Goal: Contribute content: Contribute content

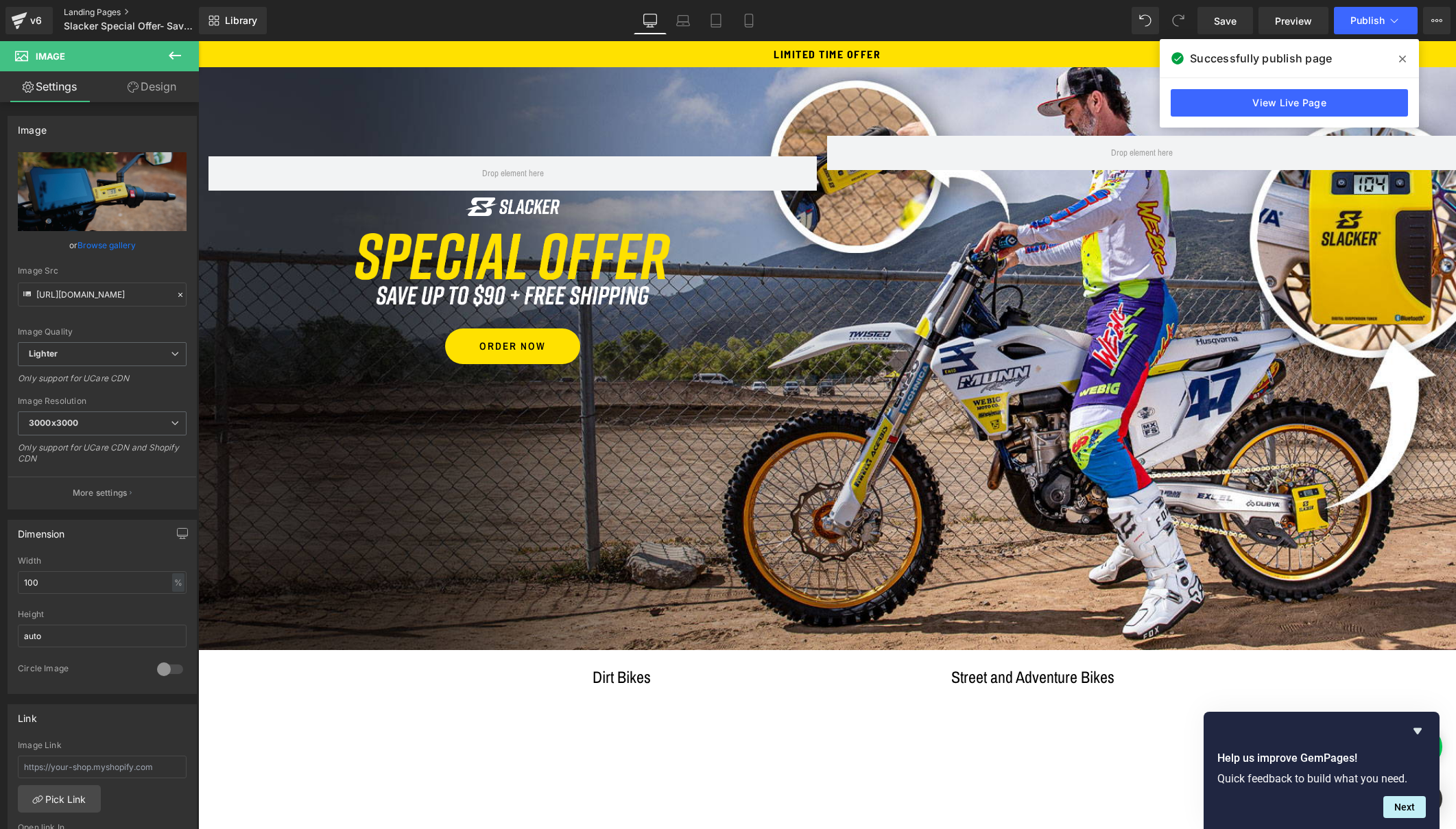
click at [93, 9] on link "Landing Pages" at bounding box center [143, 12] width 158 height 11
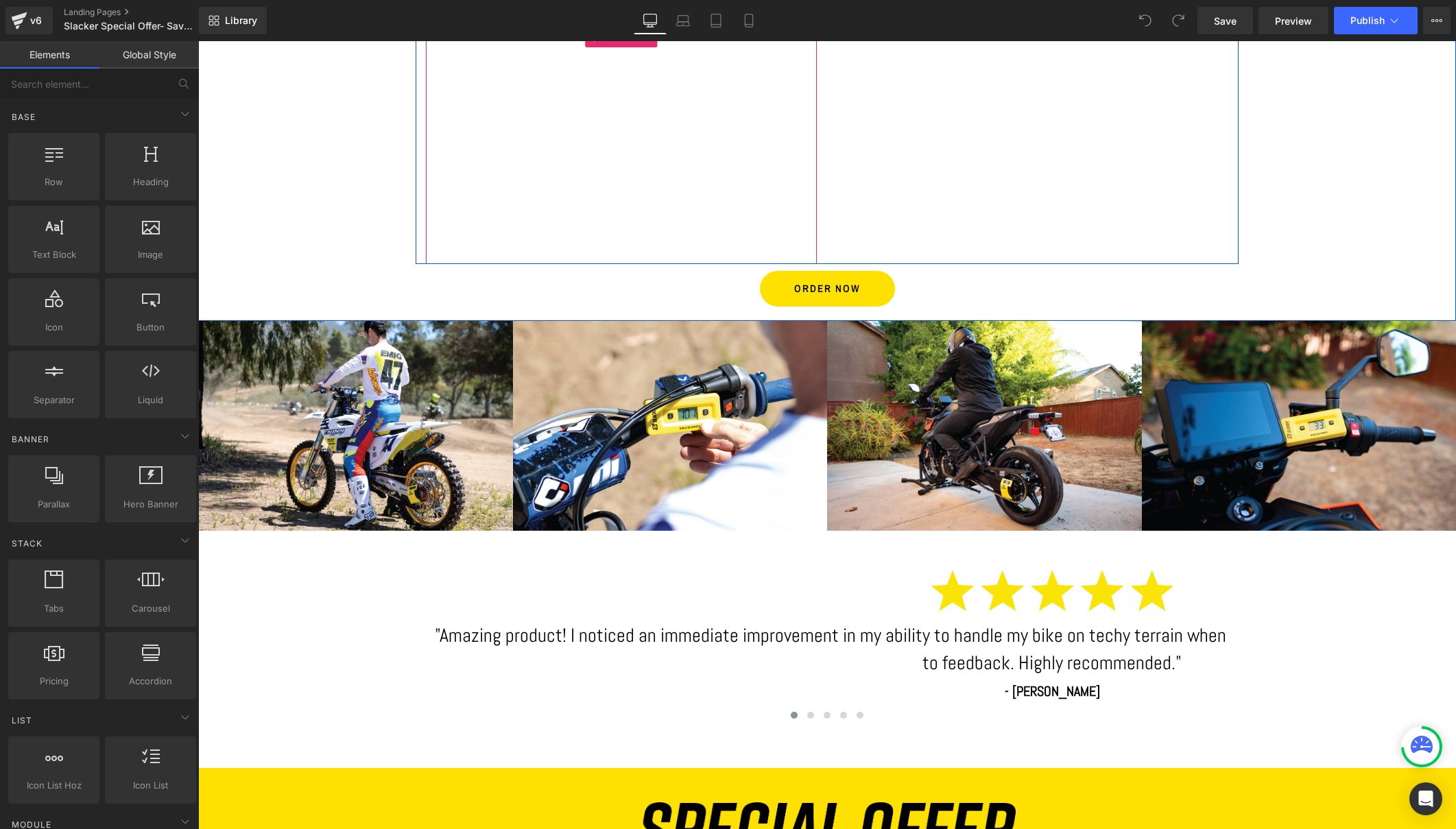
scroll to position [669, 0]
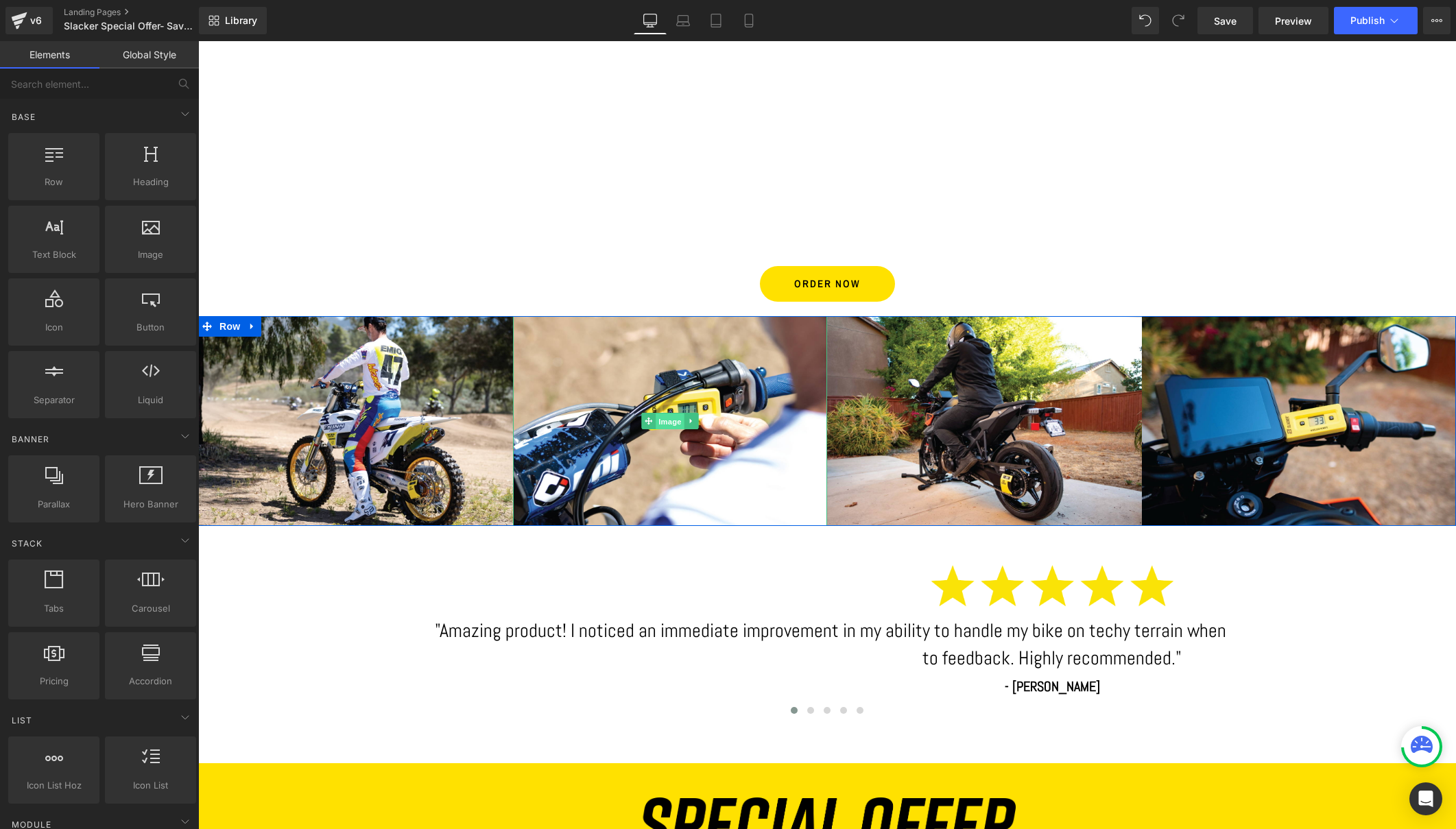
click at [664, 419] on span "Image" at bounding box center [670, 422] width 29 height 17
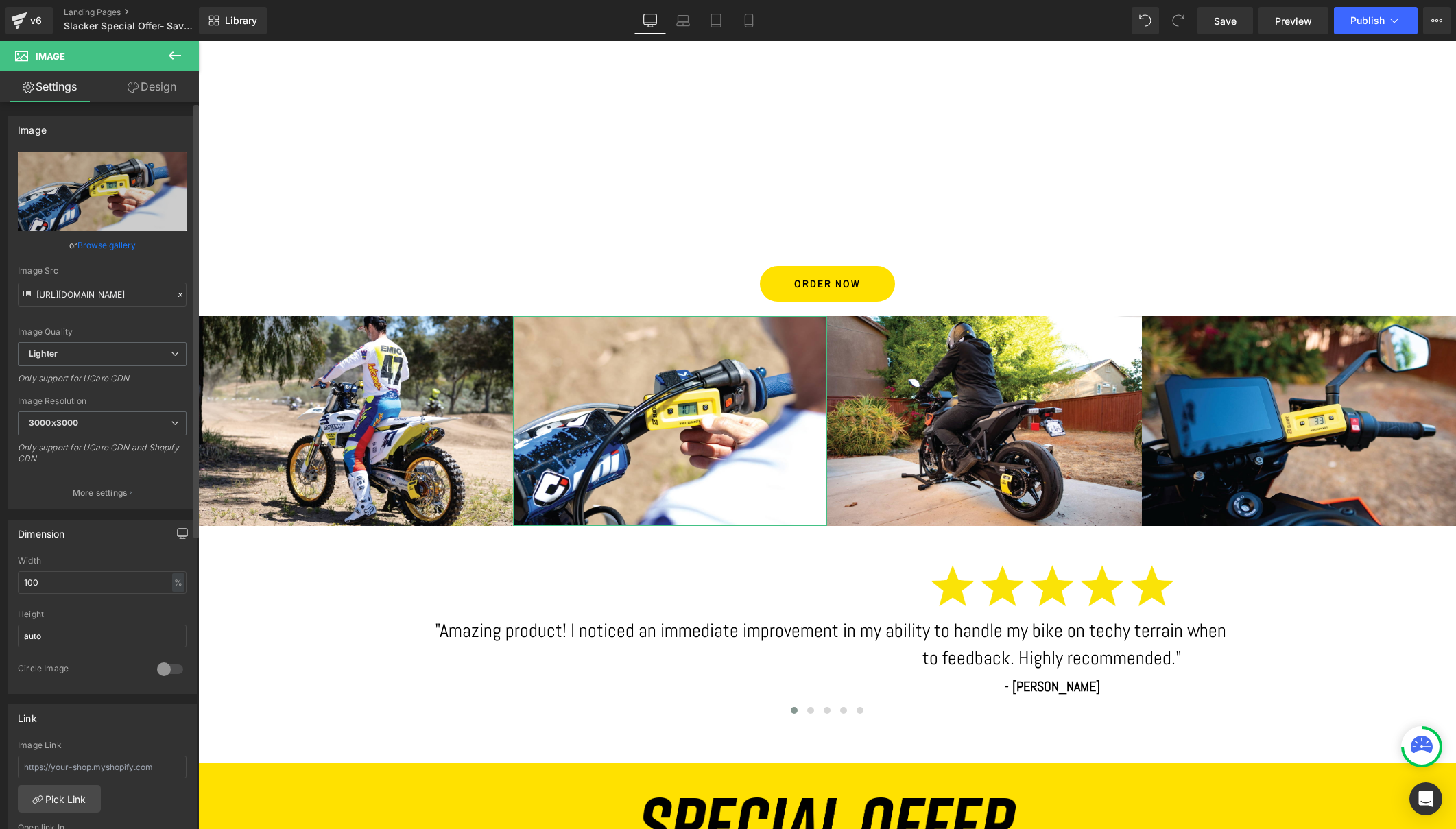
click at [95, 244] on link "Browse gallery" at bounding box center [107, 245] width 59 height 24
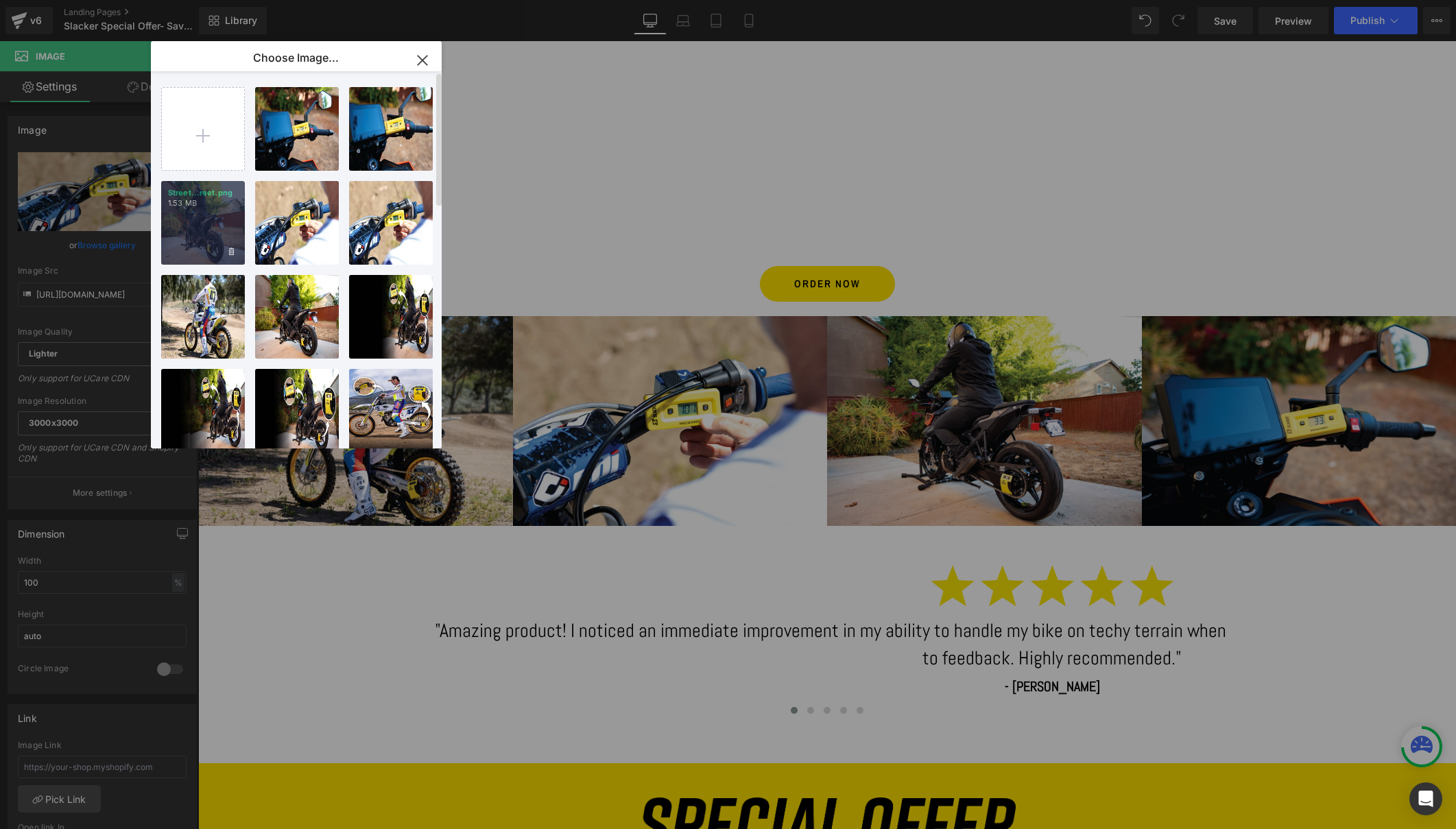
click at [183, 219] on div "Street...reet.png 1.53 MB" at bounding box center [203, 223] width 84 height 84
type input "https://ucarecdn.com/8d5af9b5-b9fe-43a4-a3d8-344abaeb9b25/-/format/auto/-/previ…"
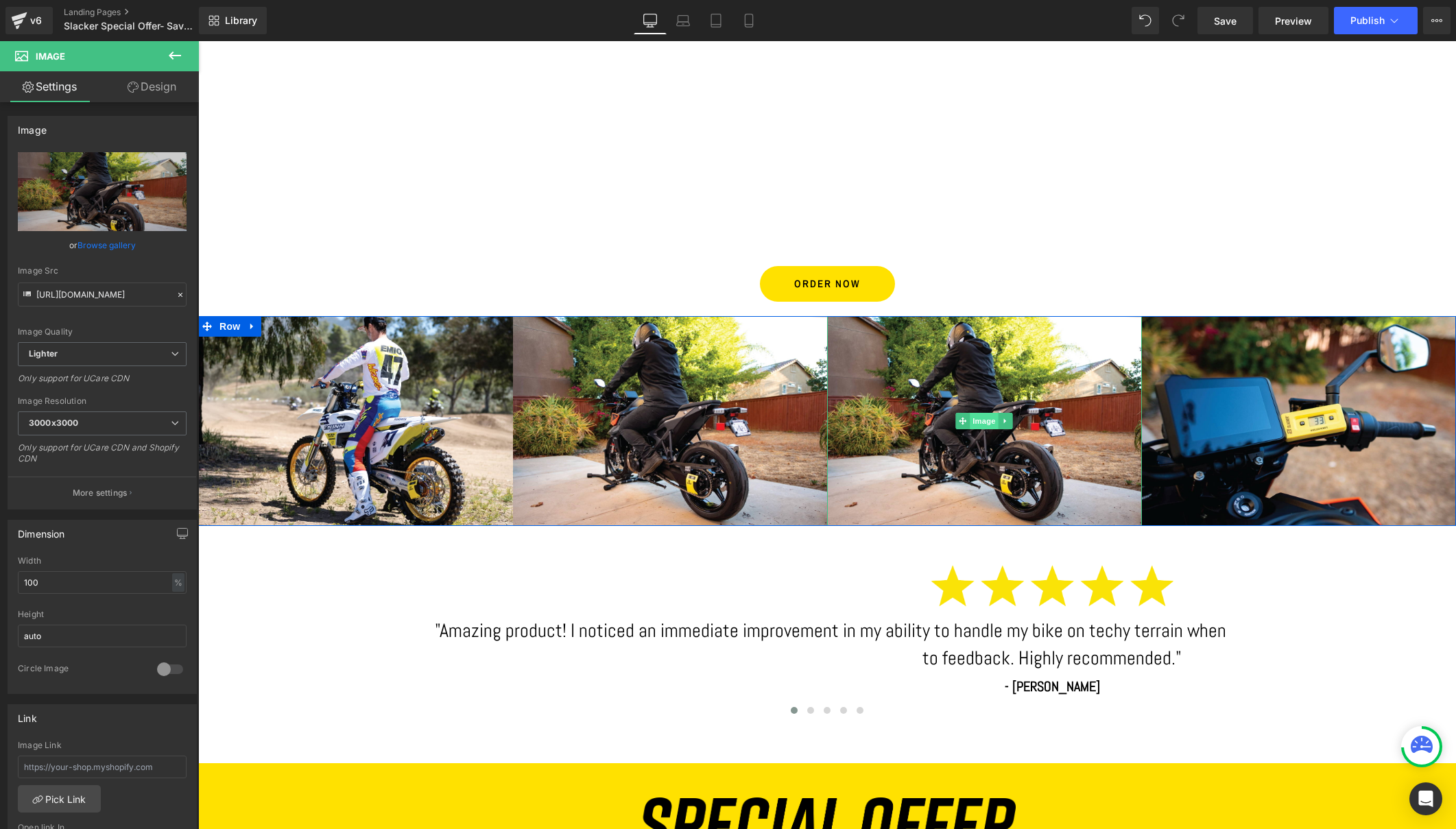
click at [981, 416] on span "Image" at bounding box center [984, 421] width 29 height 17
click at [107, 247] on link "Browse gallery" at bounding box center [107, 245] width 59 height 24
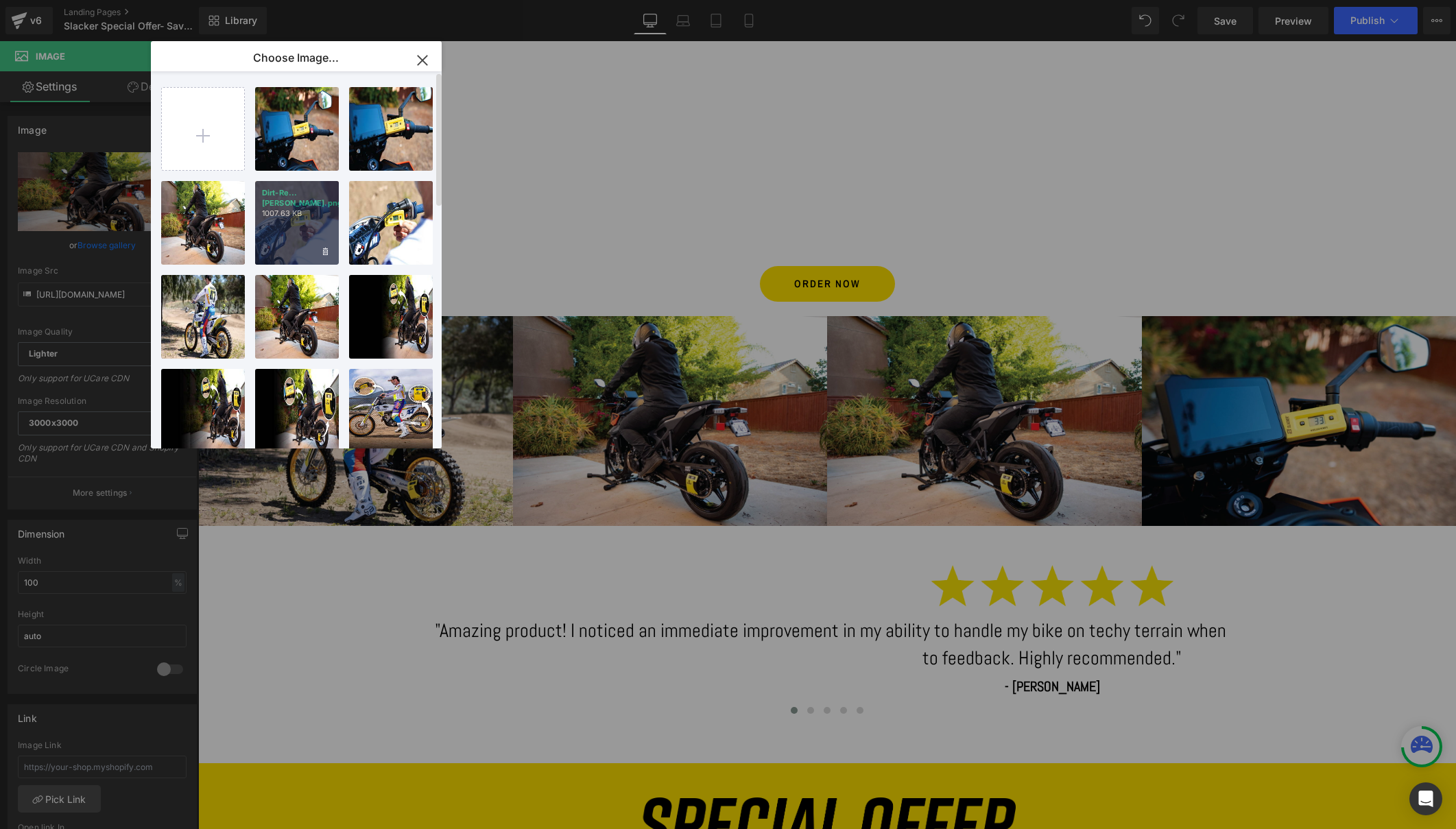
click at [274, 232] on div "Dirt-Re...mote.png 1007.63 KB" at bounding box center [297, 223] width 84 height 84
type input "https://ucarecdn.com/d4964f08-b7e4-4cc3-9247-1ba2cf4122be/-/format/auto/-/previ…"
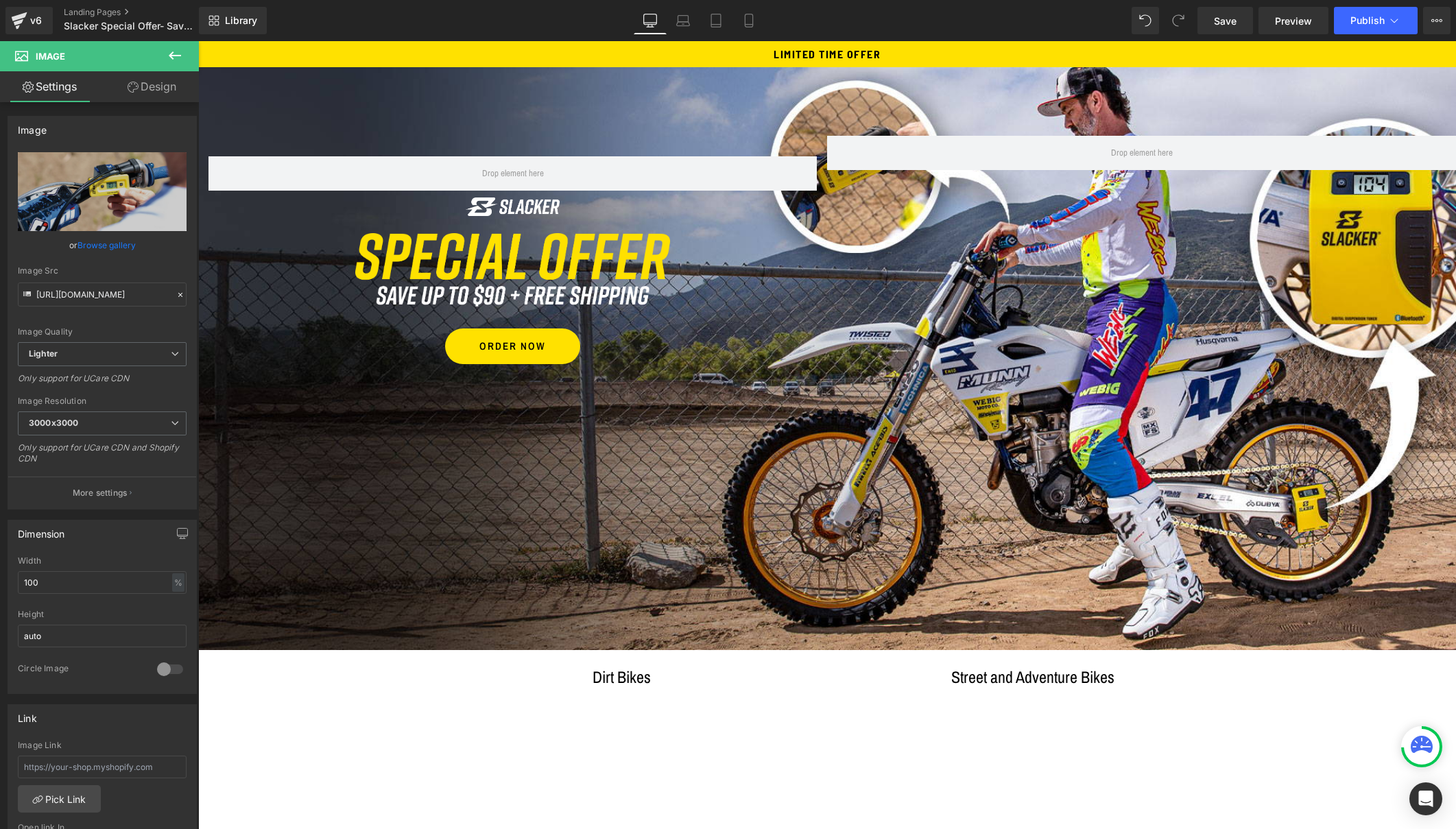
scroll to position [0, 0]
click at [1224, 18] on span "Save" at bounding box center [1225, 20] width 23 height 14
click at [1364, 17] on span "Publish" at bounding box center [1367, 20] width 35 height 11
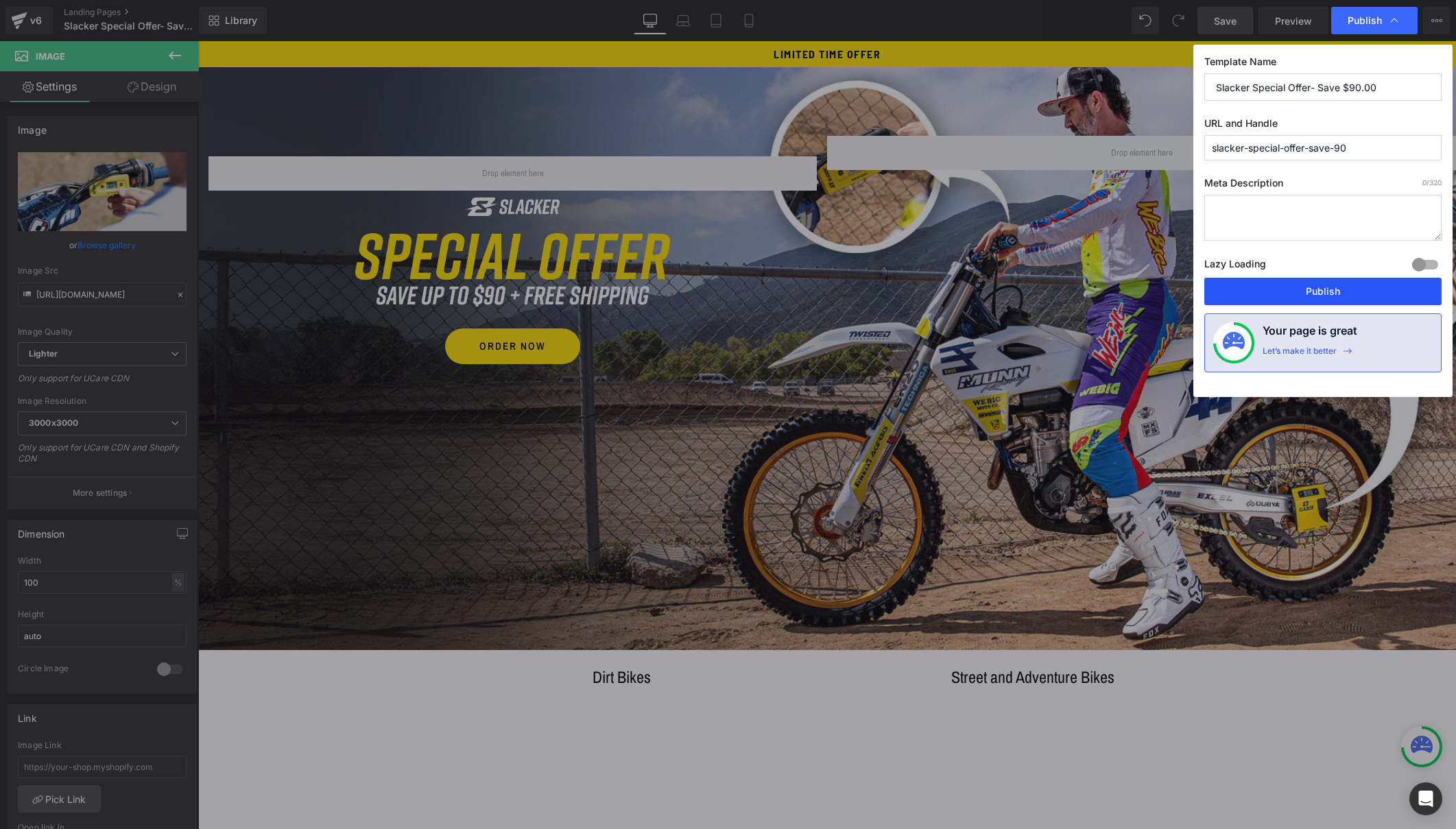
click at [1317, 290] on button "Publish" at bounding box center [1322, 291] width 237 height 28
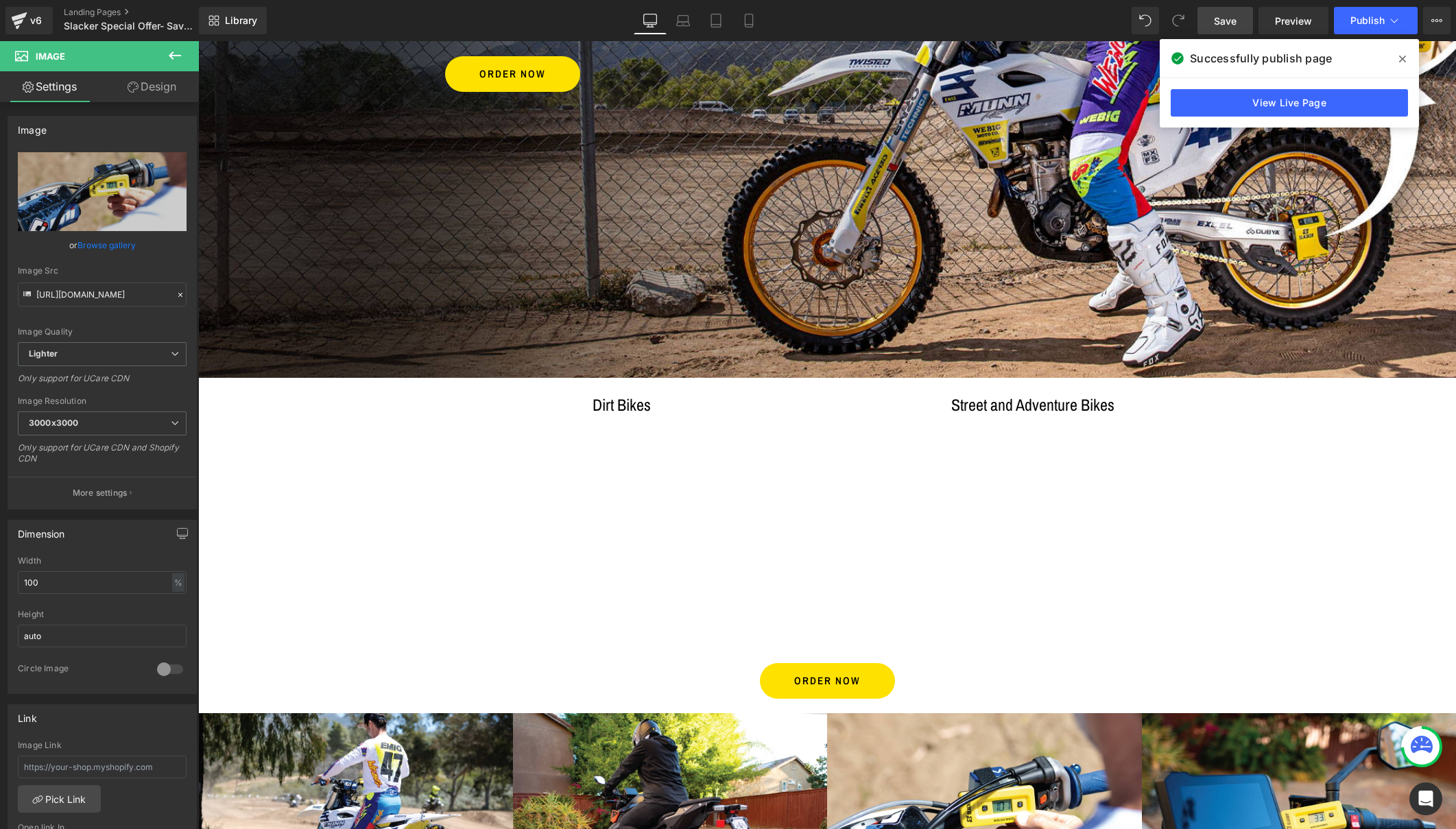
scroll to position [316, 0]
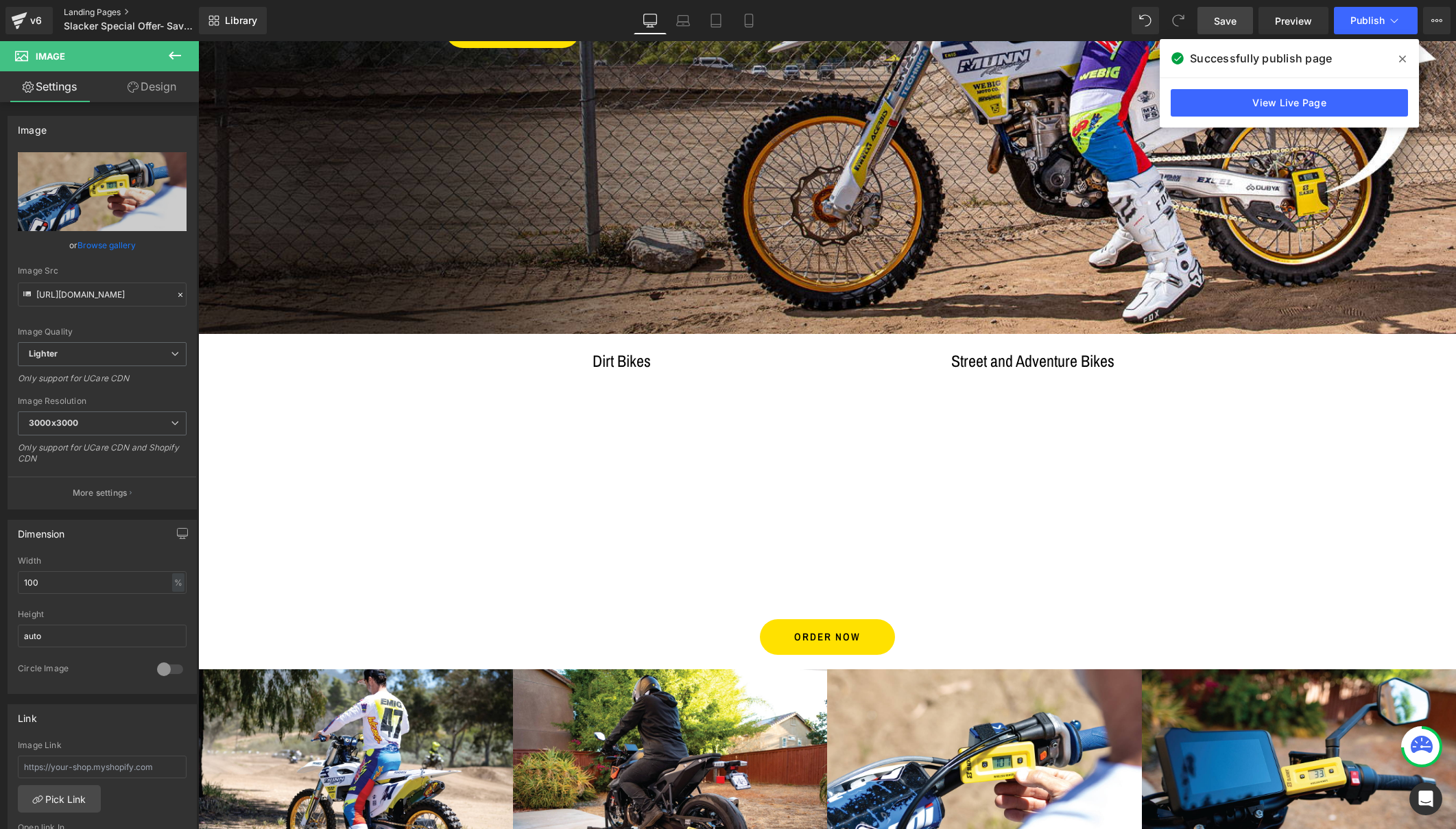
click at [95, 11] on link "Landing Pages" at bounding box center [143, 12] width 158 height 11
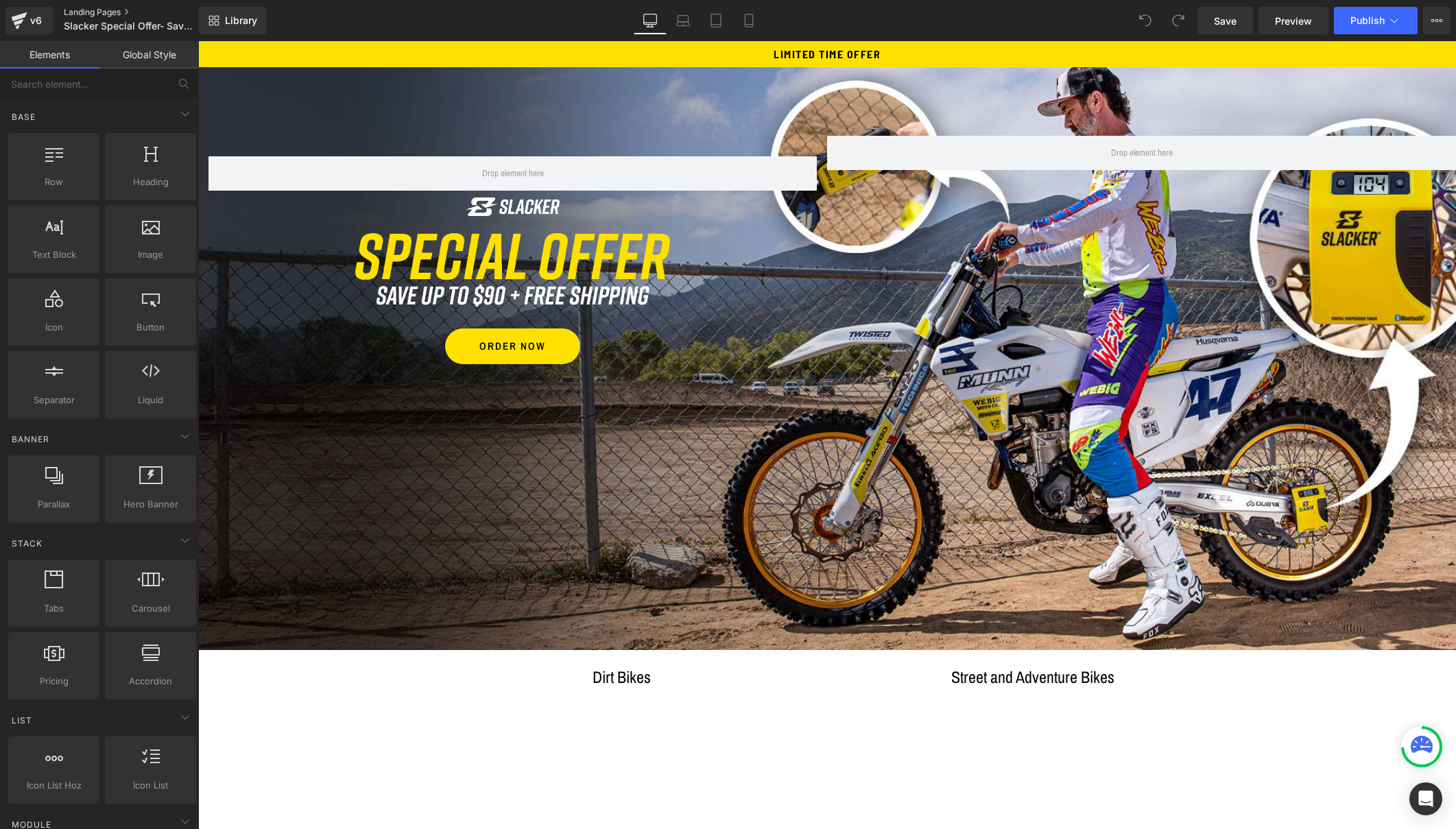
click at [105, 10] on link "Landing Pages" at bounding box center [143, 12] width 158 height 11
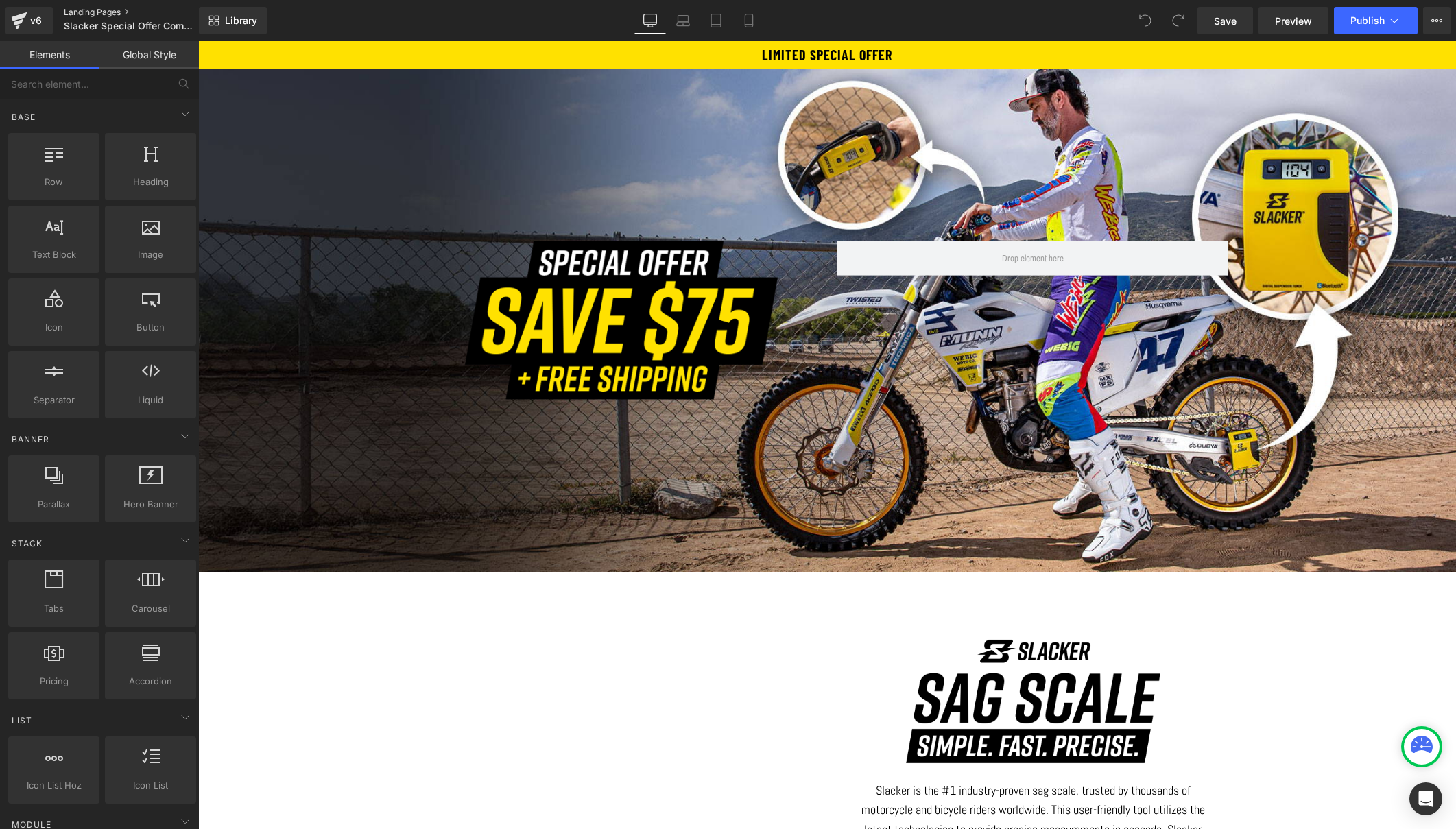
click at [92, 14] on link "Landing Pages" at bounding box center [143, 12] width 158 height 11
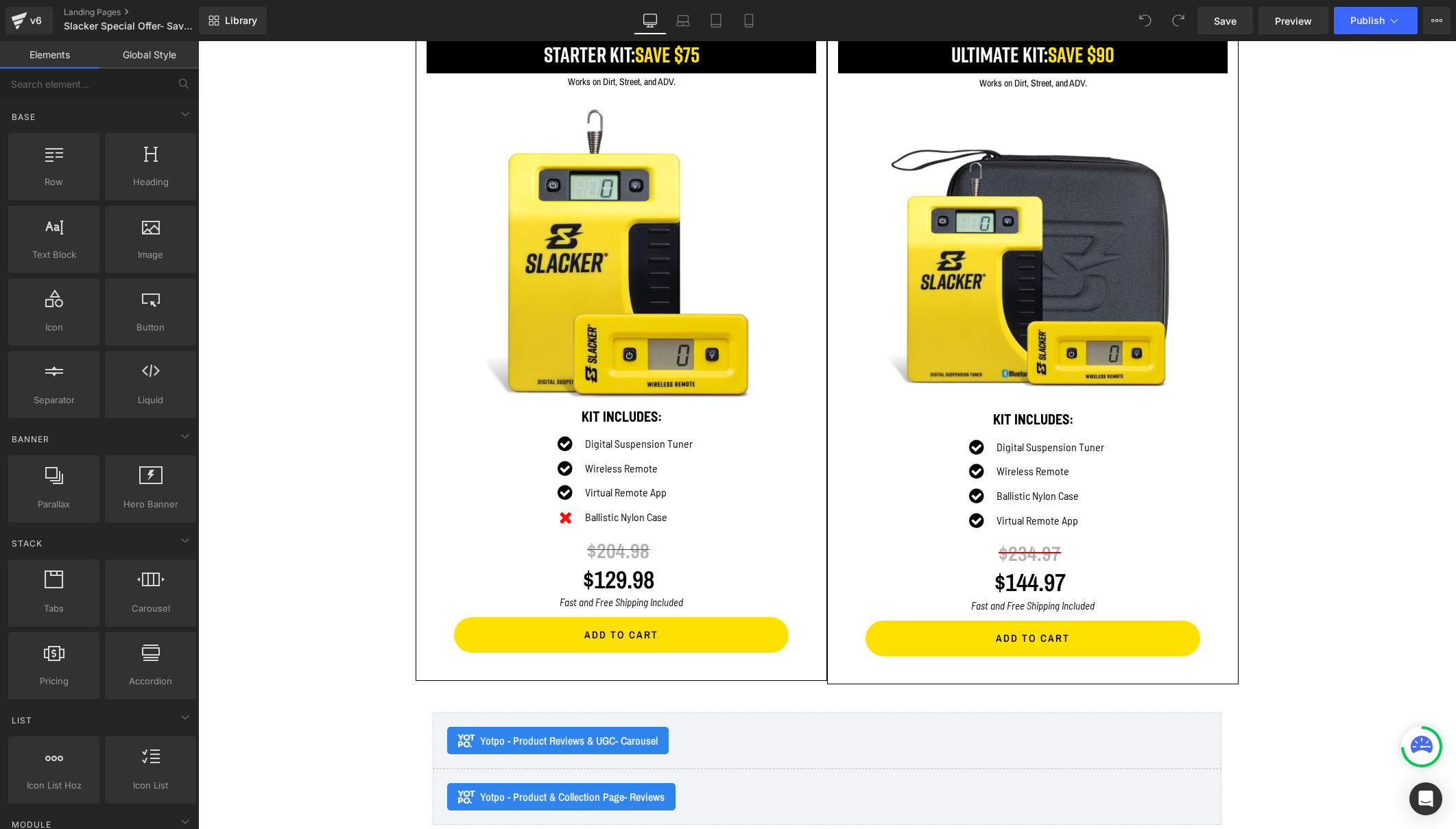
scroll to position [1621, 0]
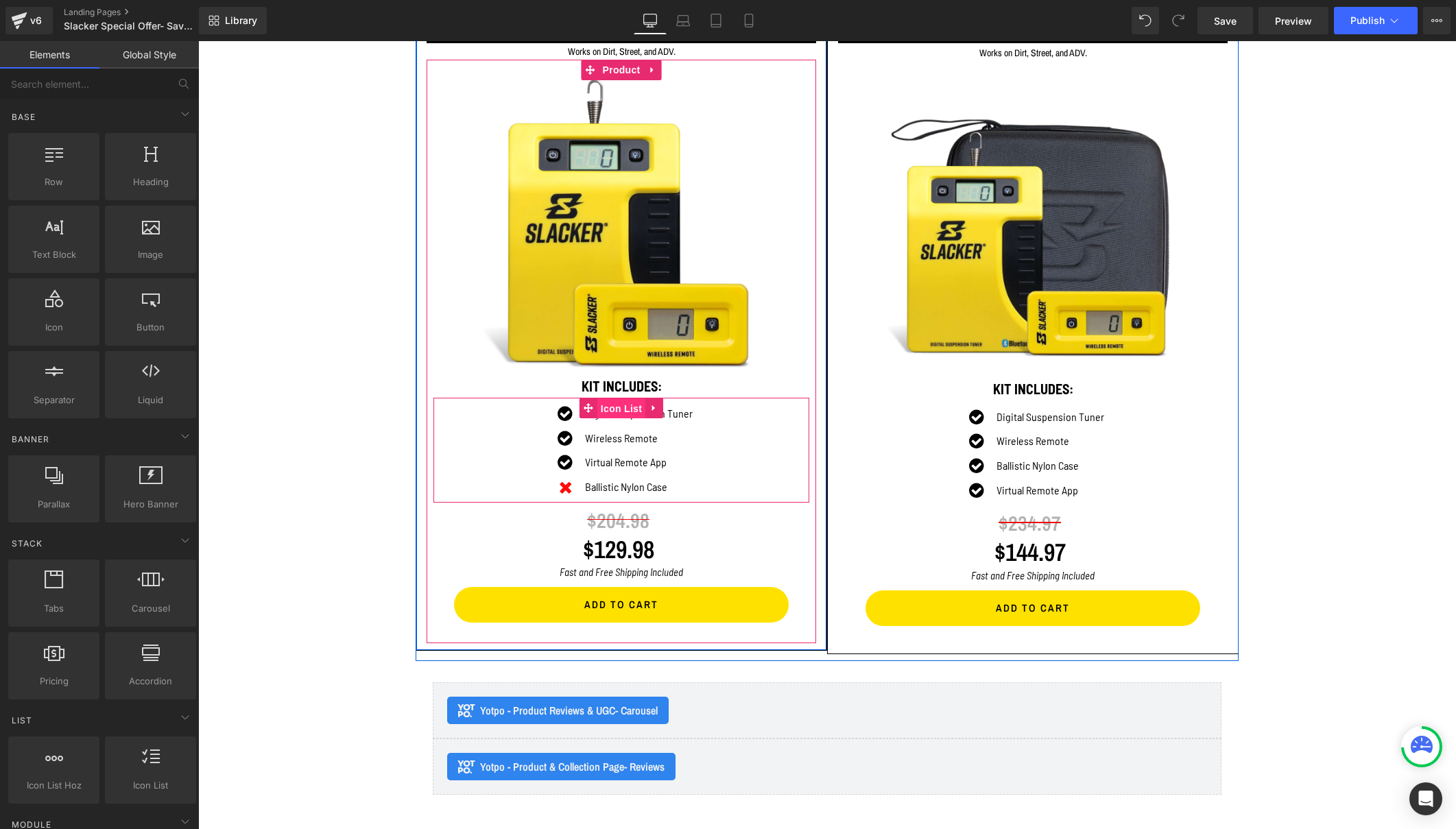
click at [614, 403] on span "Icon List" at bounding box center [621, 408] width 48 height 20
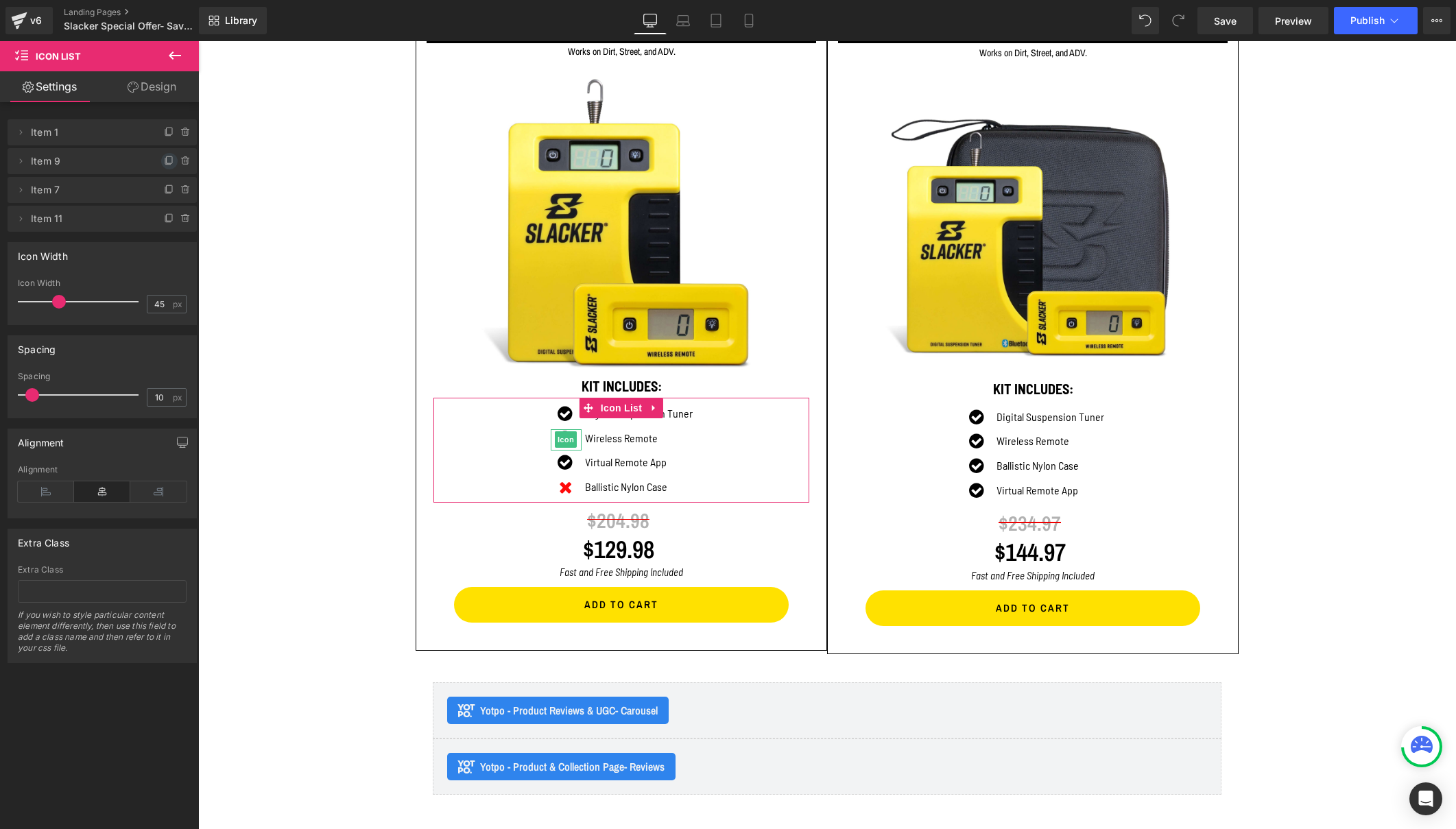
click at [164, 161] on icon at bounding box center [169, 161] width 11 height 11
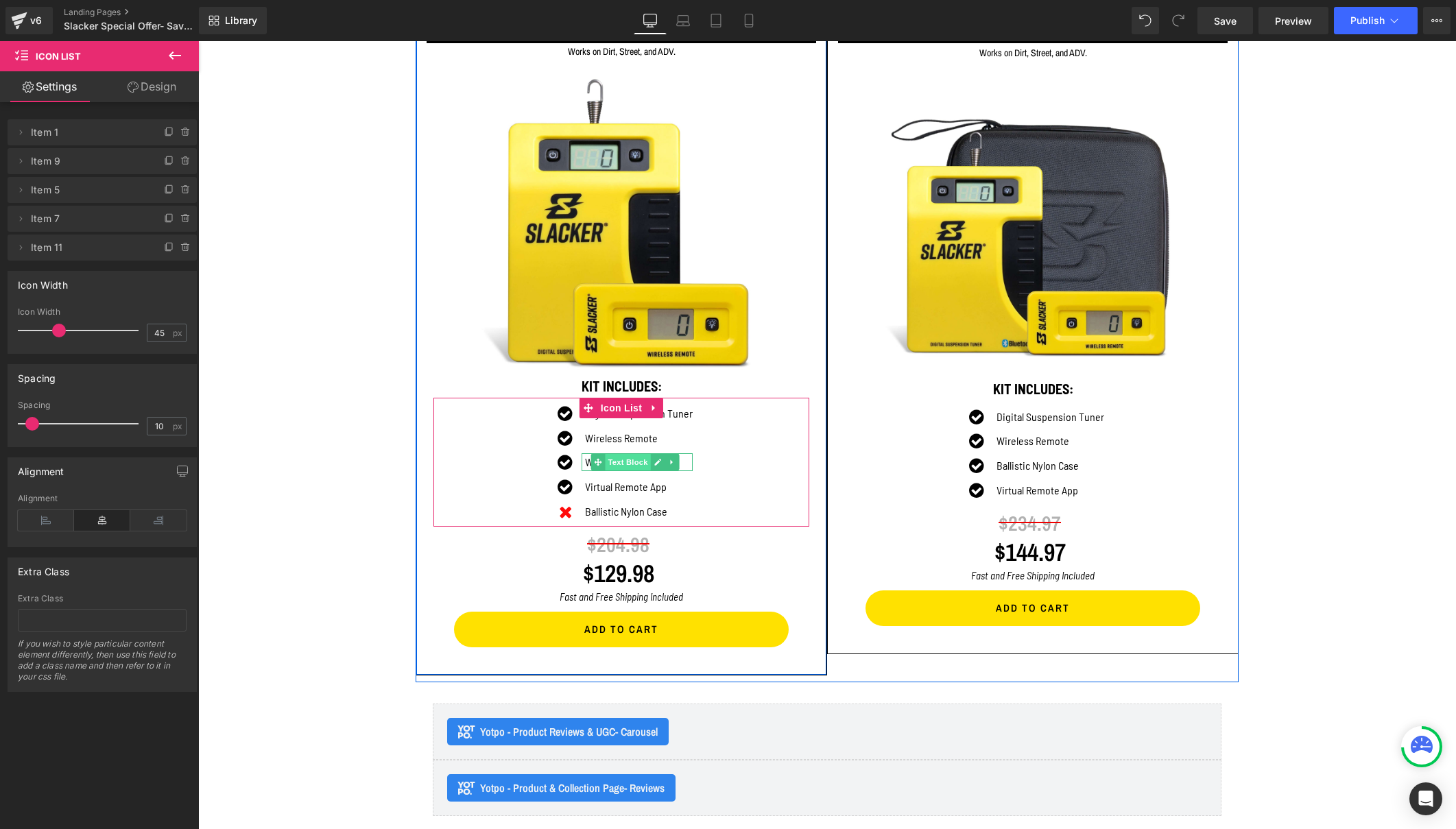
click at [619, 461] on span "Text Block" at bounding box center [628, 462] width 45 height 17
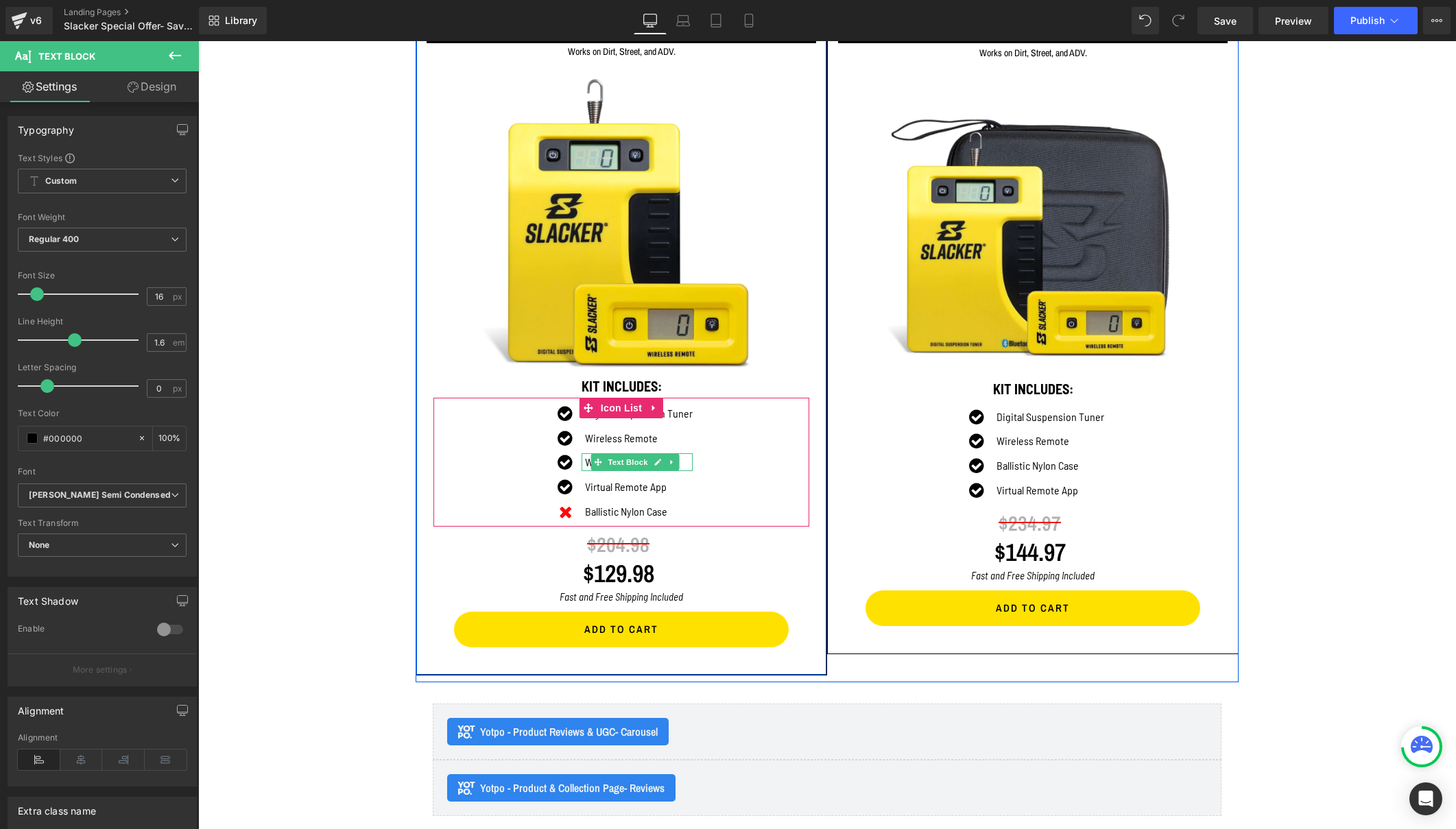
click at [585, 460] on p "Wireless Remote" at bounding box center [639, 462] width 108 height 18
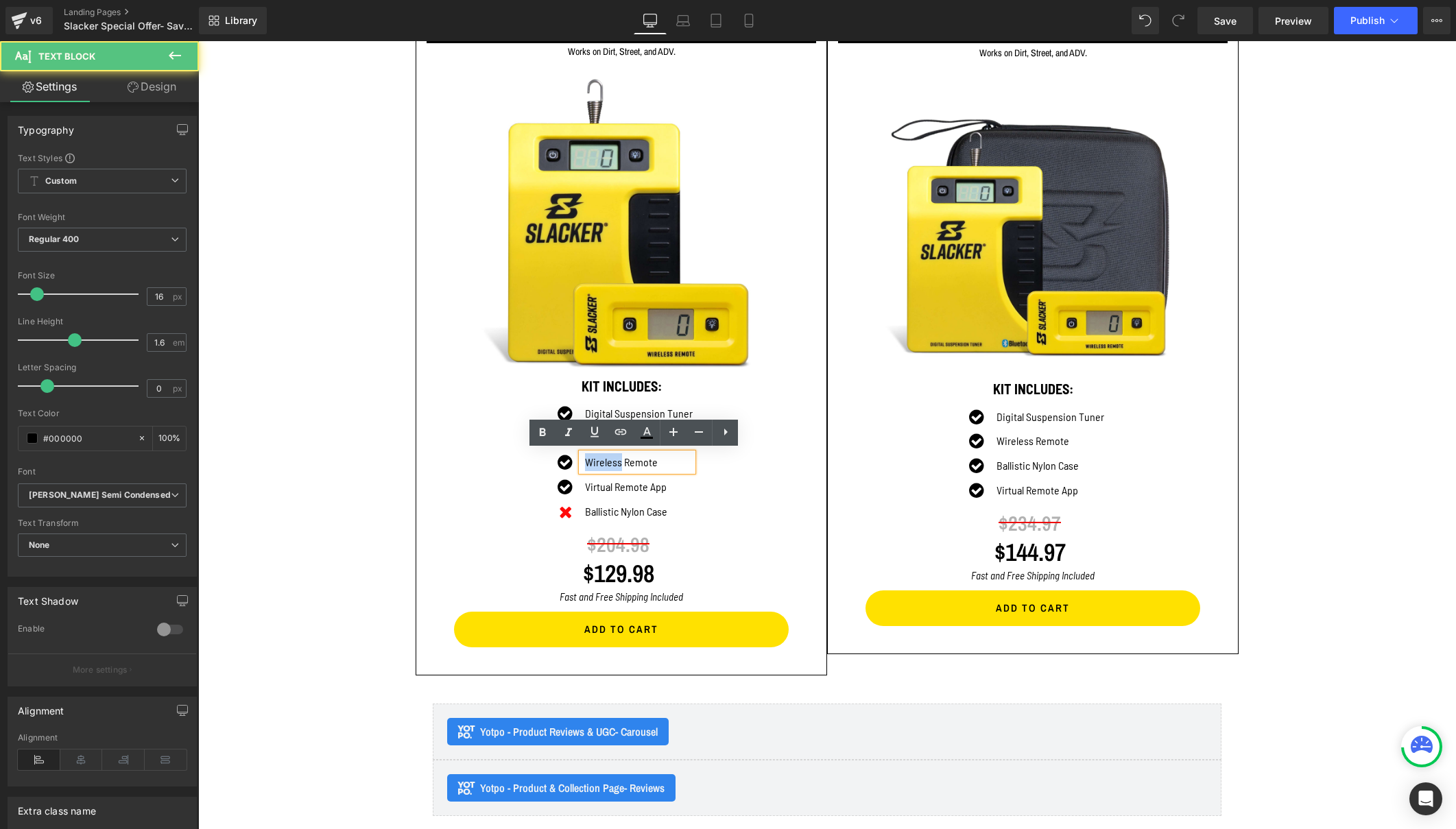
click at [585, 460] on p "Wireless Remote" at bounding box center [639, 462] width 108 height 18
drag, startPoint x: 656, startPoint y: 459, endPoint x: 581, endPoint y: 459, distance: 75.0
click at [581, 459] on div "Wireless Remote" at bounding box center [637, 462] width 111 height 18
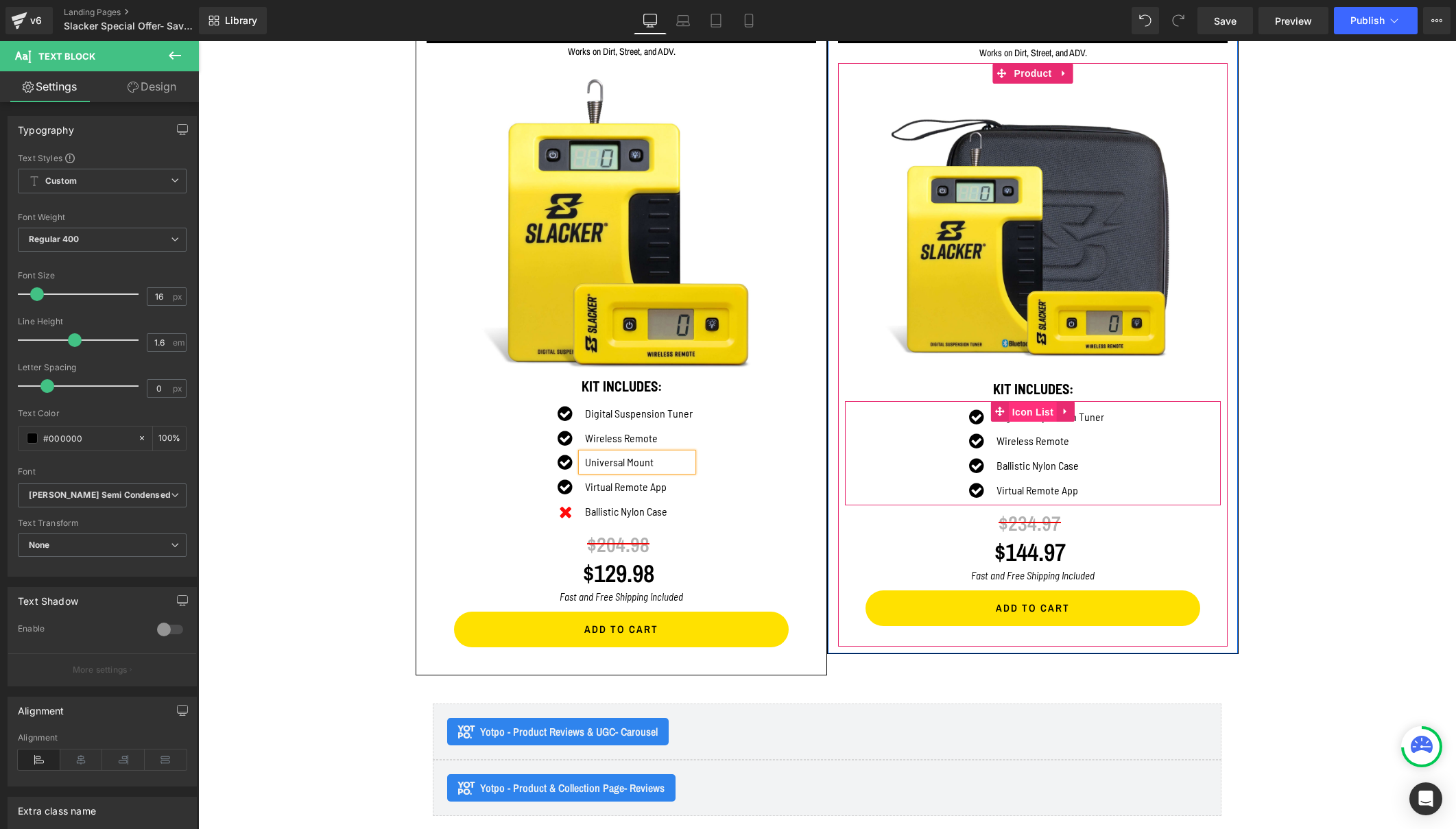
click at [1025, 409] on span "Icon List" at bounding box center [1033, 412] width 48 height 20
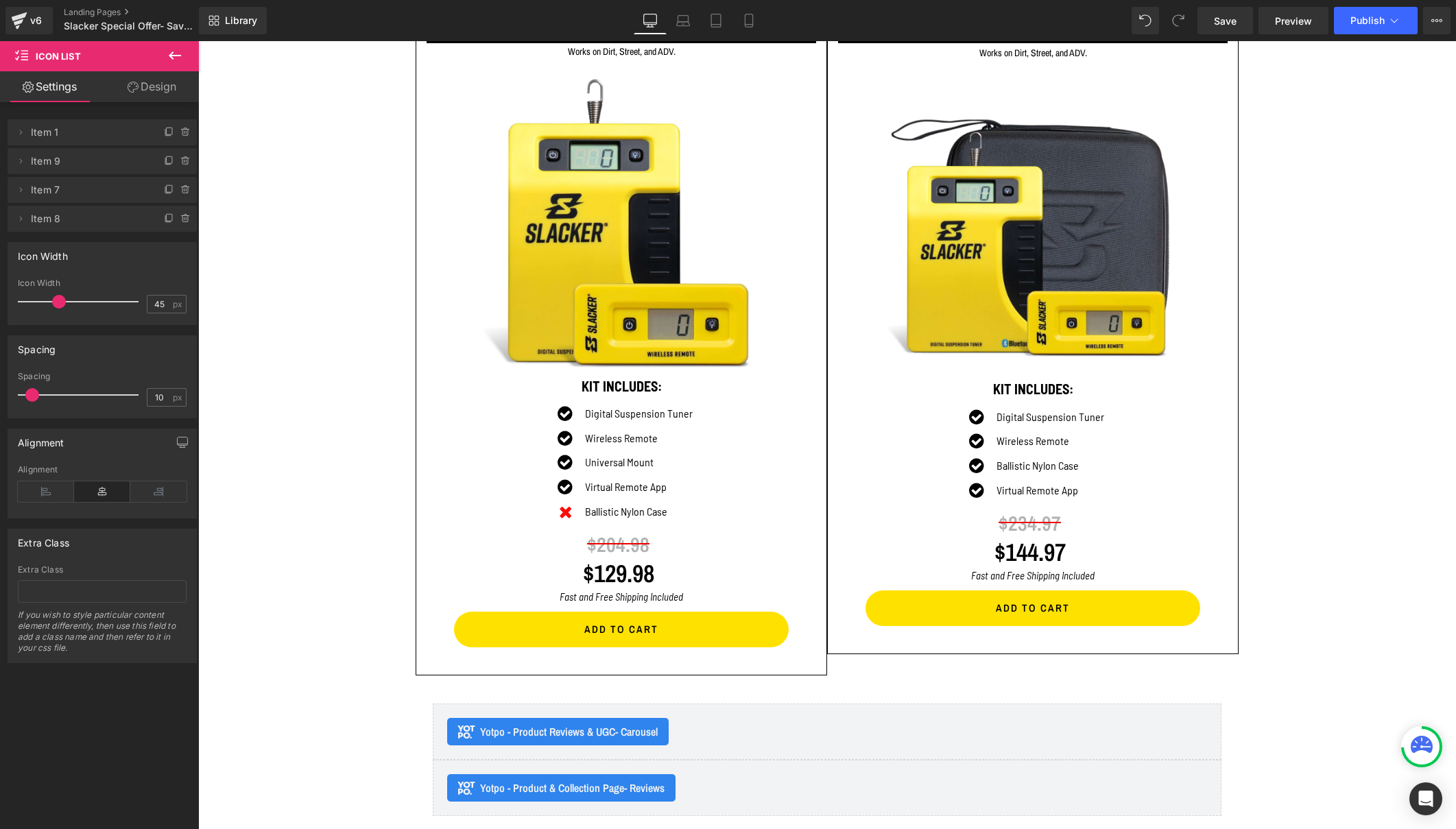
click at [179, 50] on icon at bounding box center [175, 56] width 17 height 17
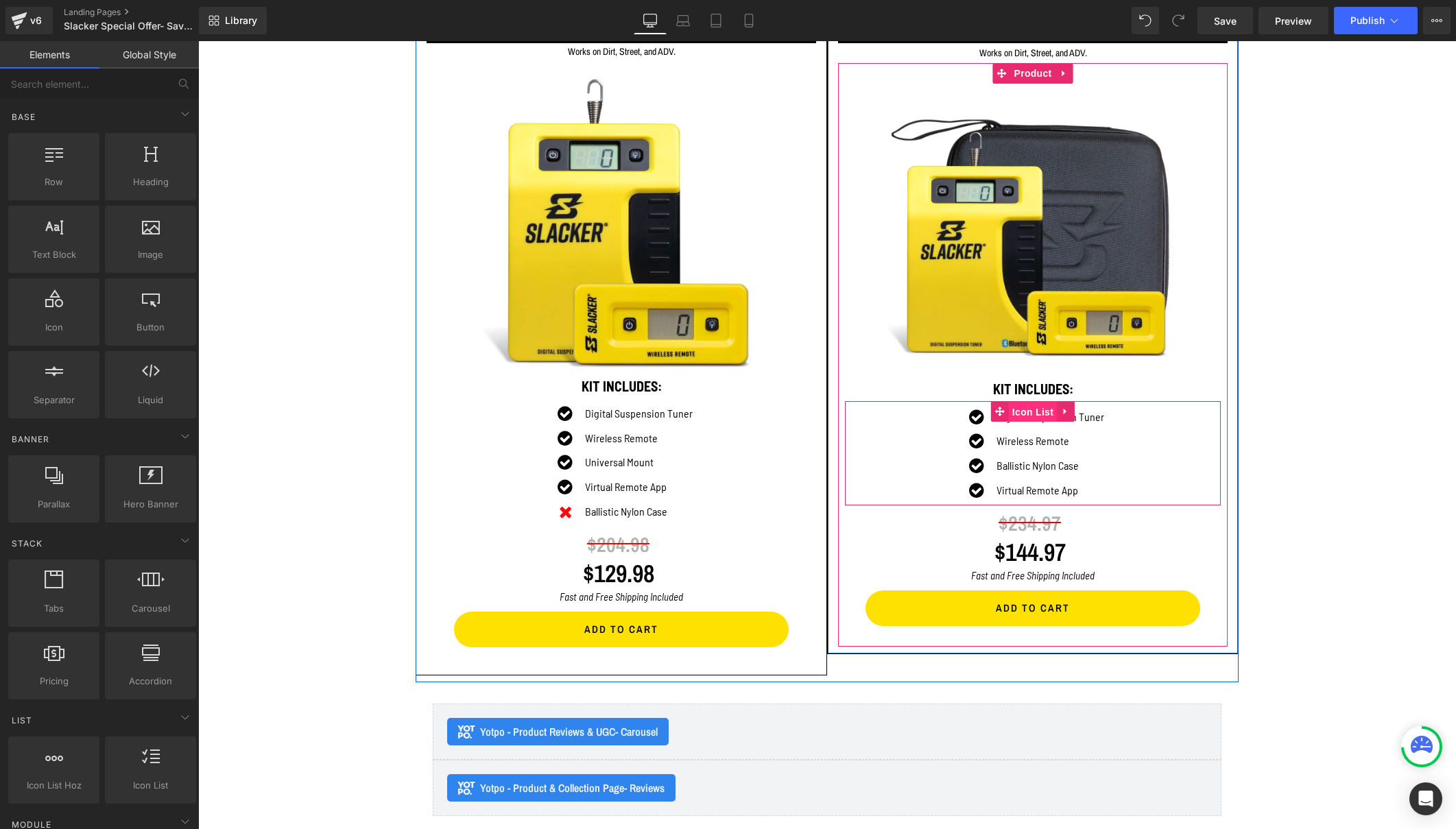
click at [1031, 404] on span "Icon List" at bounding box center [1033, 412] width 48 height 20
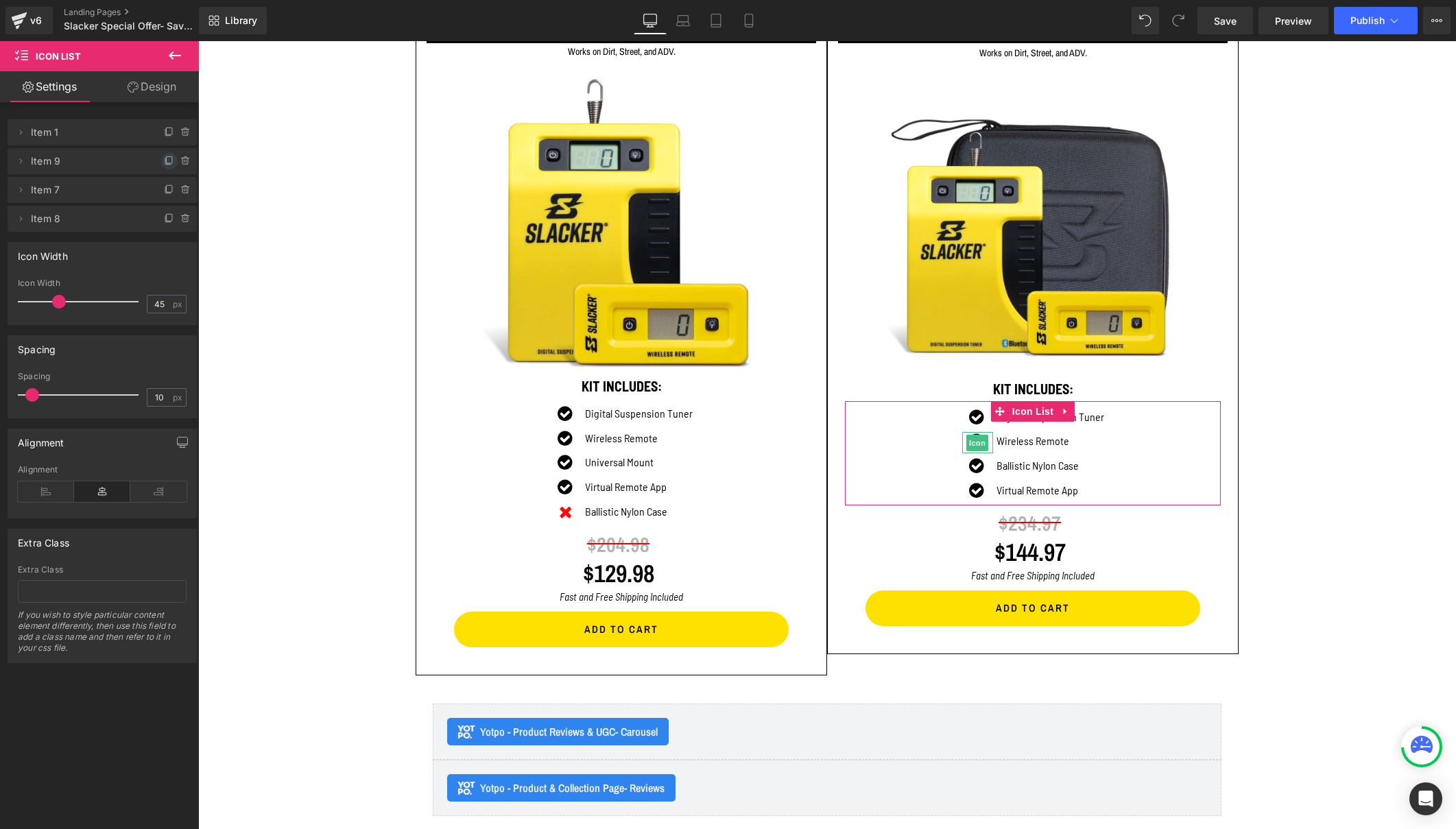
click at [164, 161] on icon at bounding box center [169, 161] width 11 height 11
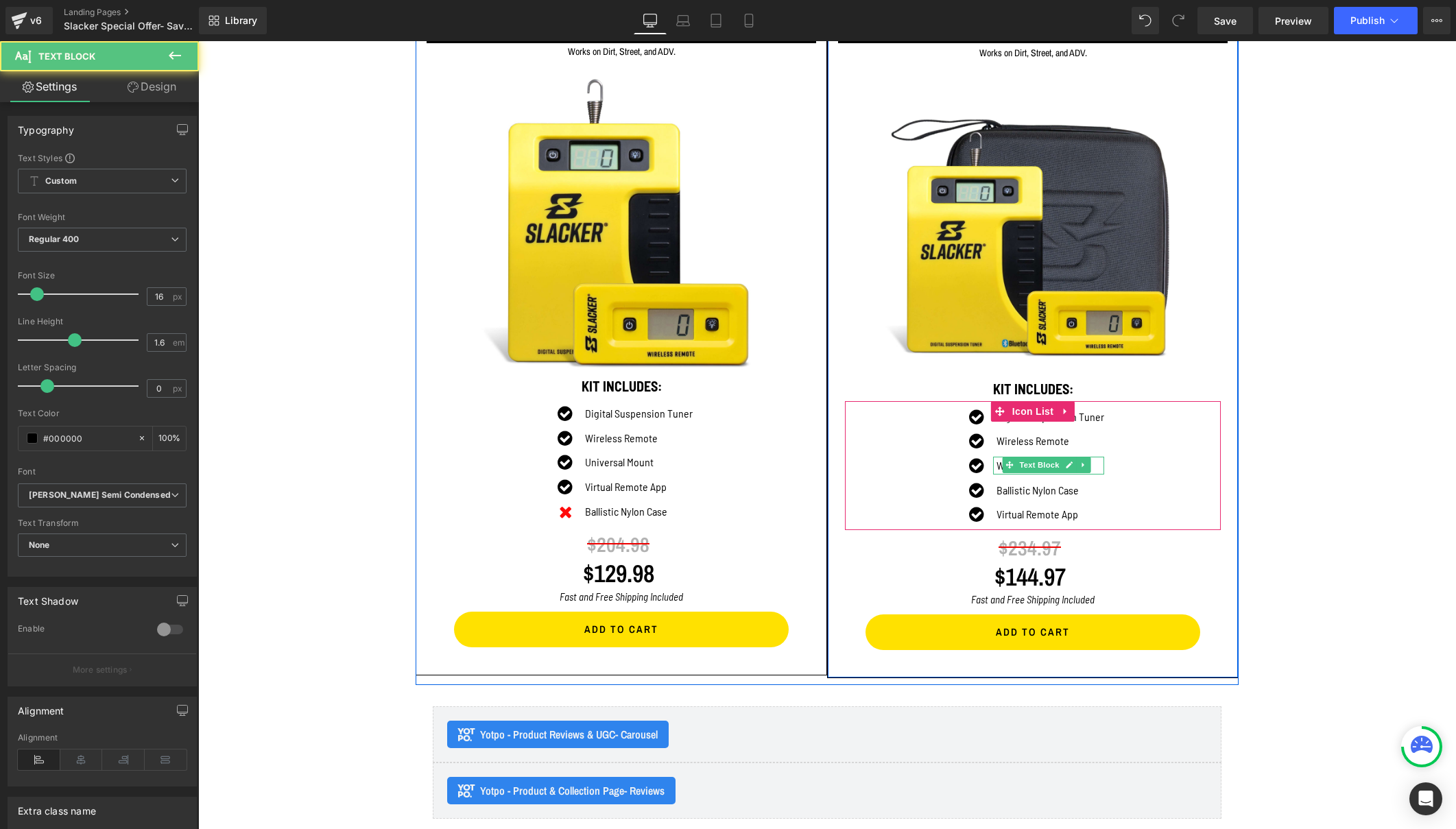
click at [996, 462] on p "Wireless Remote" at bounding box center [1050, 466] width 108 height 18
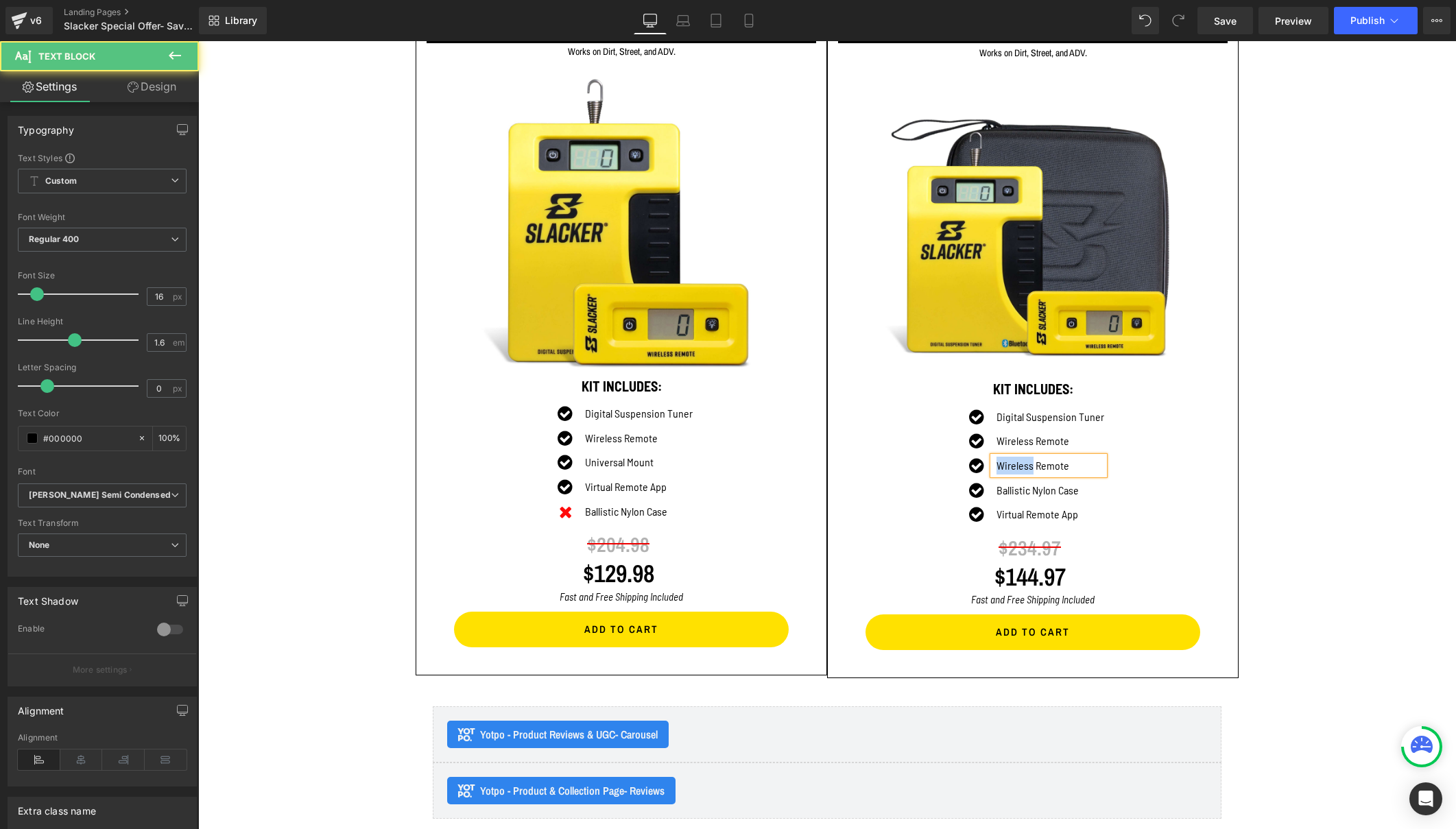
click at [996, 462] on p "Wireless Remote" at bounding box center [1050, 466] width 108 height 18
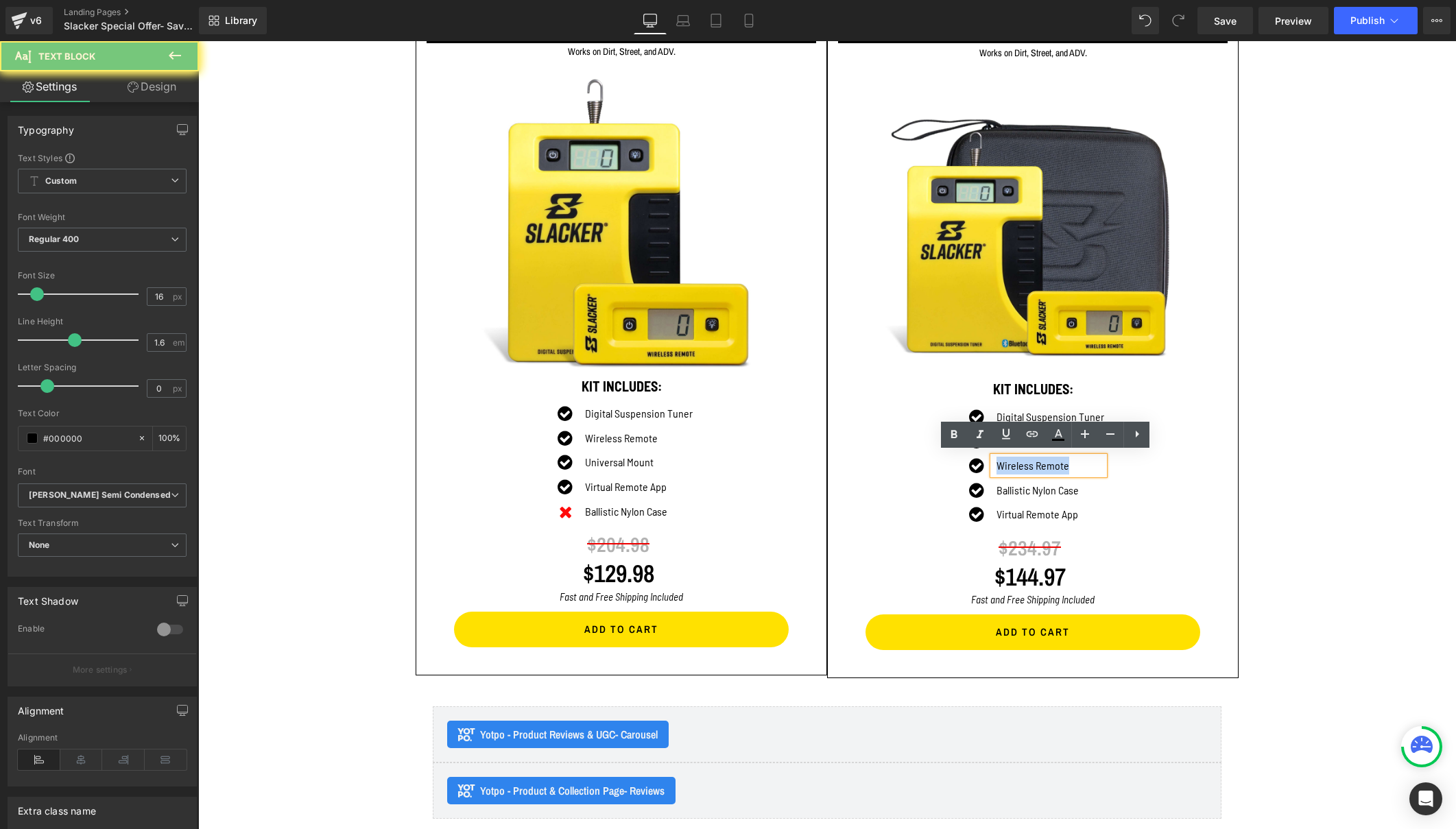
click at [996, 462] on p "Wireless Remote" at bounding box center [1050, 466] width 108 height 18
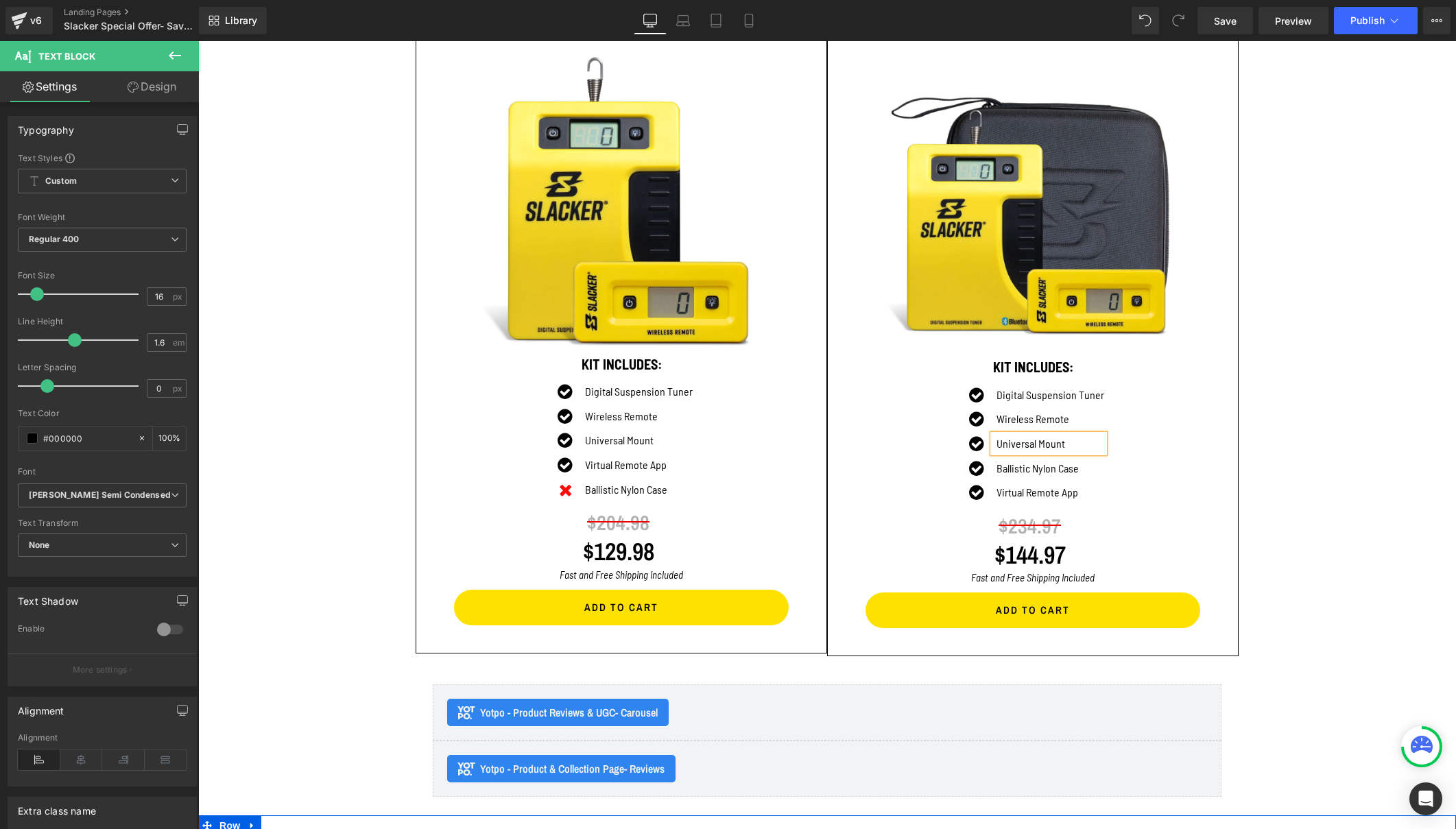
scroll to position [1616, 0]
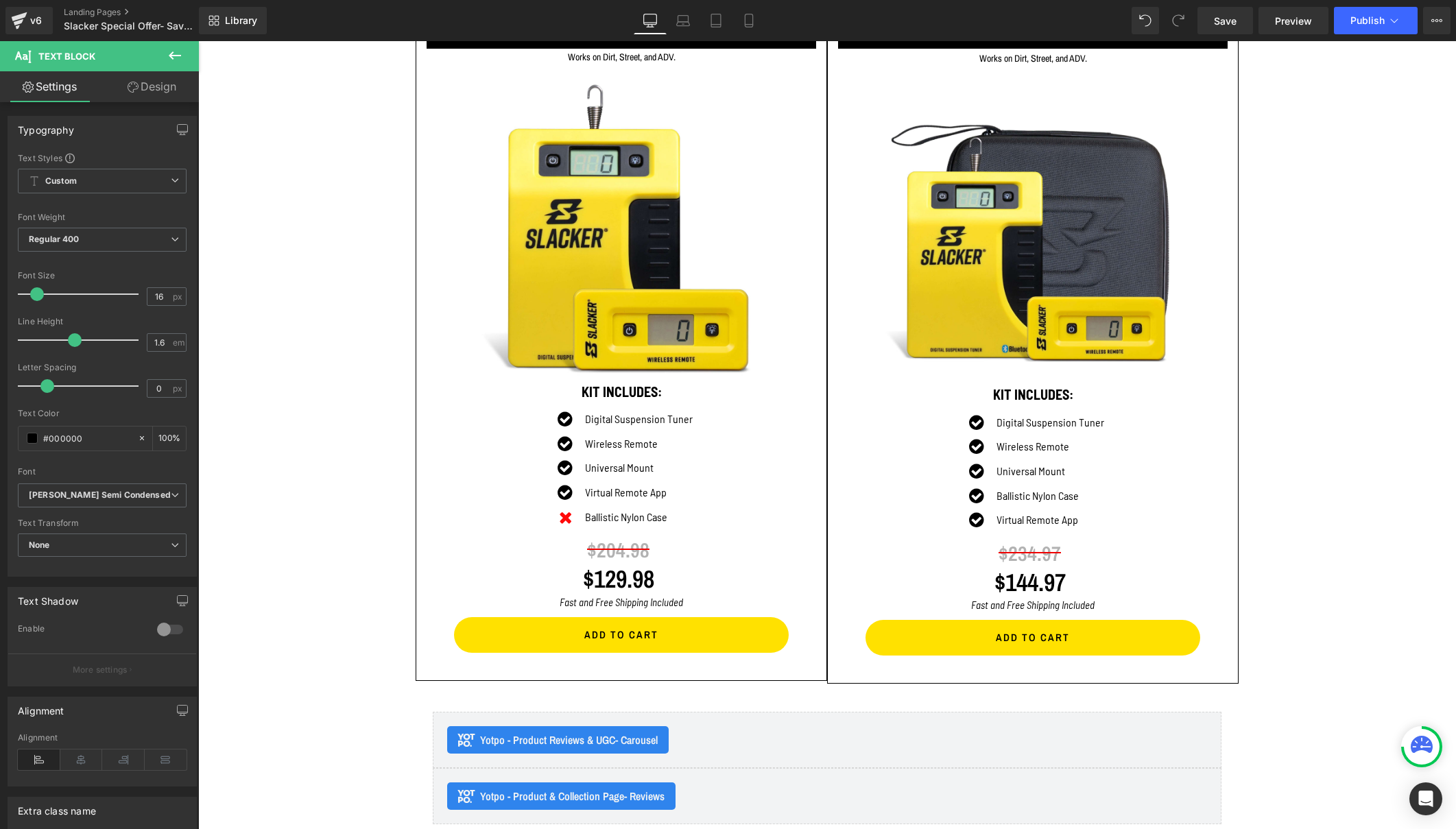
click at [172, 52] on icon at bounding box center [175, 56] width 17 height 17
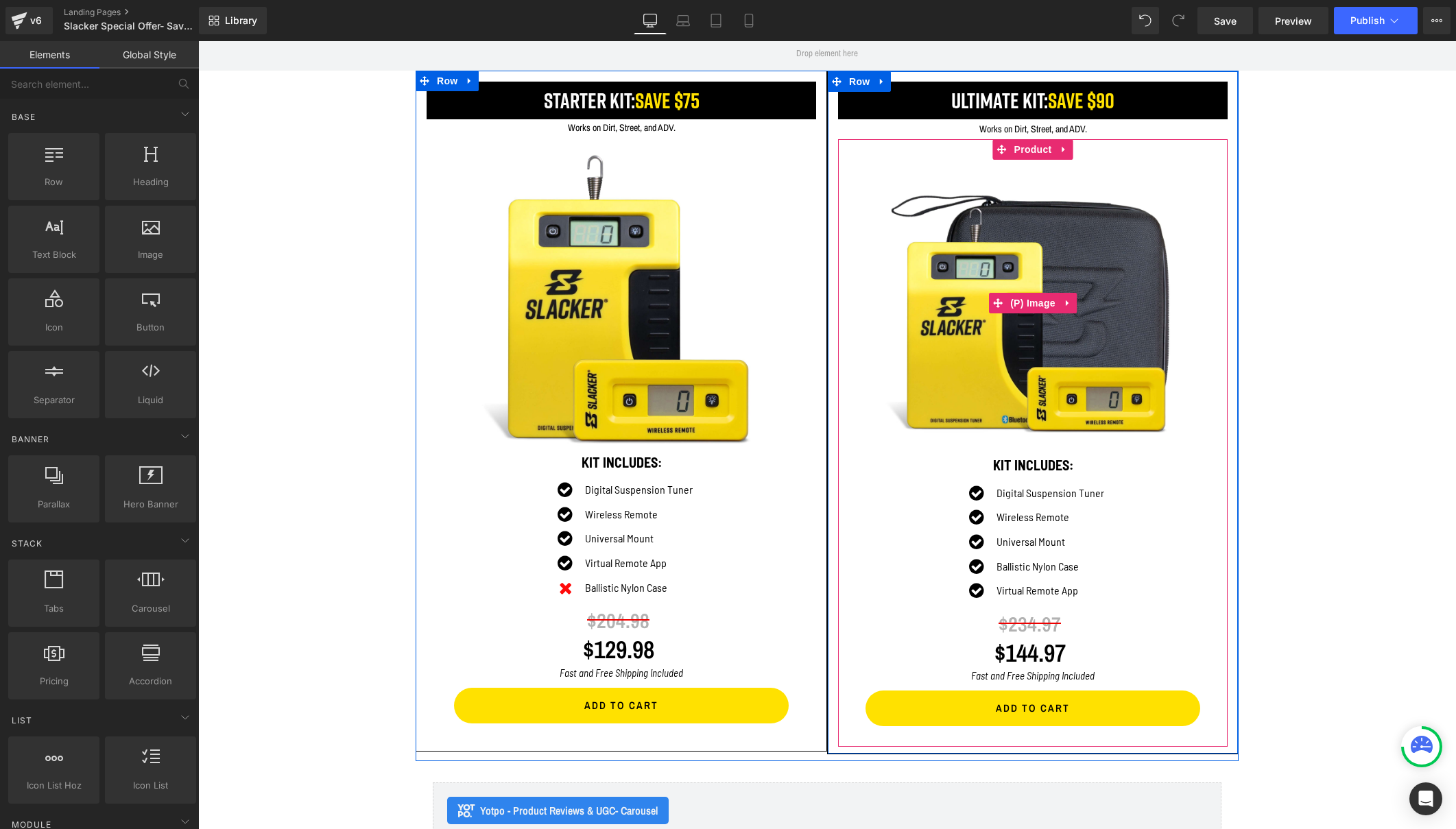
scroll to position [1539, 0]
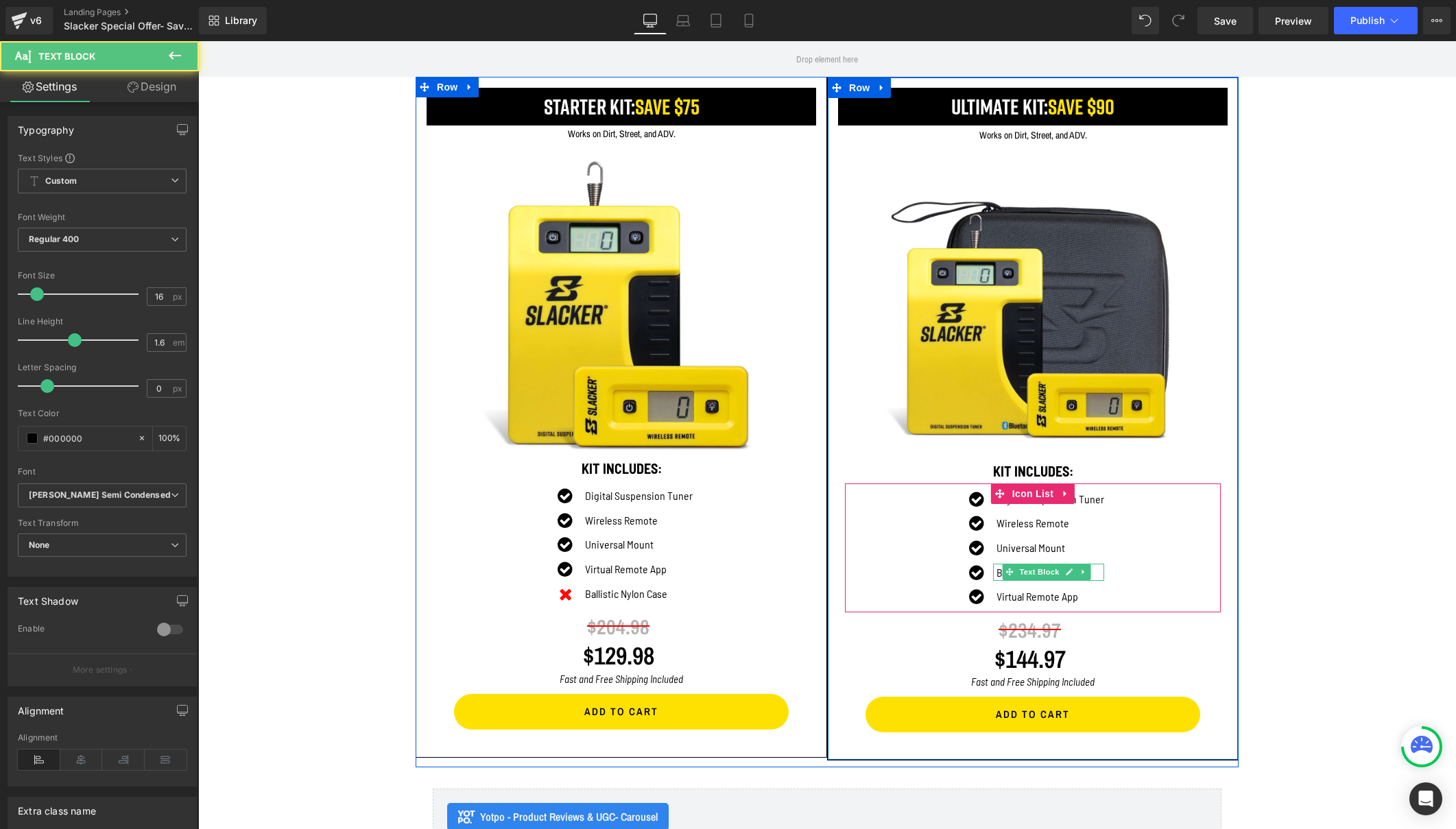
click at [996, 568] on p "Ballistic Nylon Case" at bounding box center [1050, 572] width 108 height 18
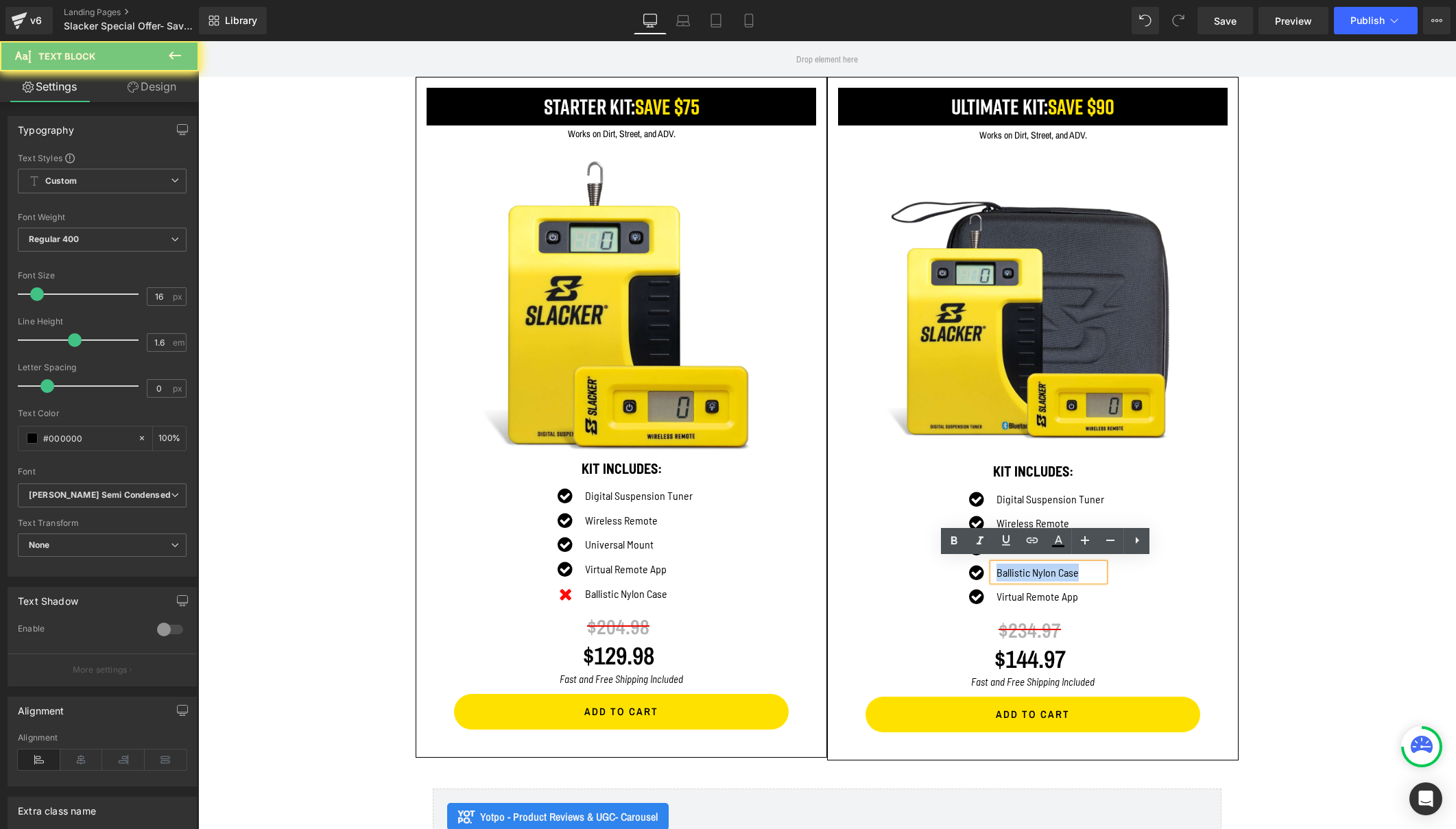
click at [996, 568] on p "Ballistic Nylon Case" at bounding box center [1050, 572] width 108 height 18
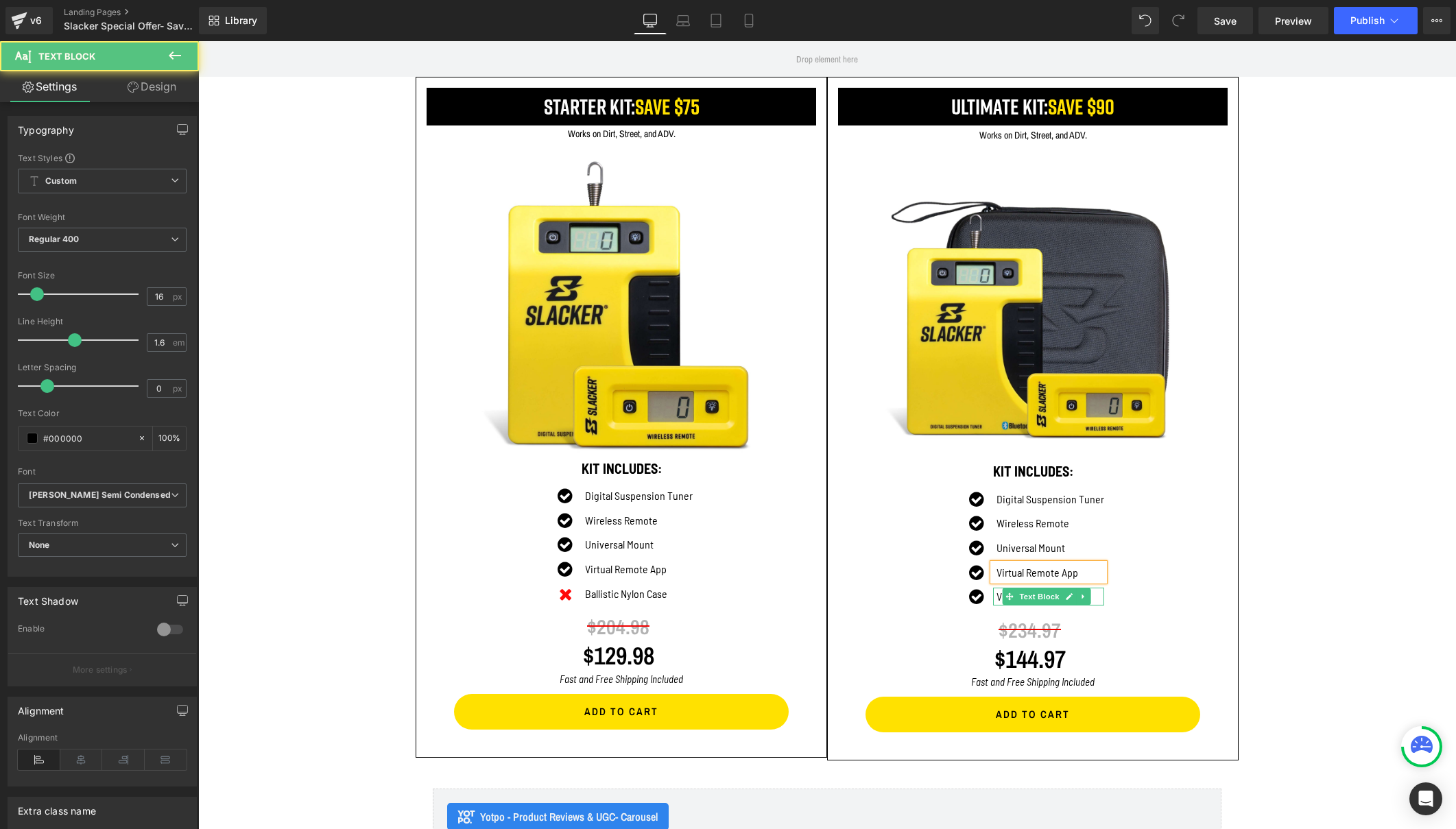
click at [996, 592] on p "Virtual Remote App" at bounding box center [1050, 596] width 108 height 18
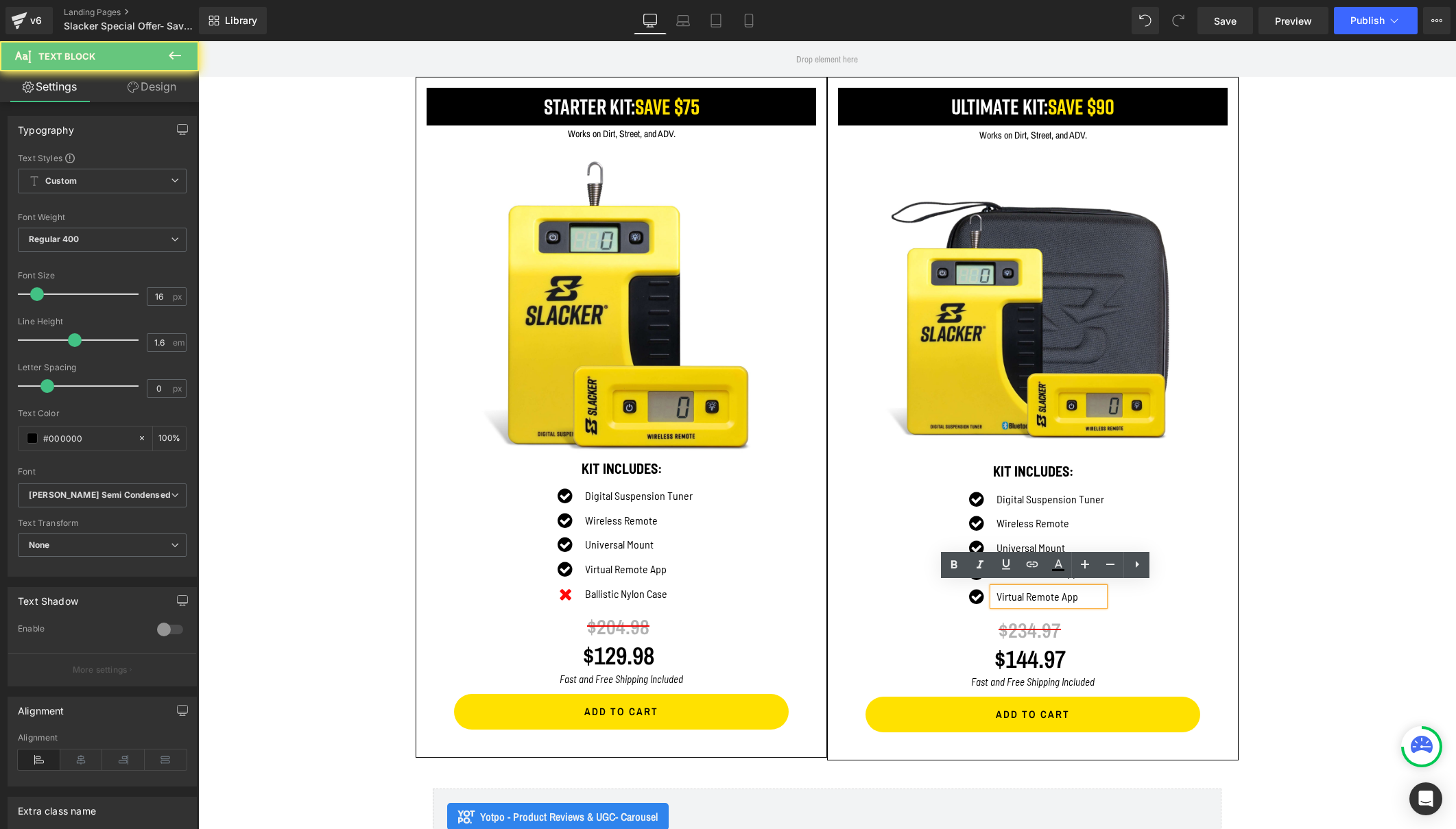
click at [996, 592] on p "Virtual Remote App" at bounding box center [1050, 596] width 108 height 18
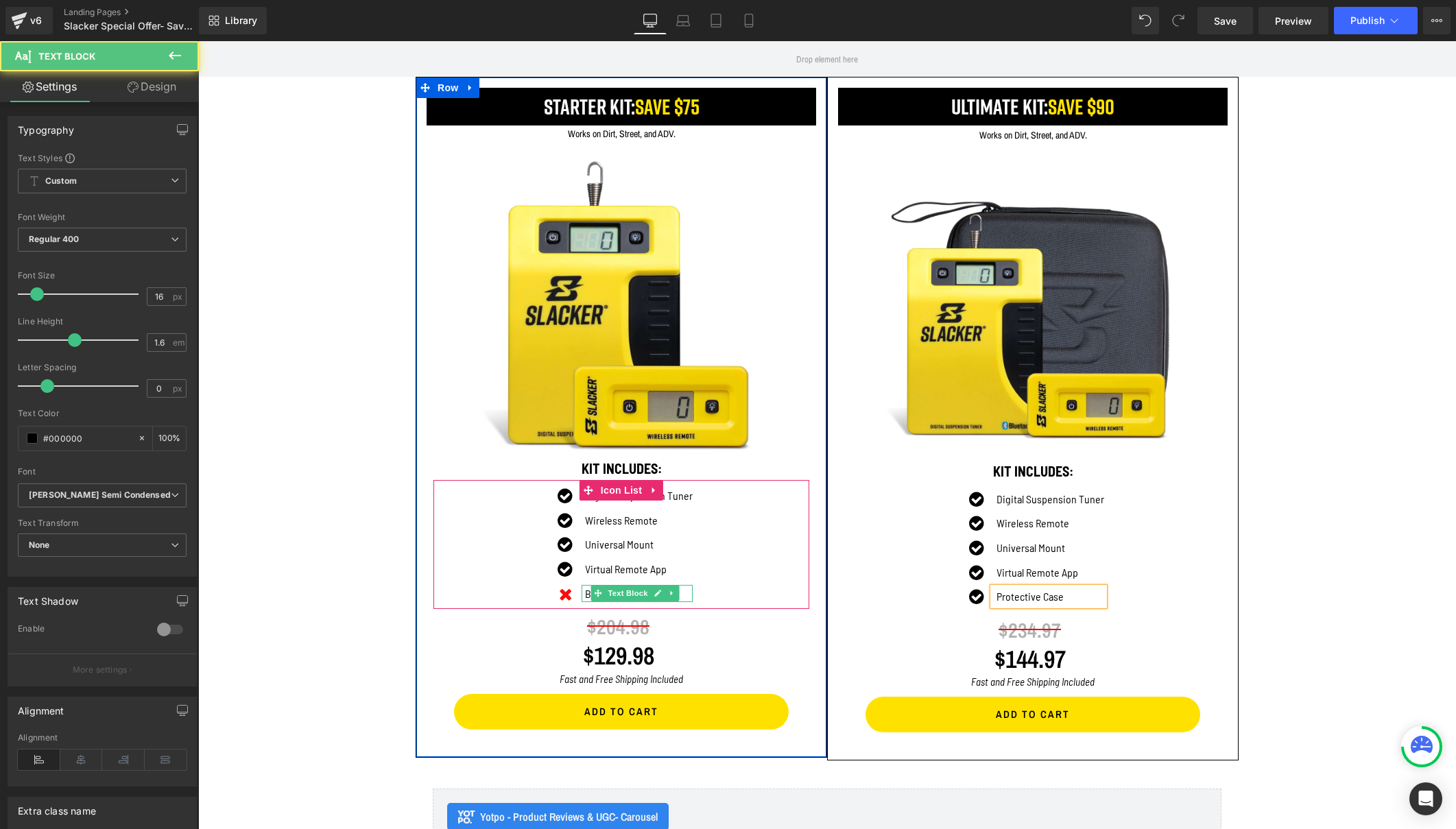
click at [586, 589] on p "Ballistic Nylon Case" at bounding box center [639, 594] width 108 height 18
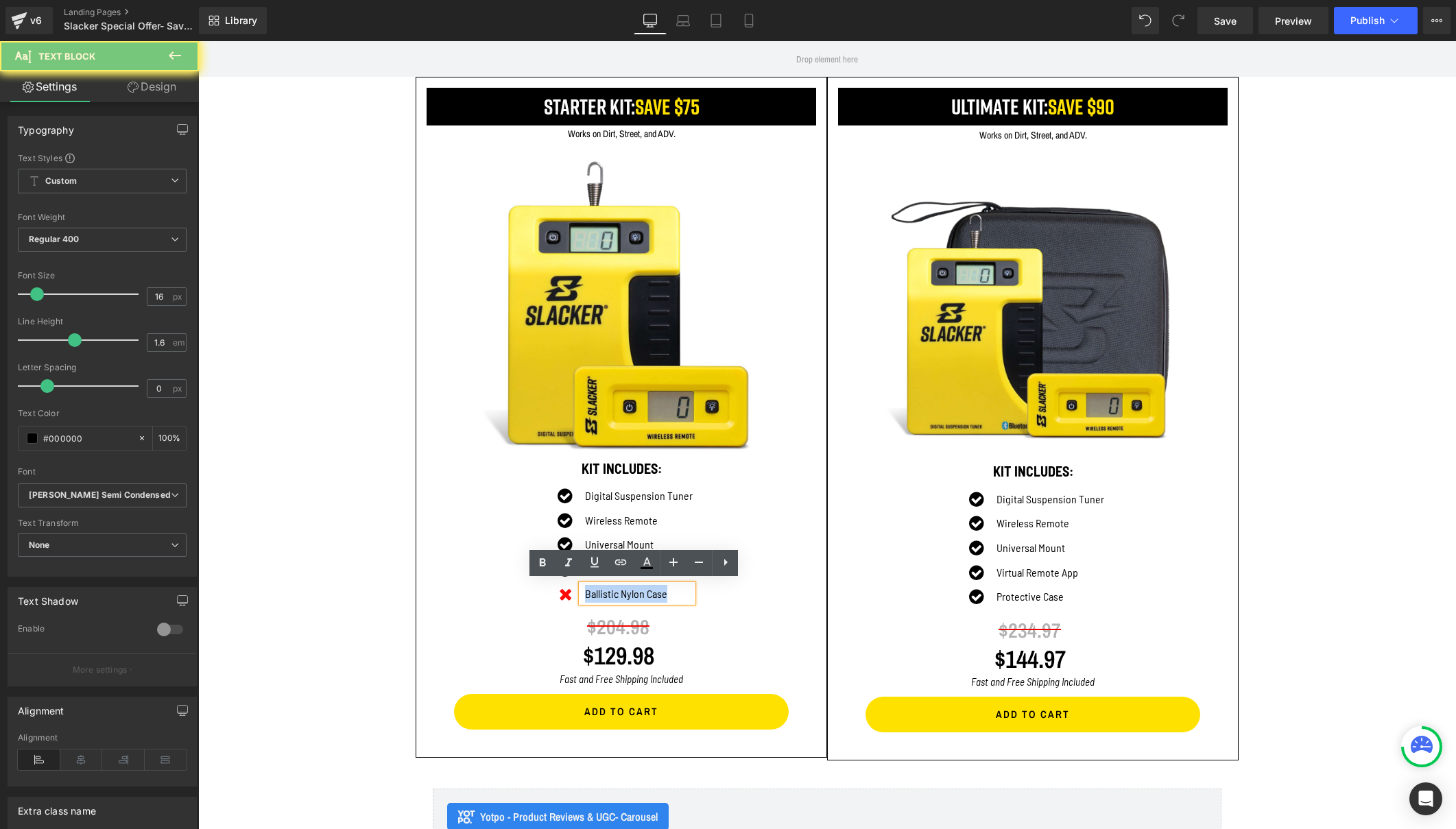
click at [586, 589] on p "Ballistic Nylon Case" at bounding box center [639, 594] width 108 height 18
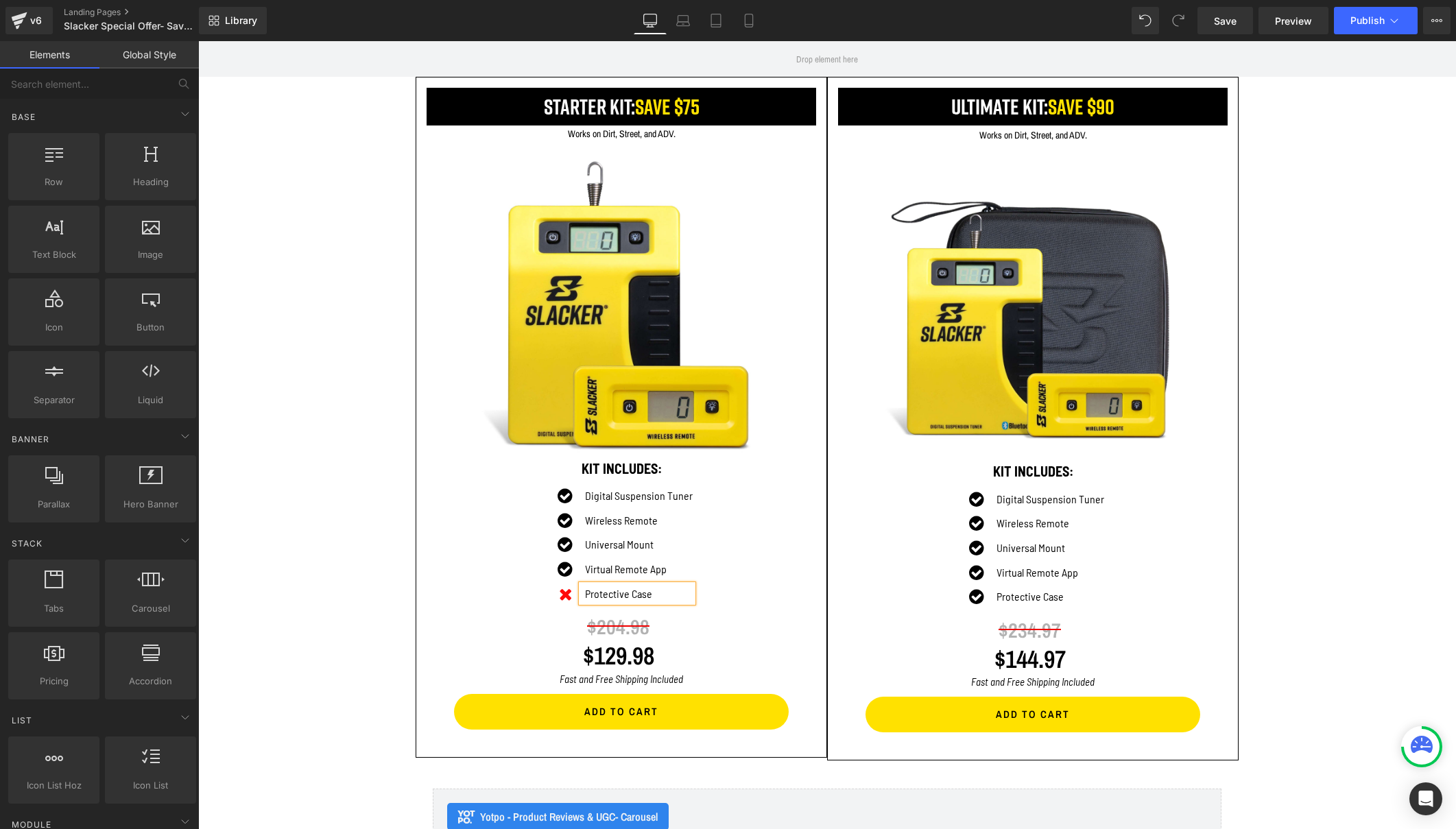
click at [1271, 539] on div "LIMITED TIME OFFER Heading Row Row Image Image ORDER NOW Button Row Row Dirt Bi…" at bounding box center [827, 21] width 1257 height 3037
click at [1228, 14] on span "Save" at bounding box center [1225, 20] width 23 height 14
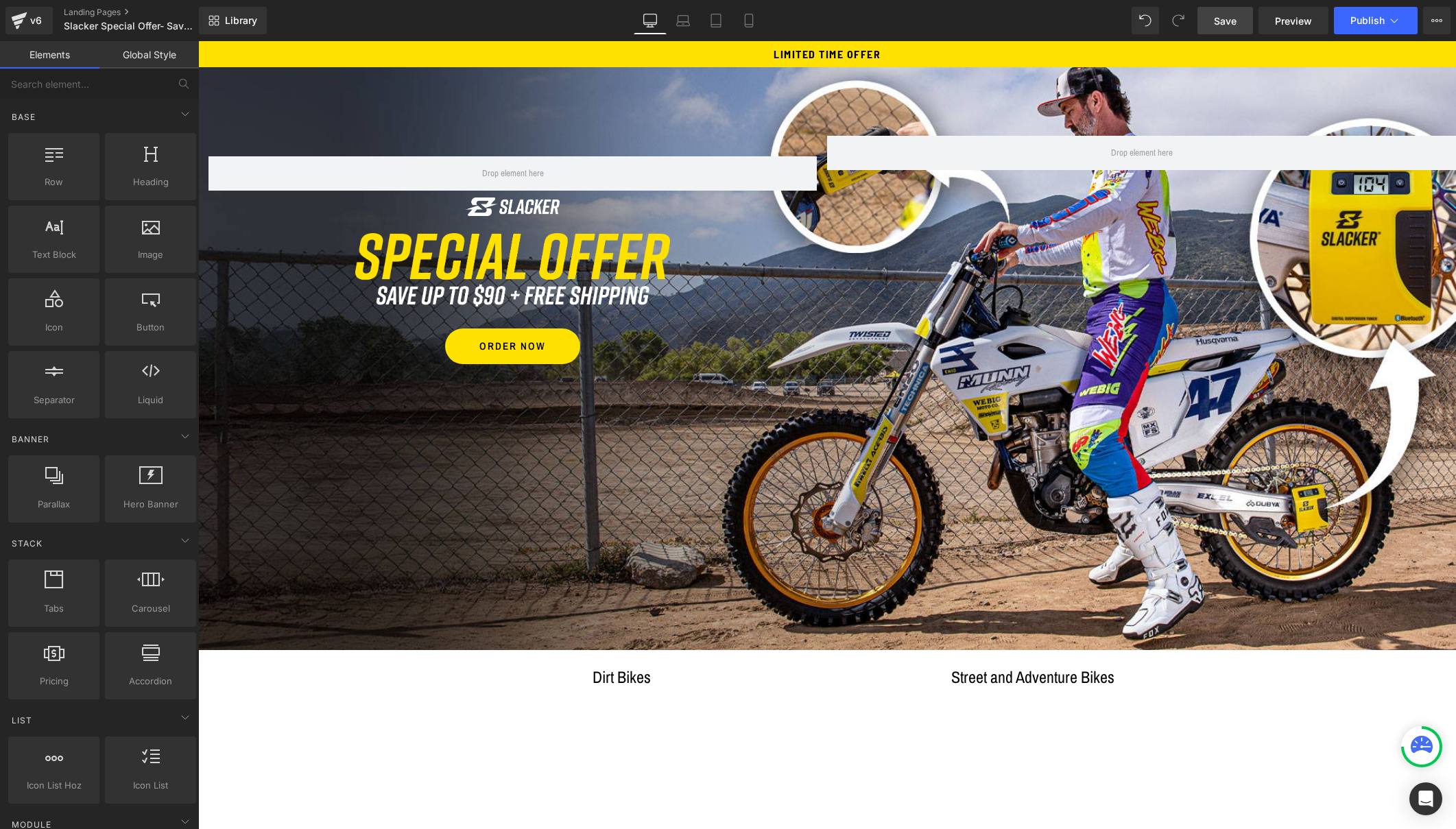
scroll to position [0, 0]
click at [1366, 15] on span "Publish" at bounding box center [1367, 20] width 35 height 11
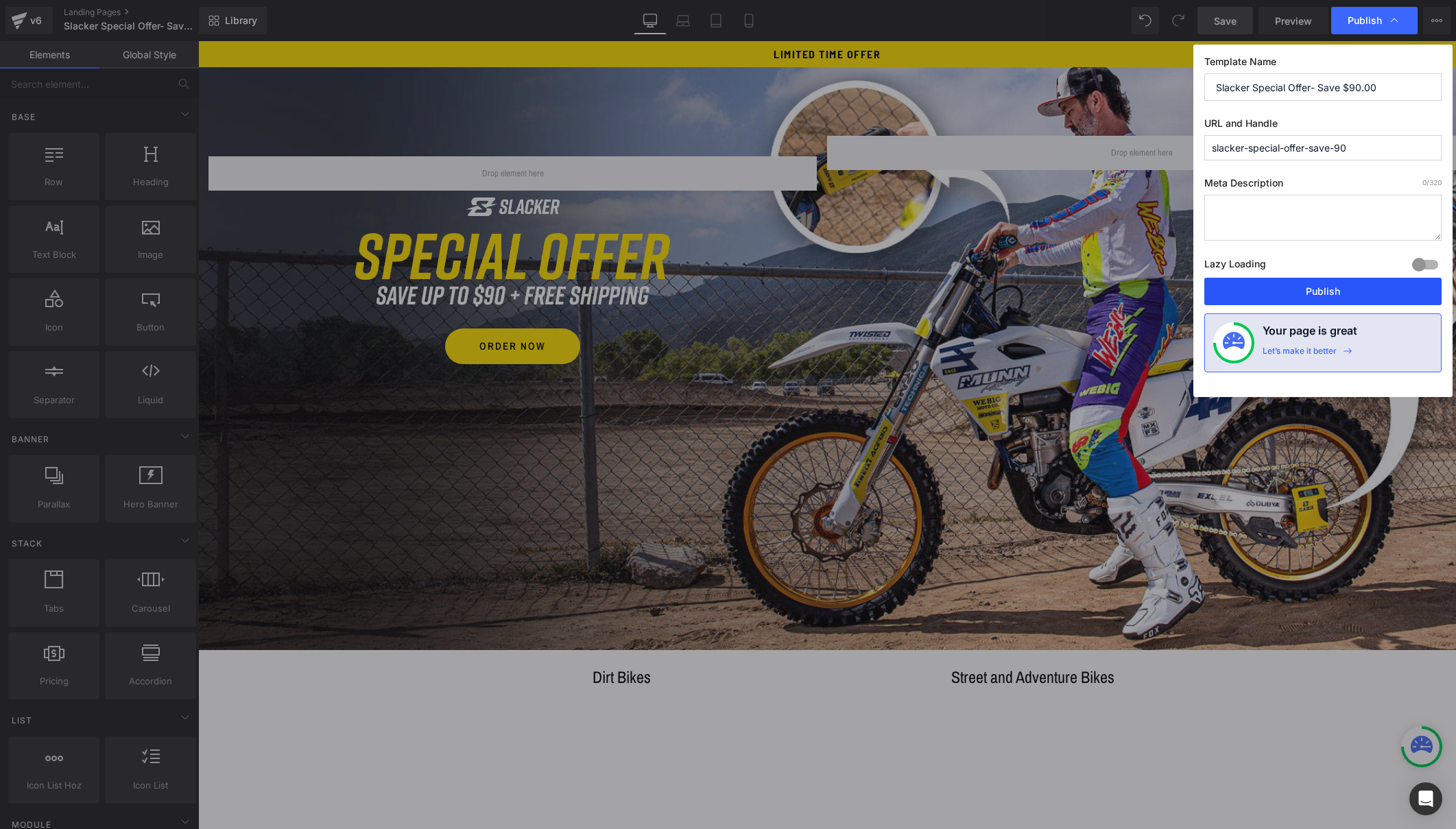
click at [1304, 288] on button "Publish" at bounding box center [1322, 291] width 237 height 28
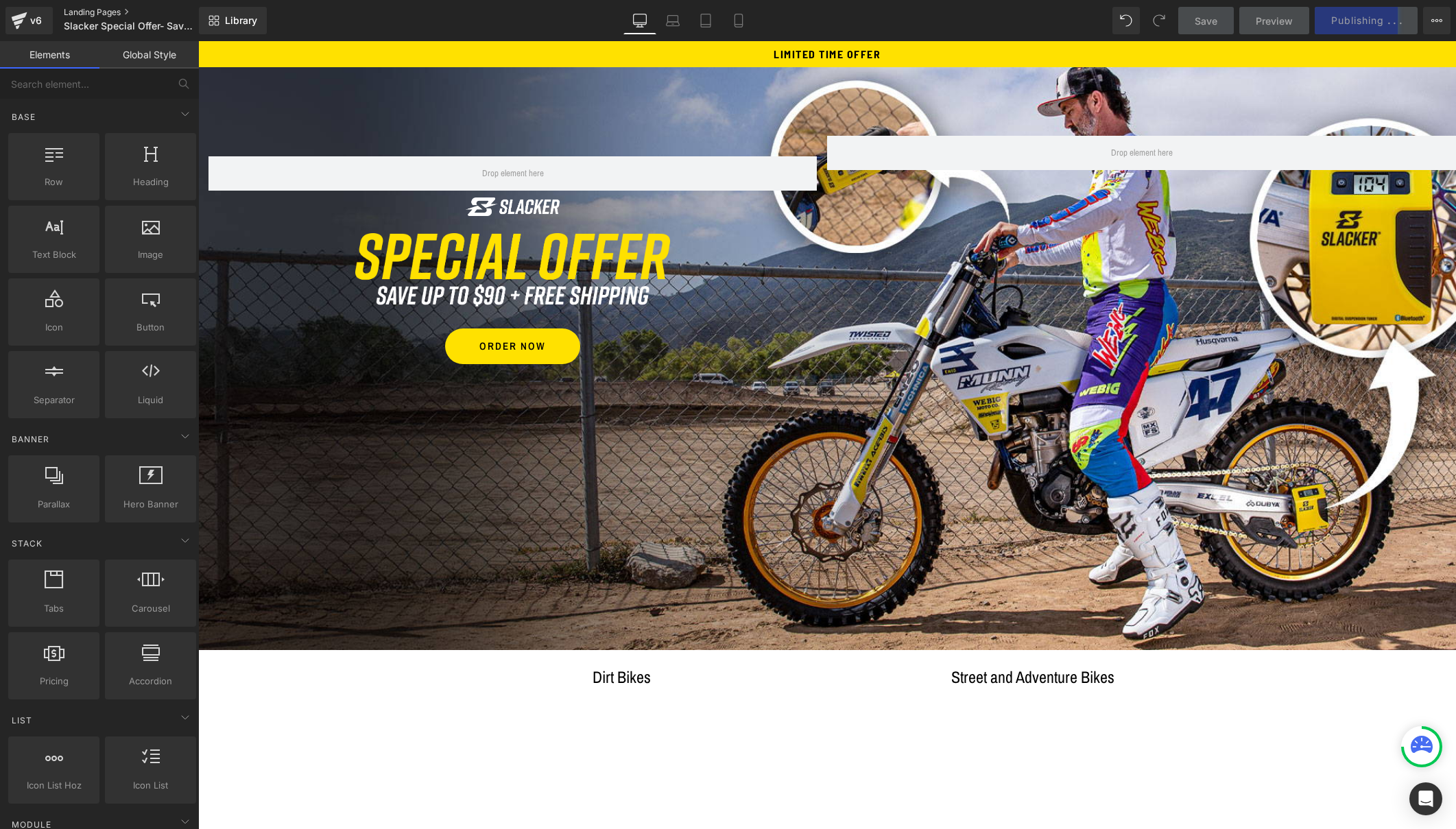
click at [90, 12] on link "Landing Pages" at bounding box center [143, 12] width 158 height 11
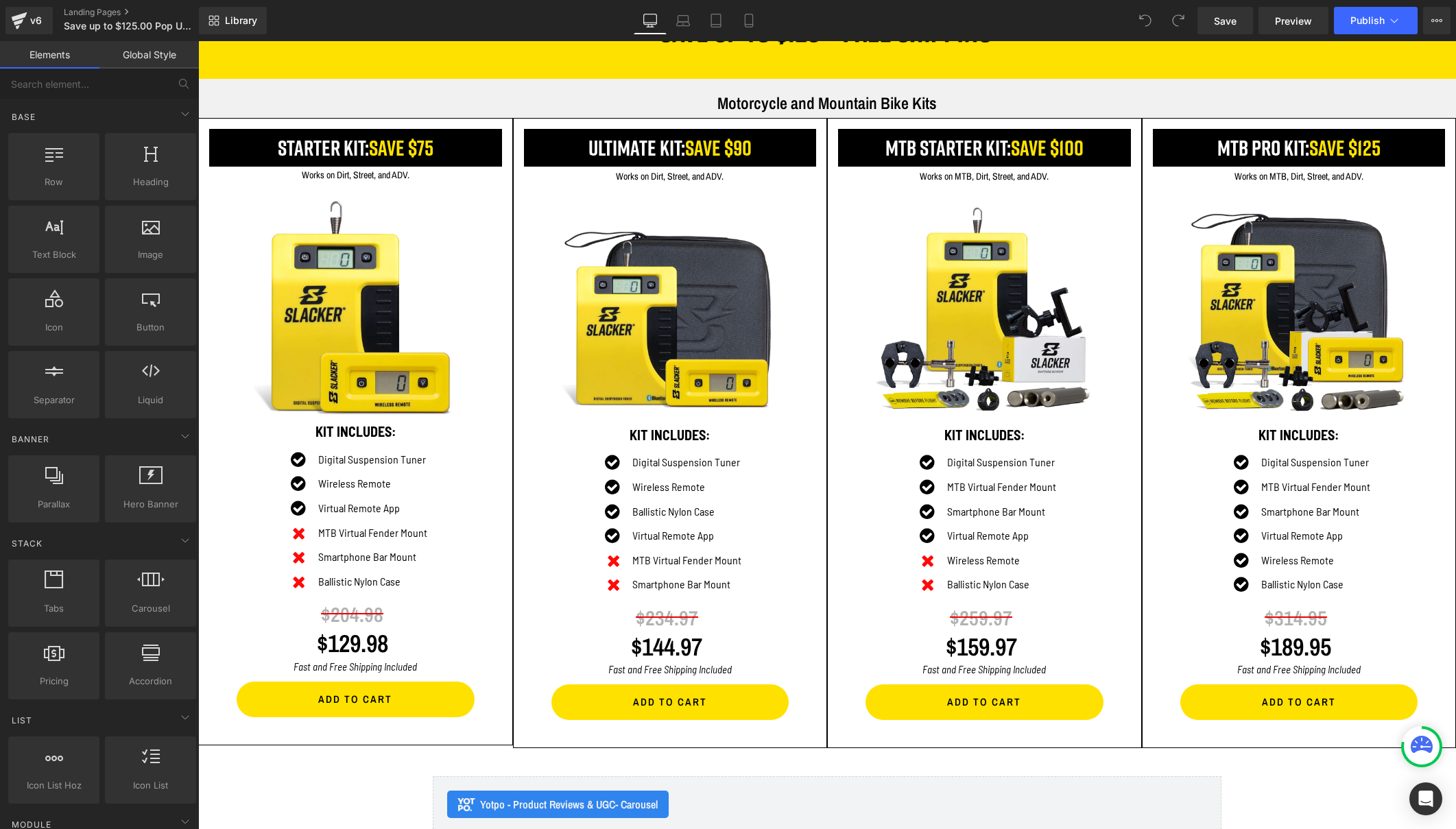
scroll to position [1267, 0]
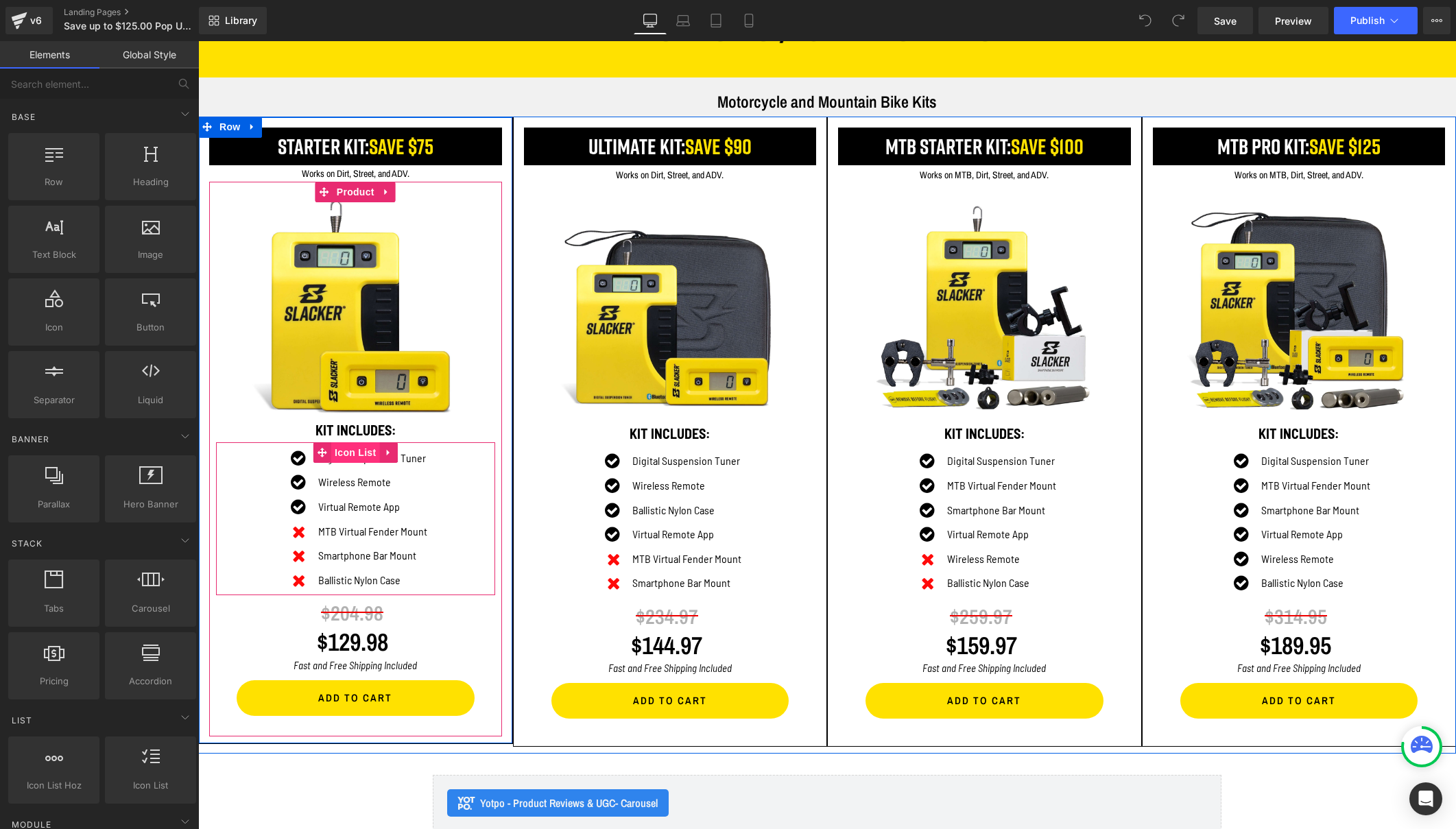
click at [345, 451] on span "Icon List" at bounding box center [356, 452] width 48 height 20
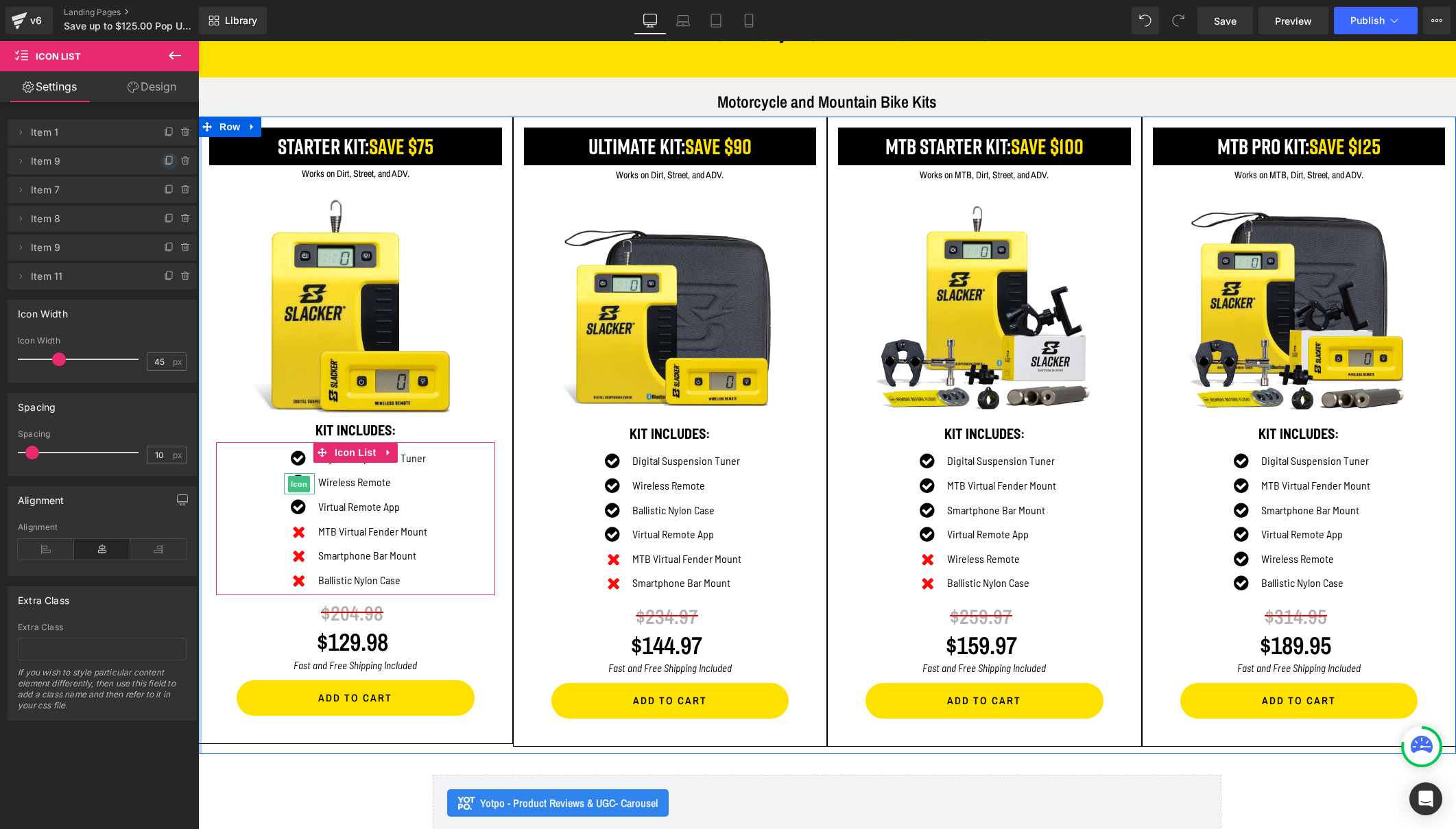
click at [167, 164] on icon at bounding box center [169, 159] width 5 height 7
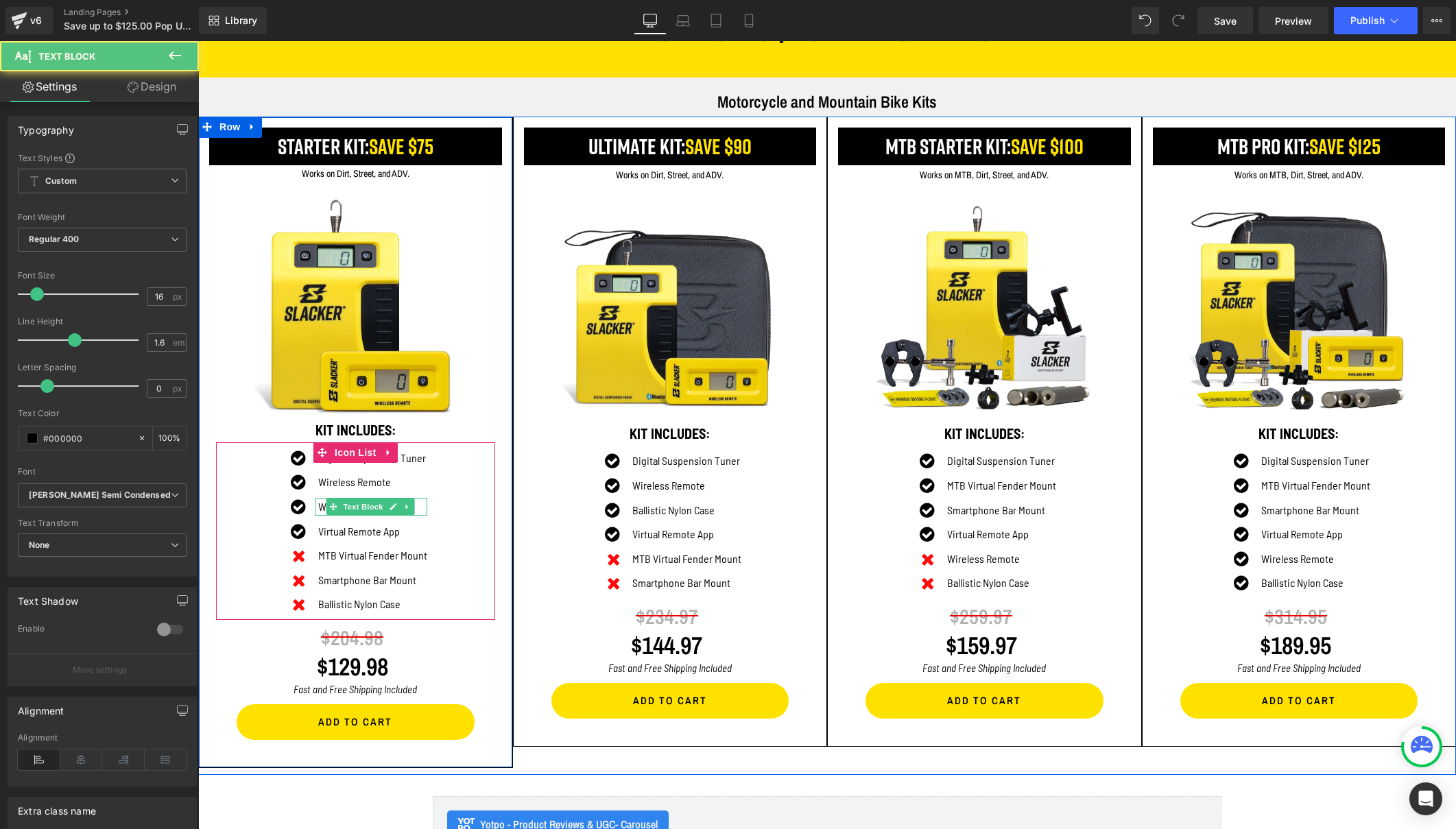
click at [318, 503] on p "Wireless Remote" at bounding box center [372, 507] width 109 height 18
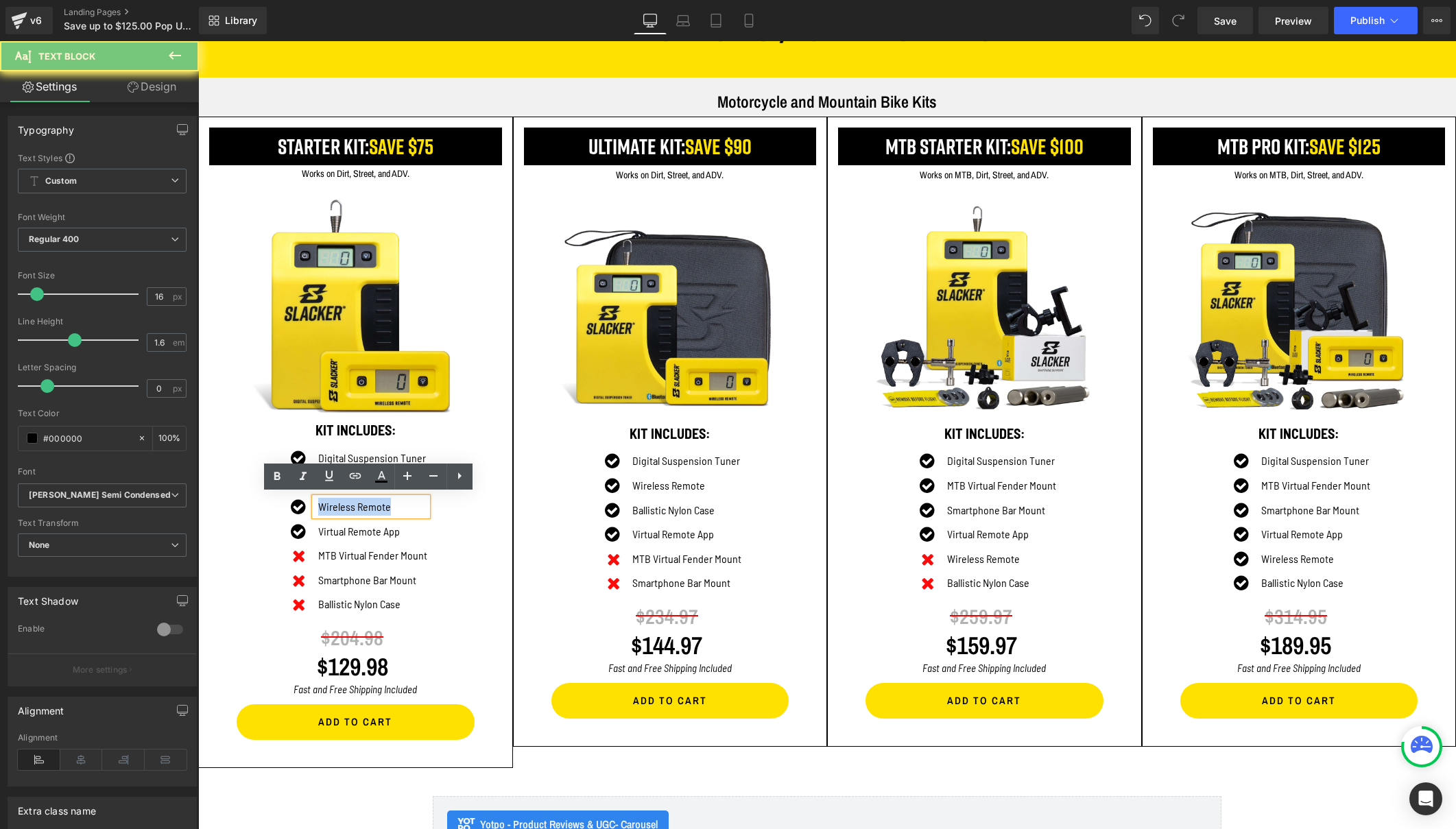
click at [318, 503] on p "Wireless Remote" at bounding box center [372, 507] width 109 height 18
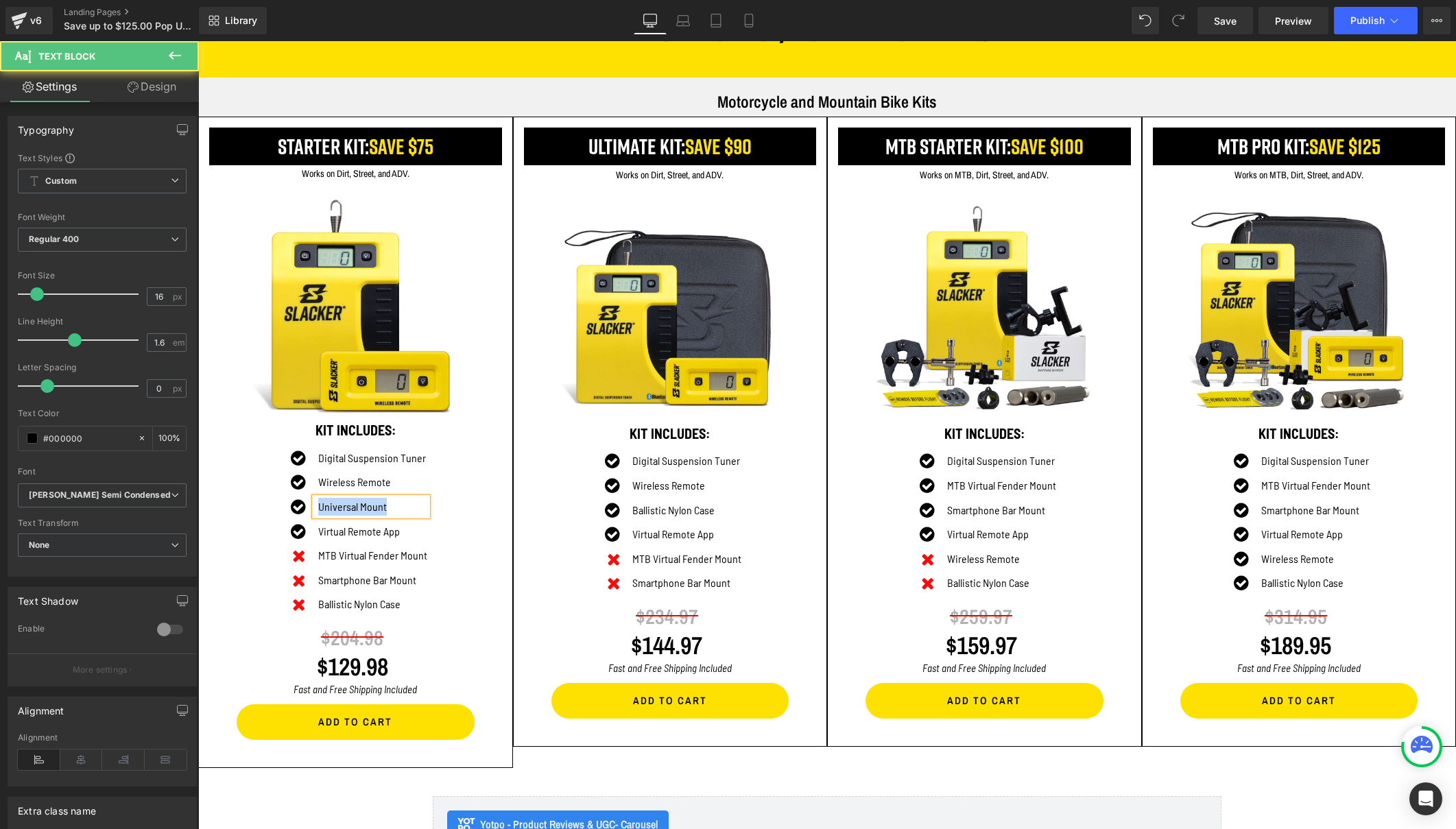
drag, startPoint x: 387, startPoint y: 504, endPoint x: 315, endPoint y: 504, distance: 72.0
click at [315, 504] on div "Universal Mount" at bounding box center [371, 507] width 113 height 18
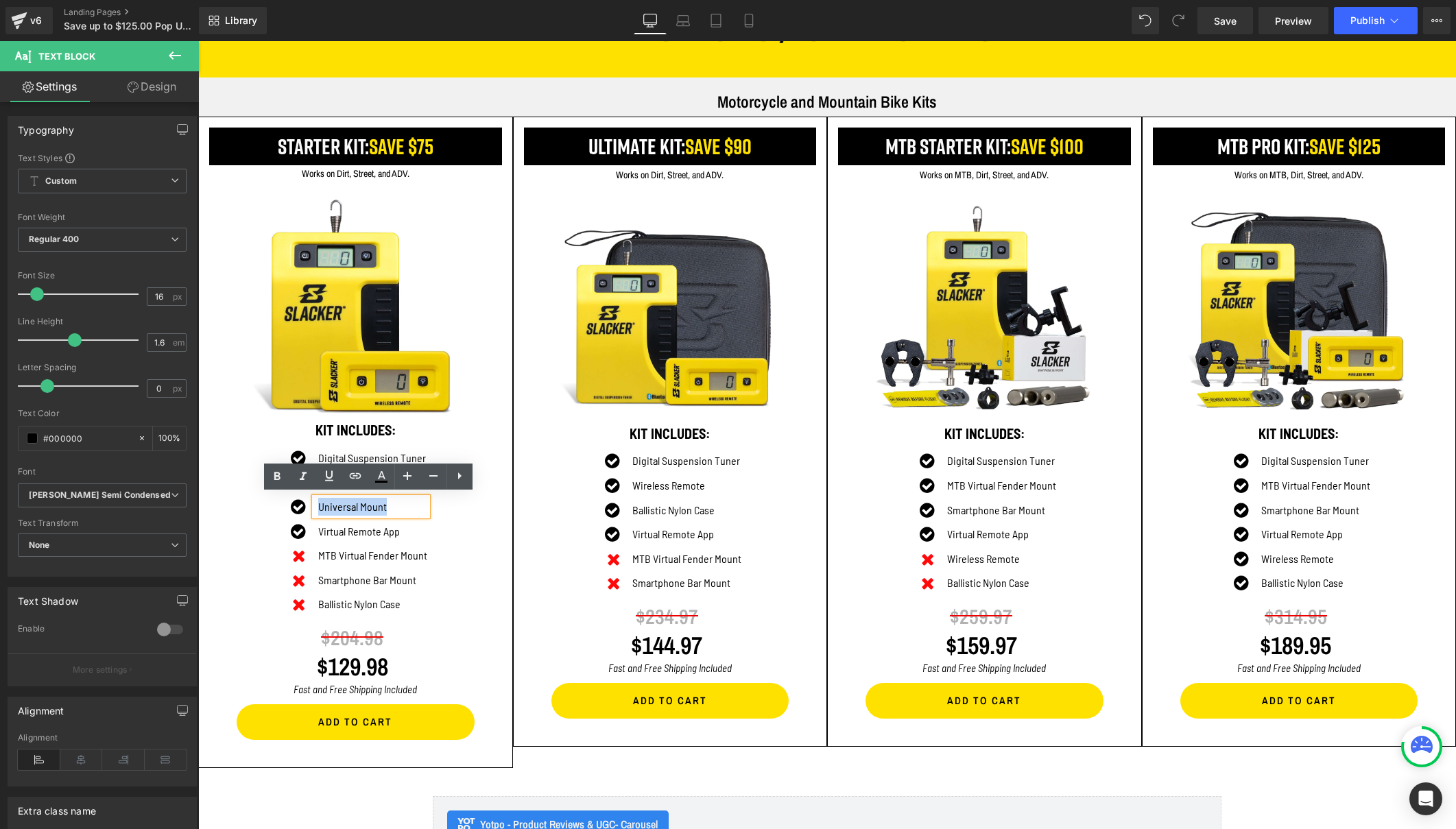
copy p "Universal Mount"
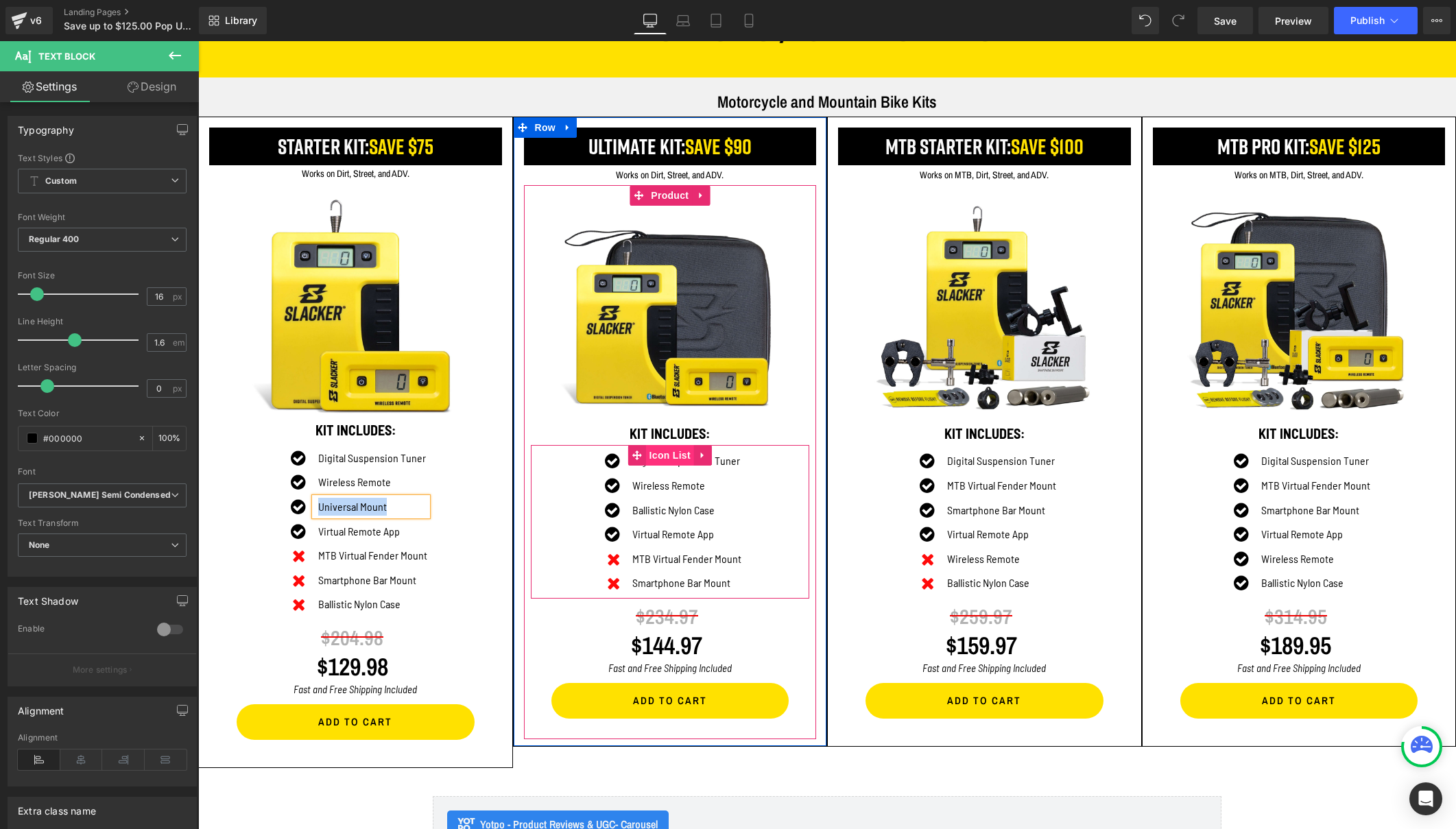
click at [662, 449] on span "Icon List" at bounding box center [670, 455] width 48 height 20
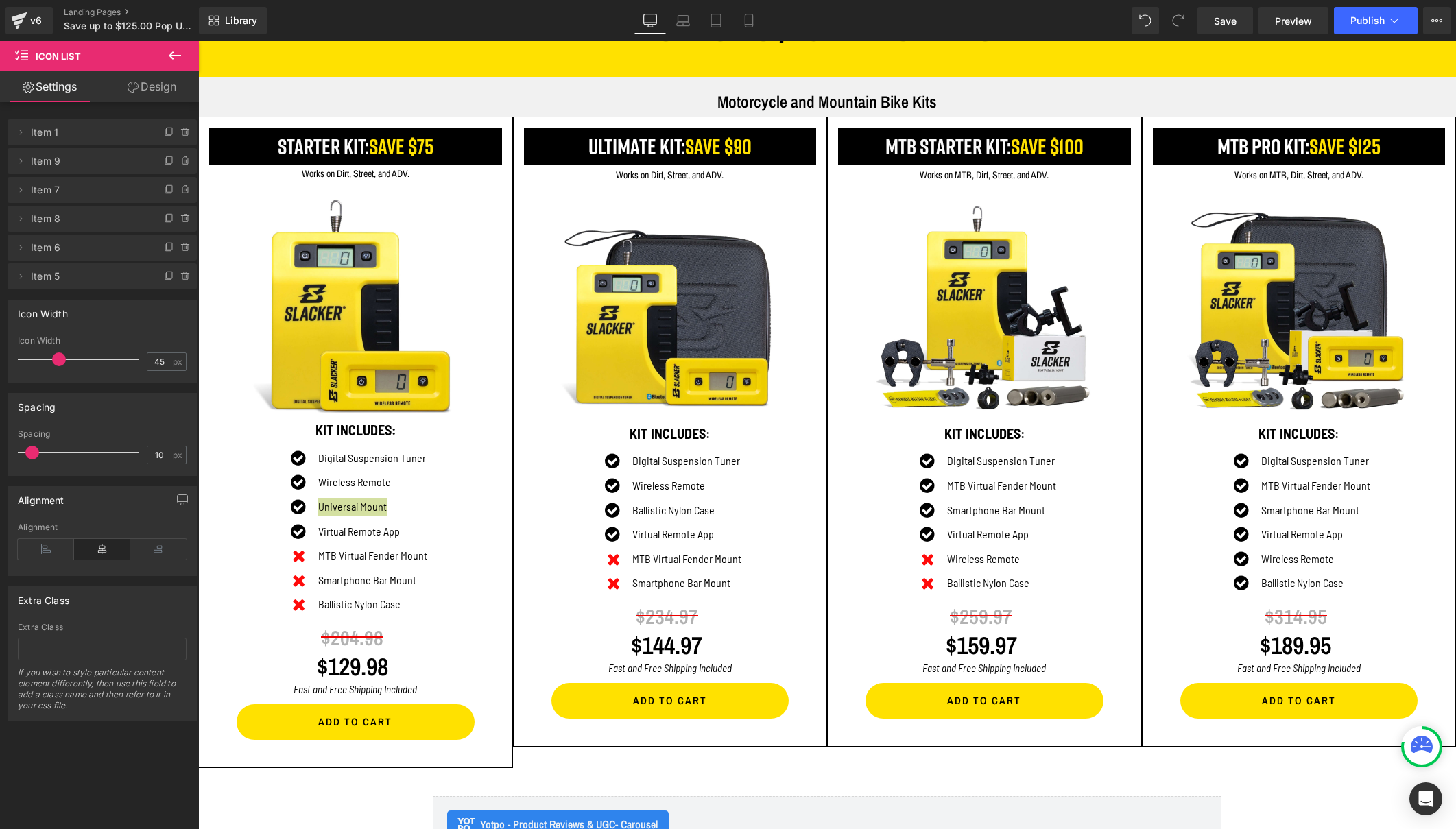
click at [168, 52] on icon at bounding box center [175, 56] width 17 height 17
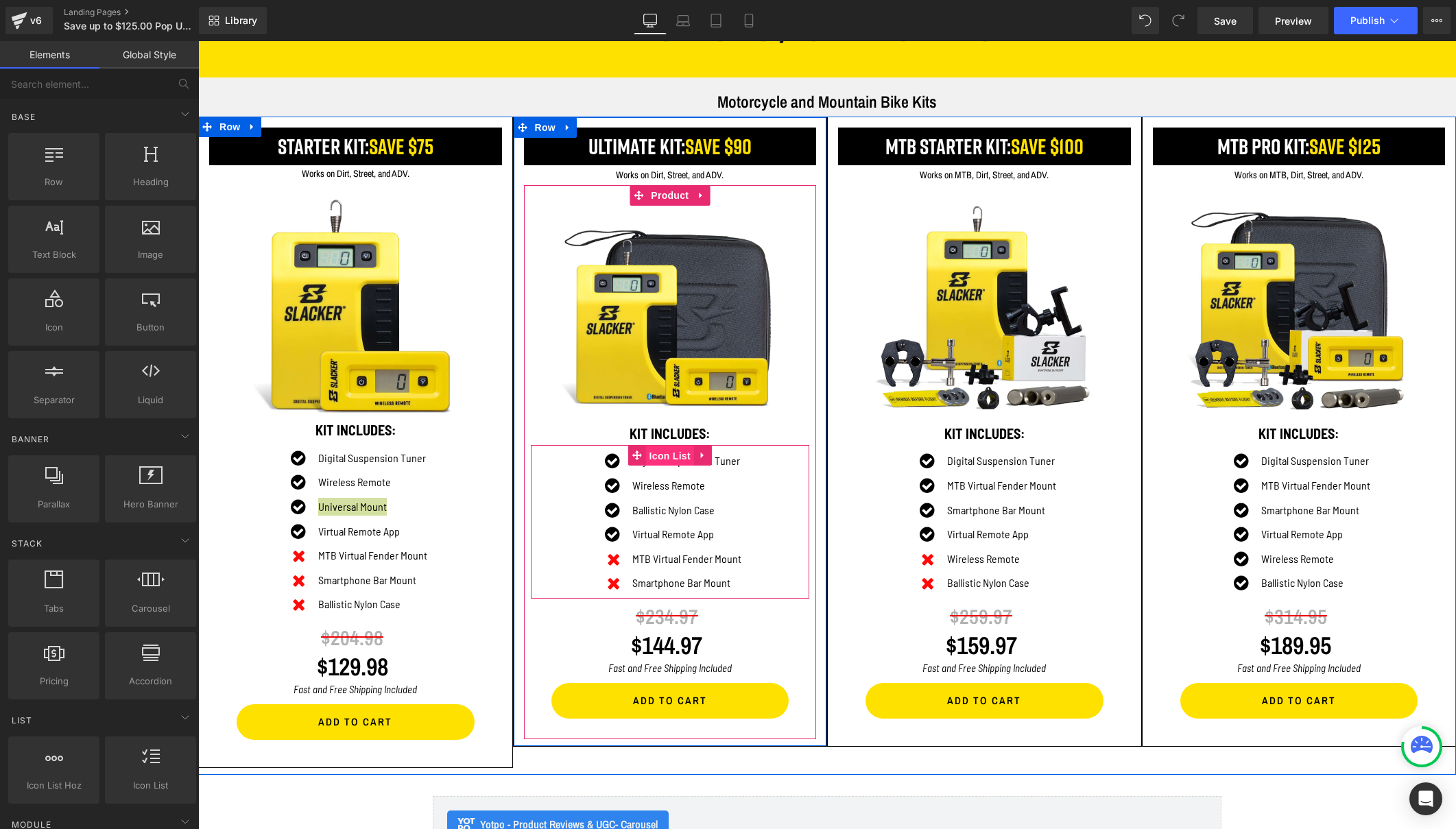
click at [662, 447] on span "Icon List" at bounding box center [670, 455] width 48 height 20
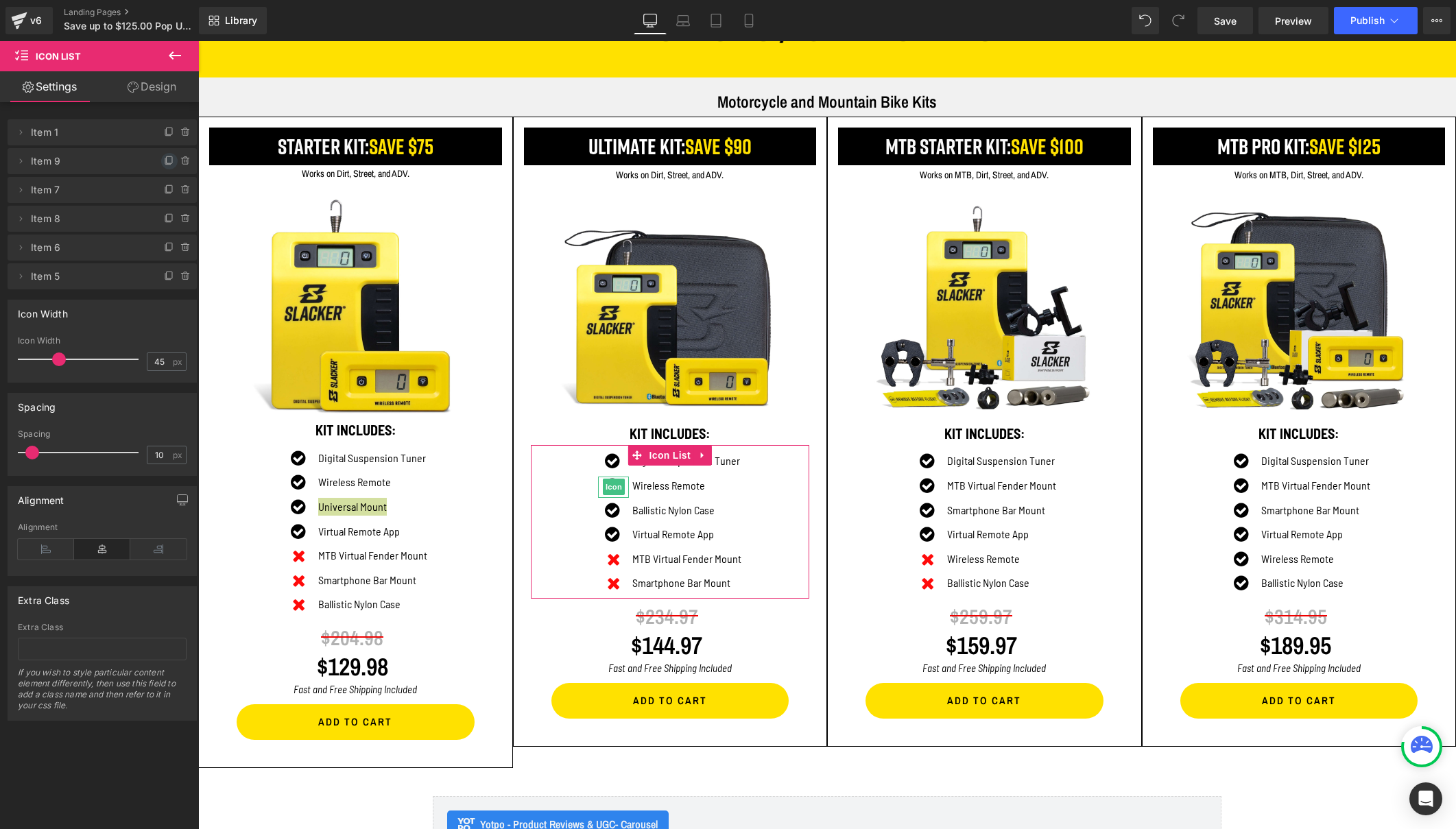
click at [165, 160] on icon at bounding box center [167, 161] width 5 height 6
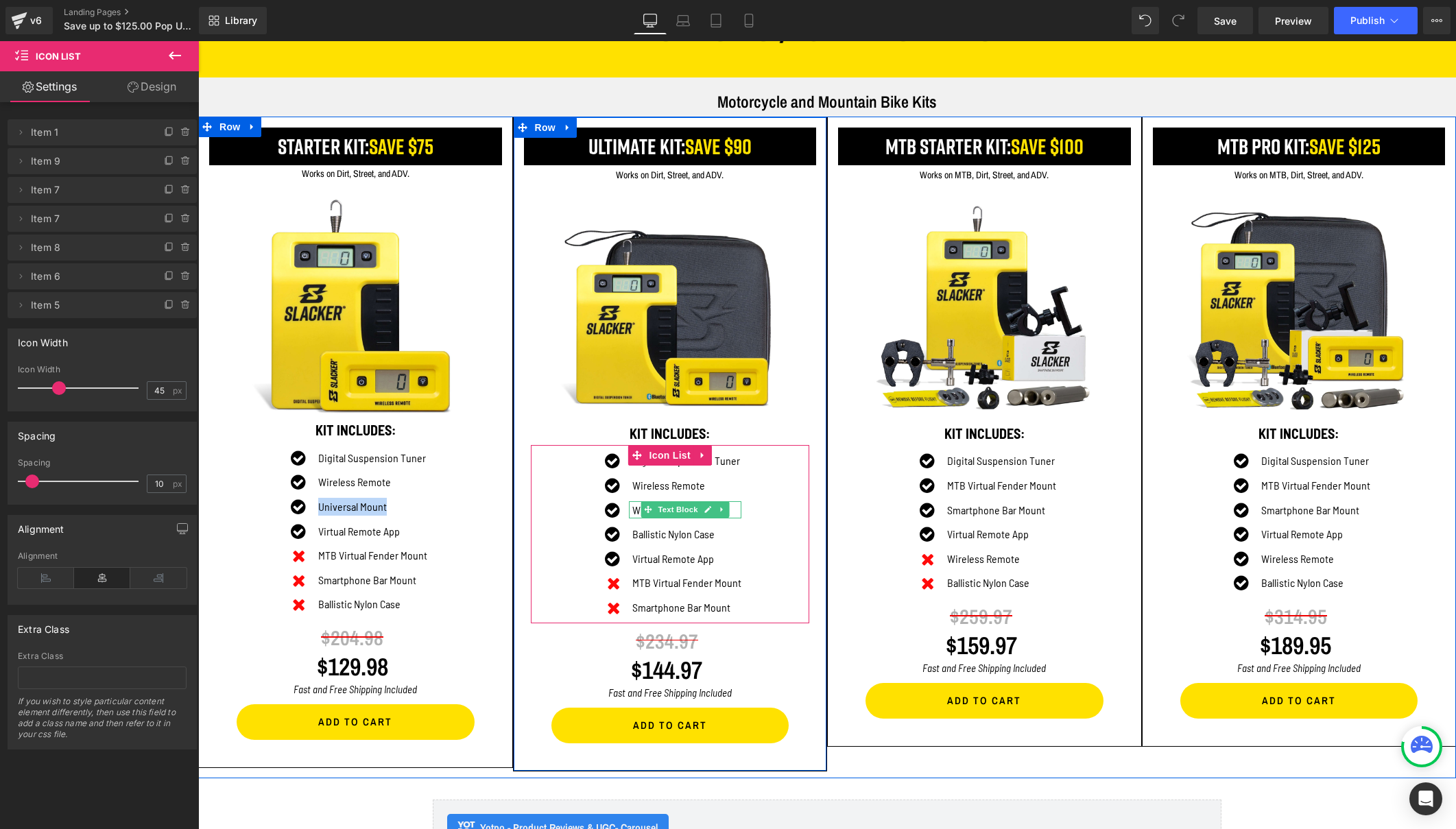
click at [632, 507] on p "Wireless Remote" at bounding box center [686, 510] width 109 height 18
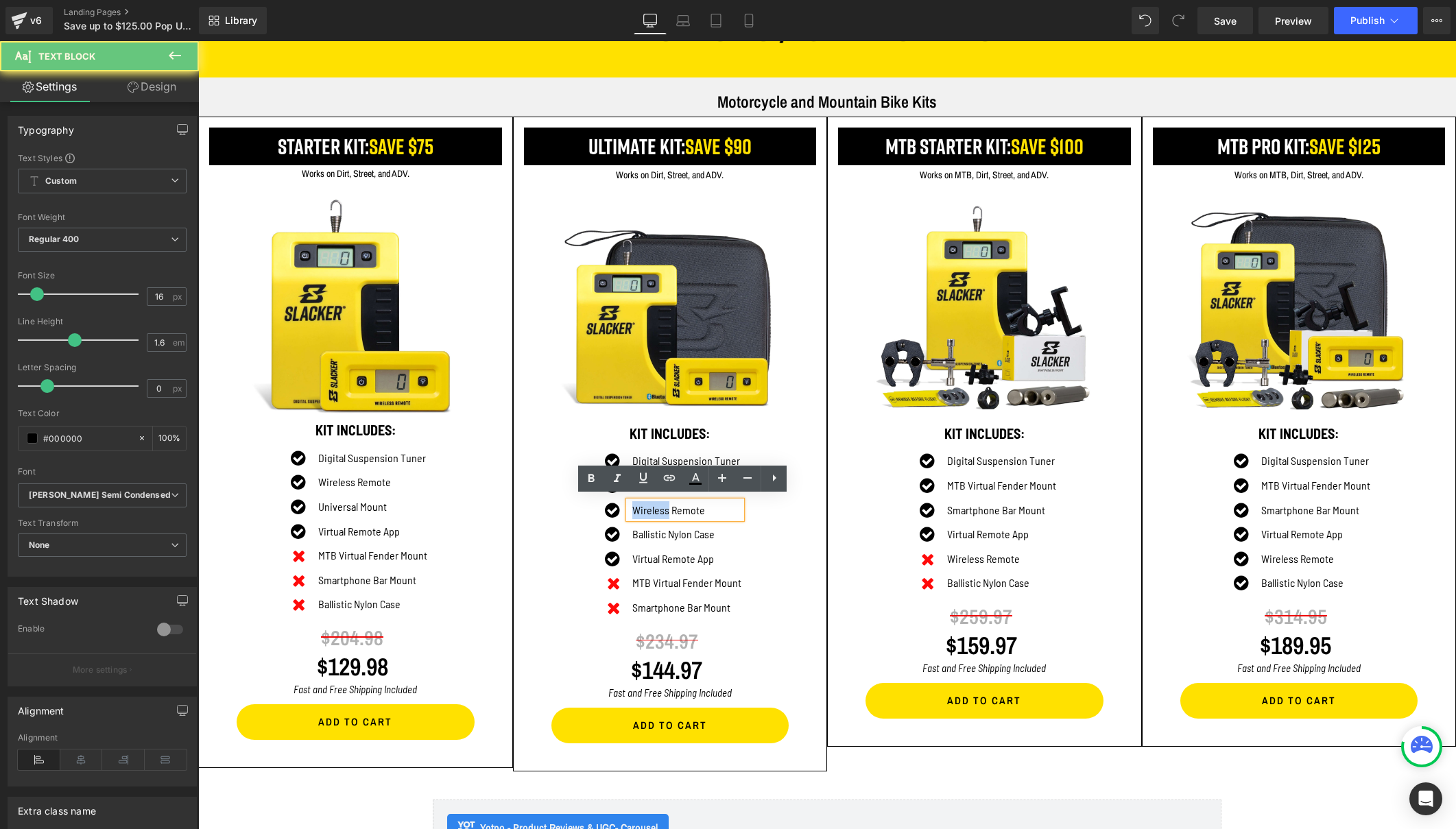
click at [632, 507] on p "Wireless Remote" at bounding box center [686, 510] width 109 height 18
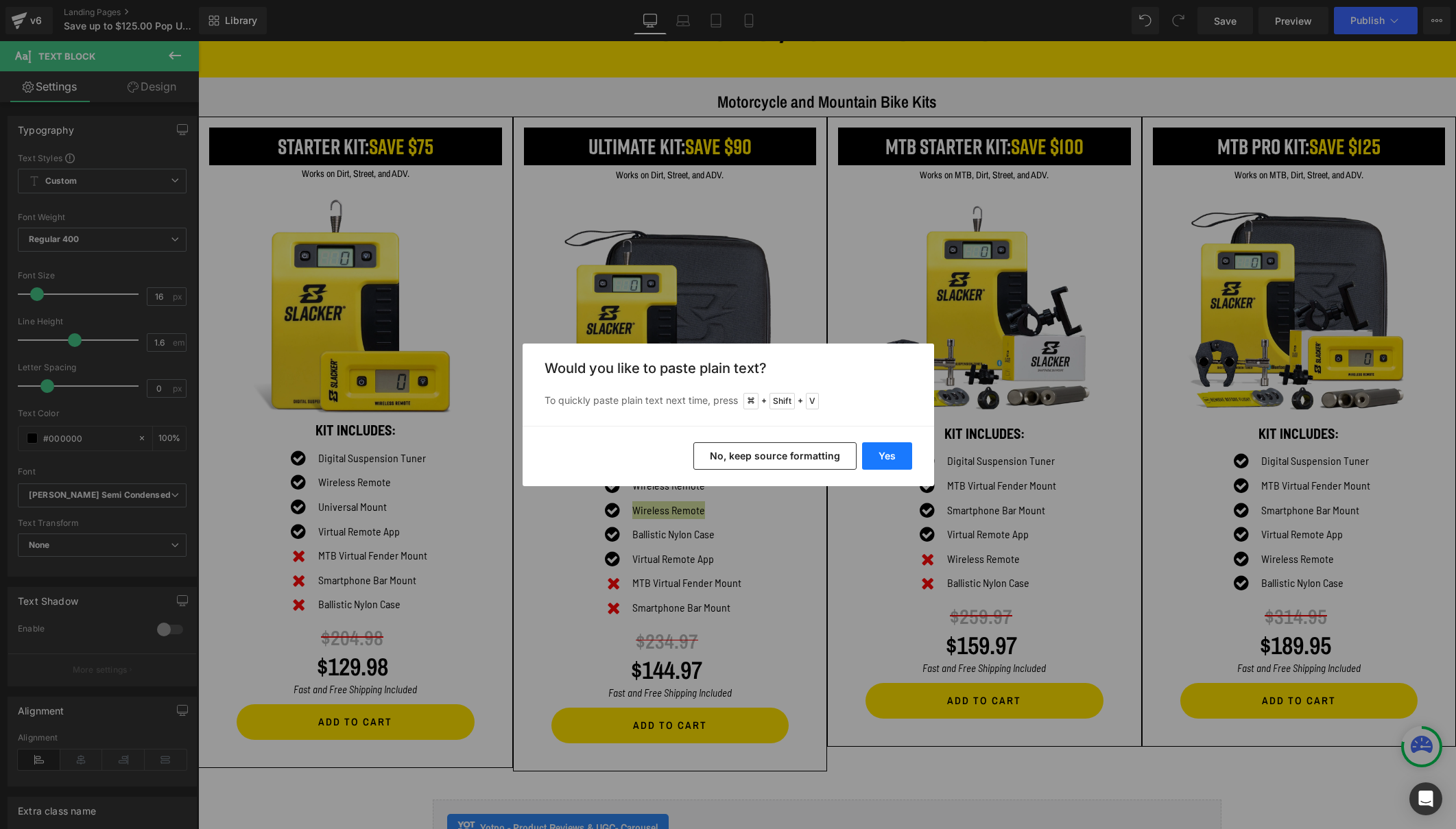
click at [879, 458] on button "Yes" at bounding box center [887, 456] width 50 height 28
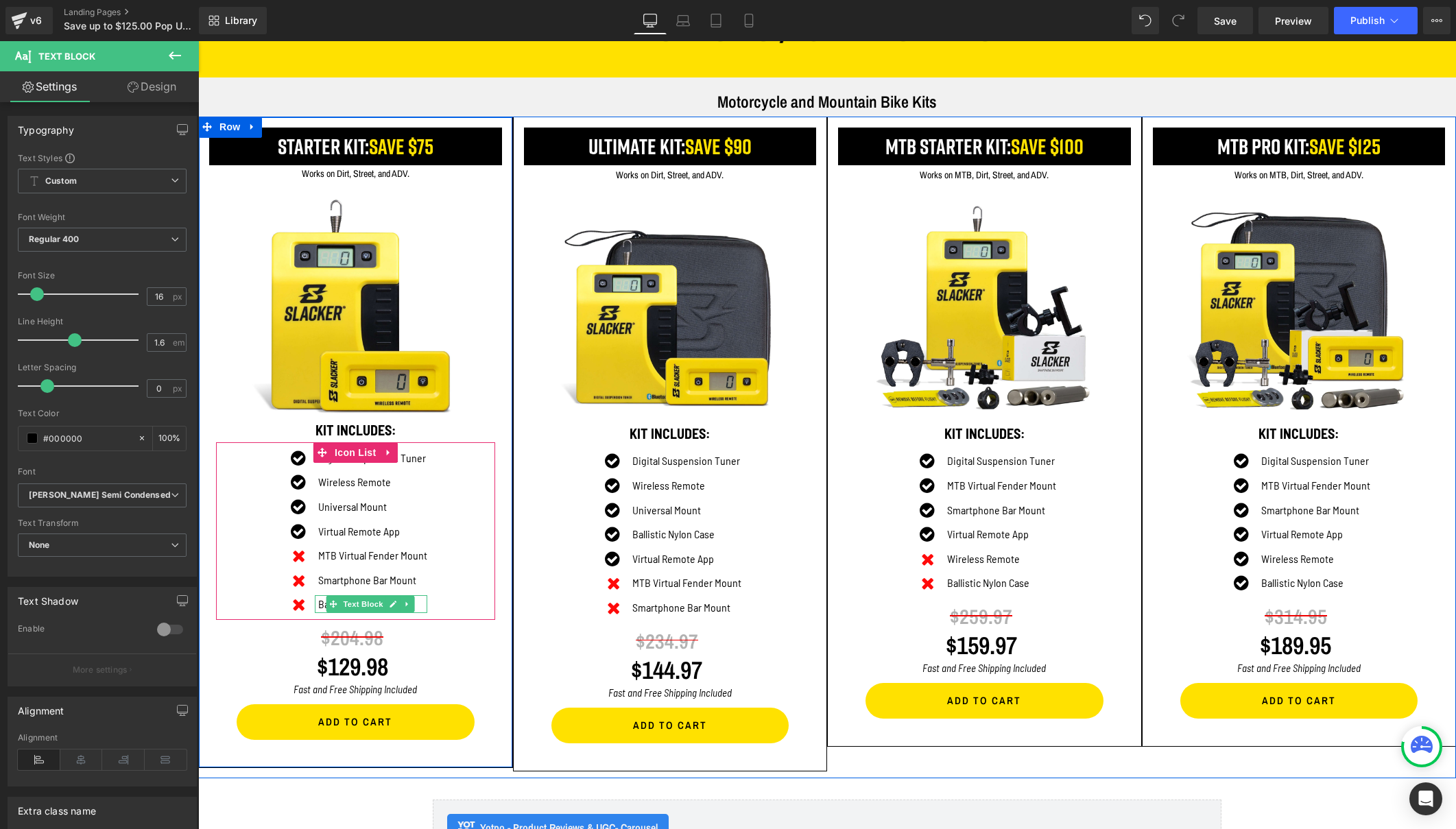
click at [320, 599] on p "Ballistic Nylon Case" at bounding box center [372, 604] width 109 height 18
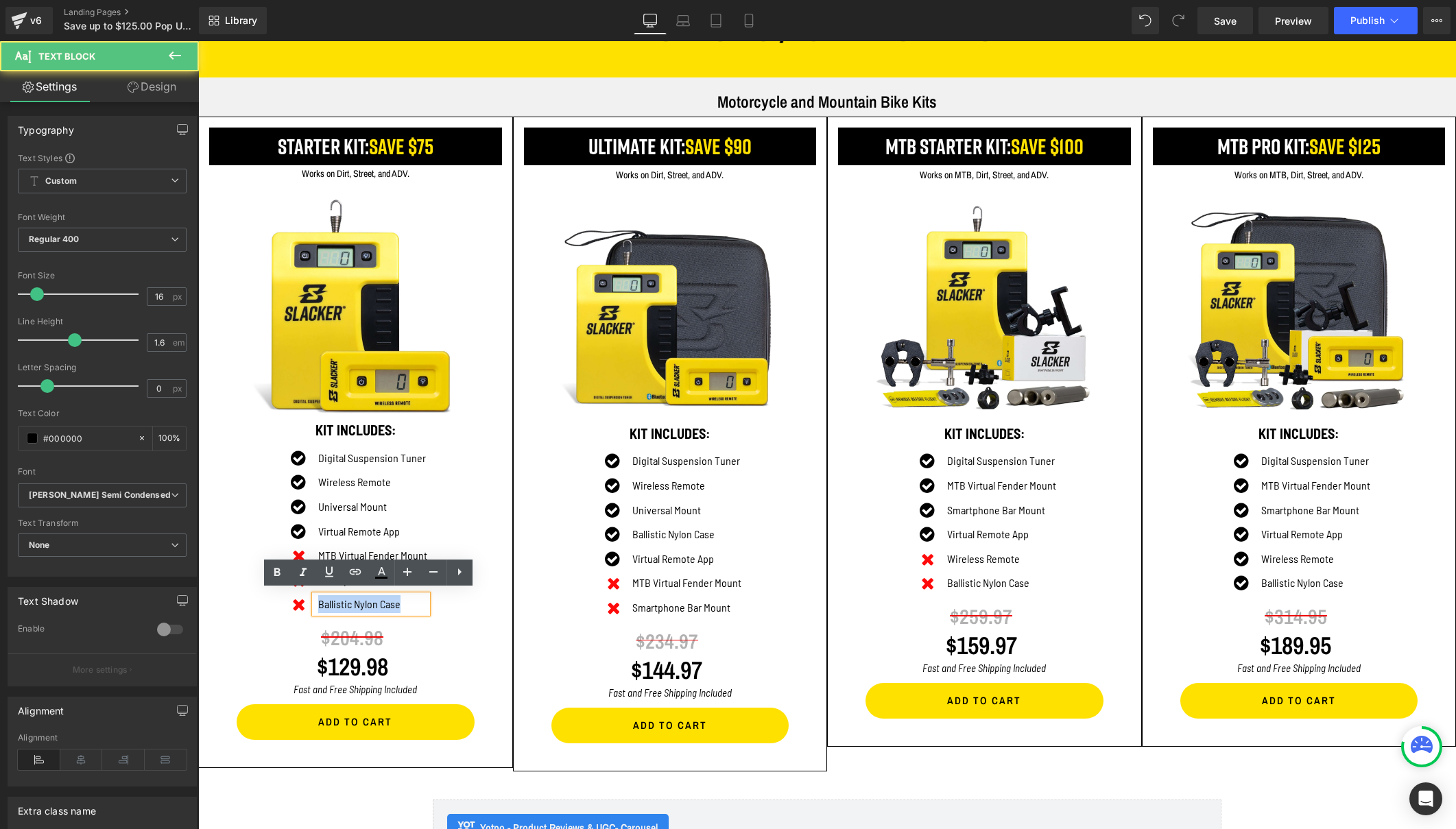
drag, startPoint x: 317, startPoint y: 599, endPoint x: 427, endPoint y: 601, distance: 110.0
click at [428, 600] on div "Icon Digital Suspension Tuner Text Block Icon Wireless Remote Text Block Icon U…" at bounding box center [356, 535] width 279 height 171
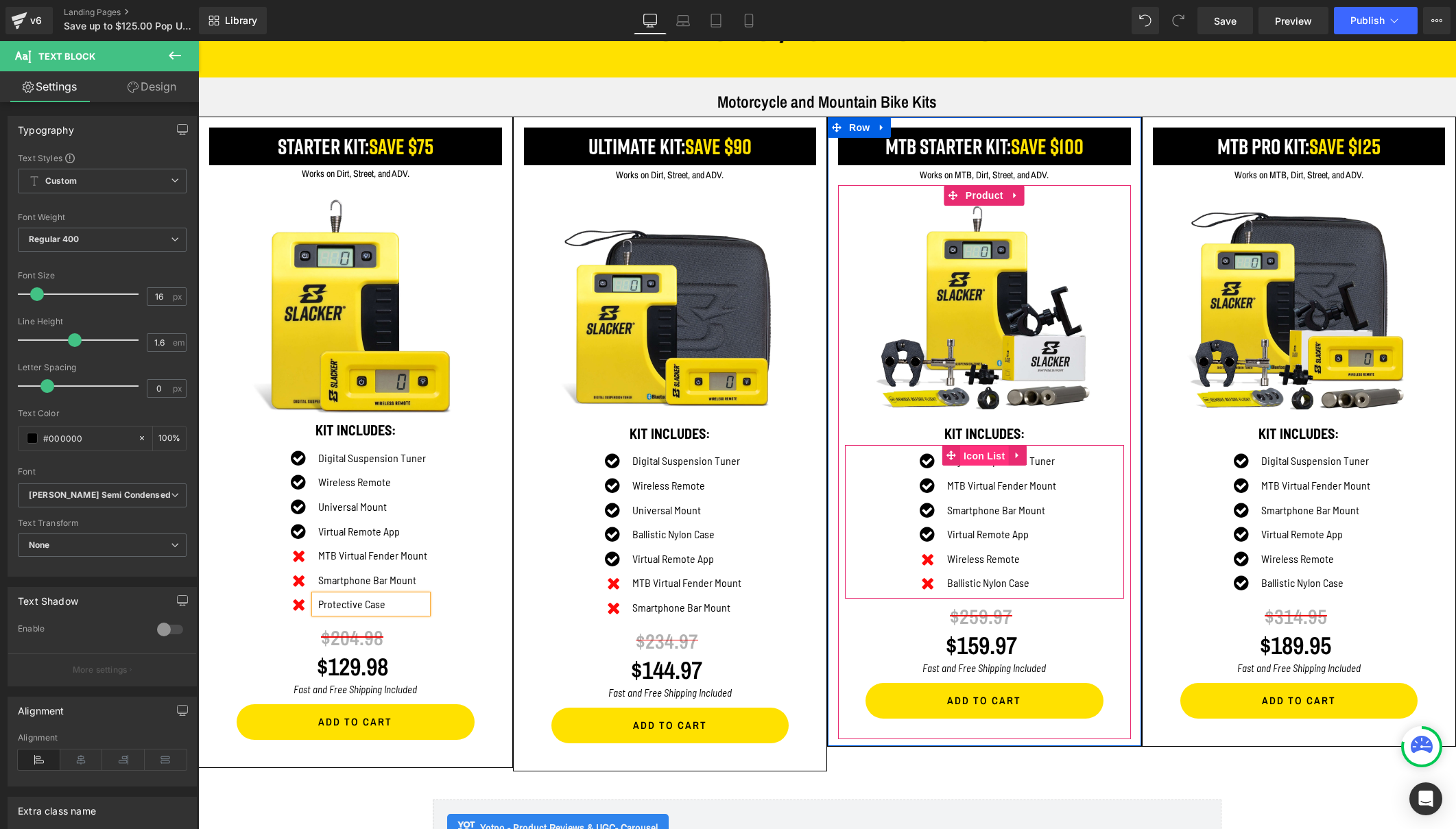
click at [978, 452] on span "Icon List" at bounding box center [984, 455] width 48 height 20
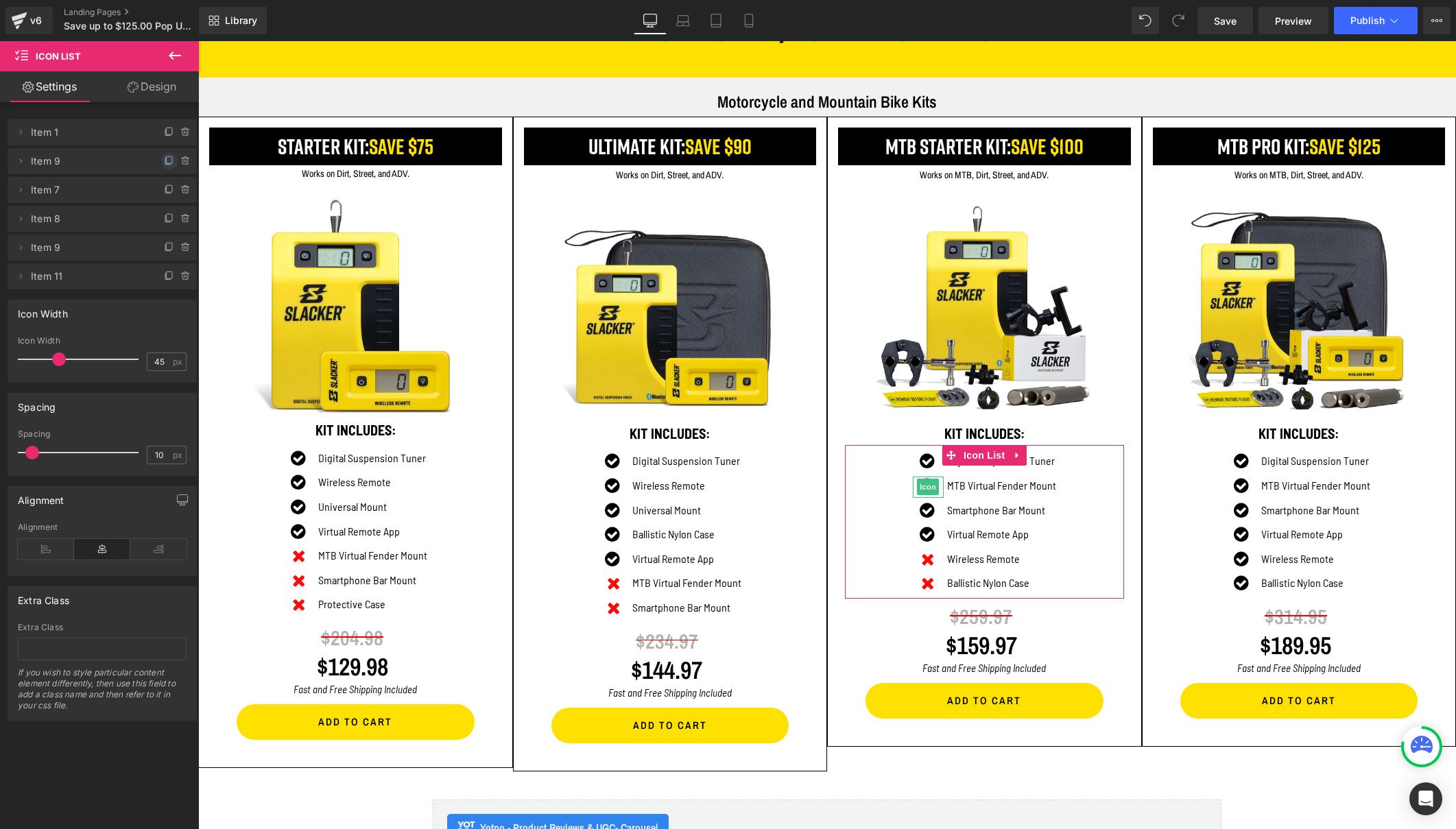
click at [164, 162] on icon at bounding box center [169, 161] width 11 height 11
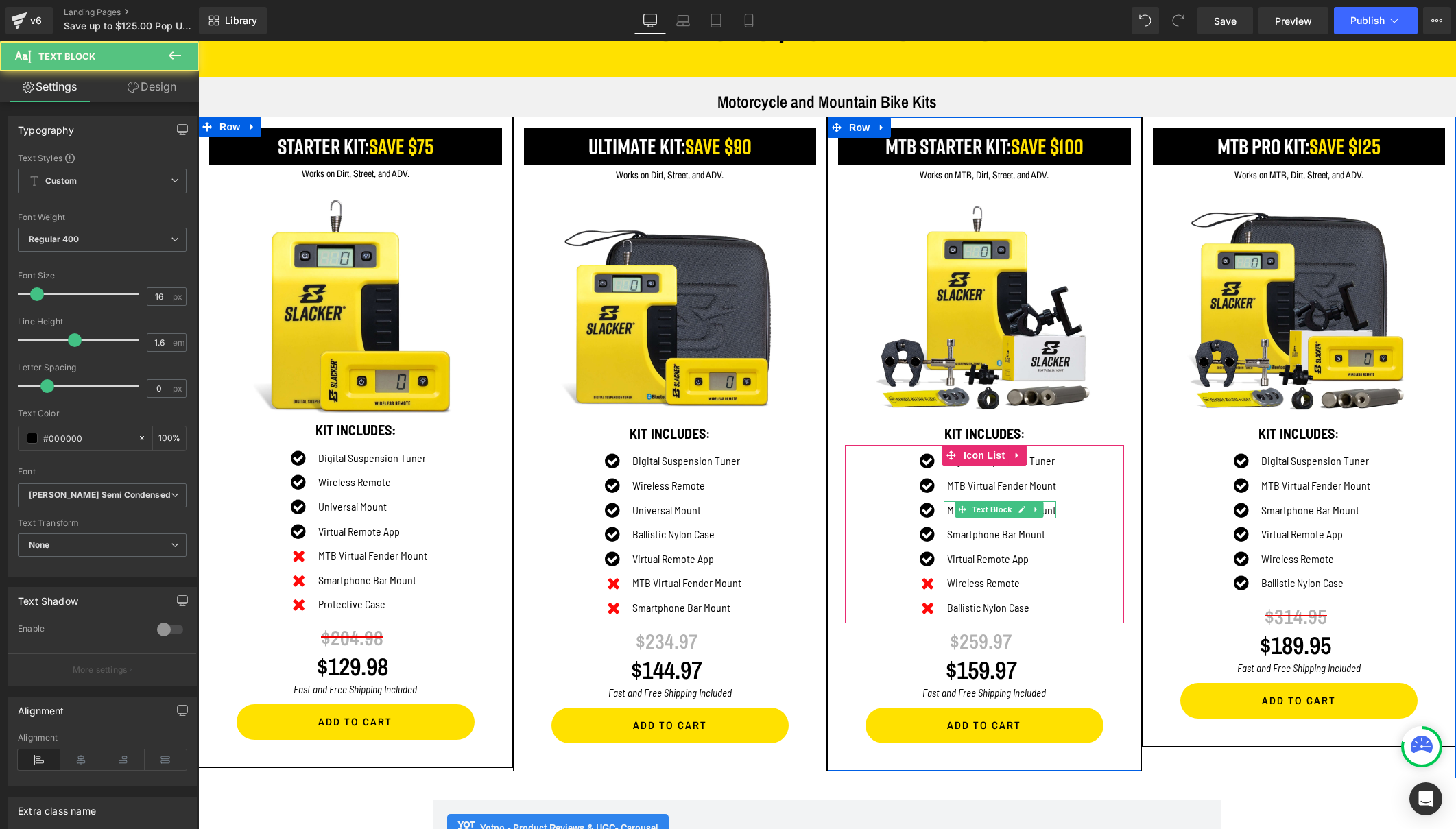
click at [947, 504] on p "MTB Virtual Fender Mount" at bounding box center [1001, 510] width 109 height 18
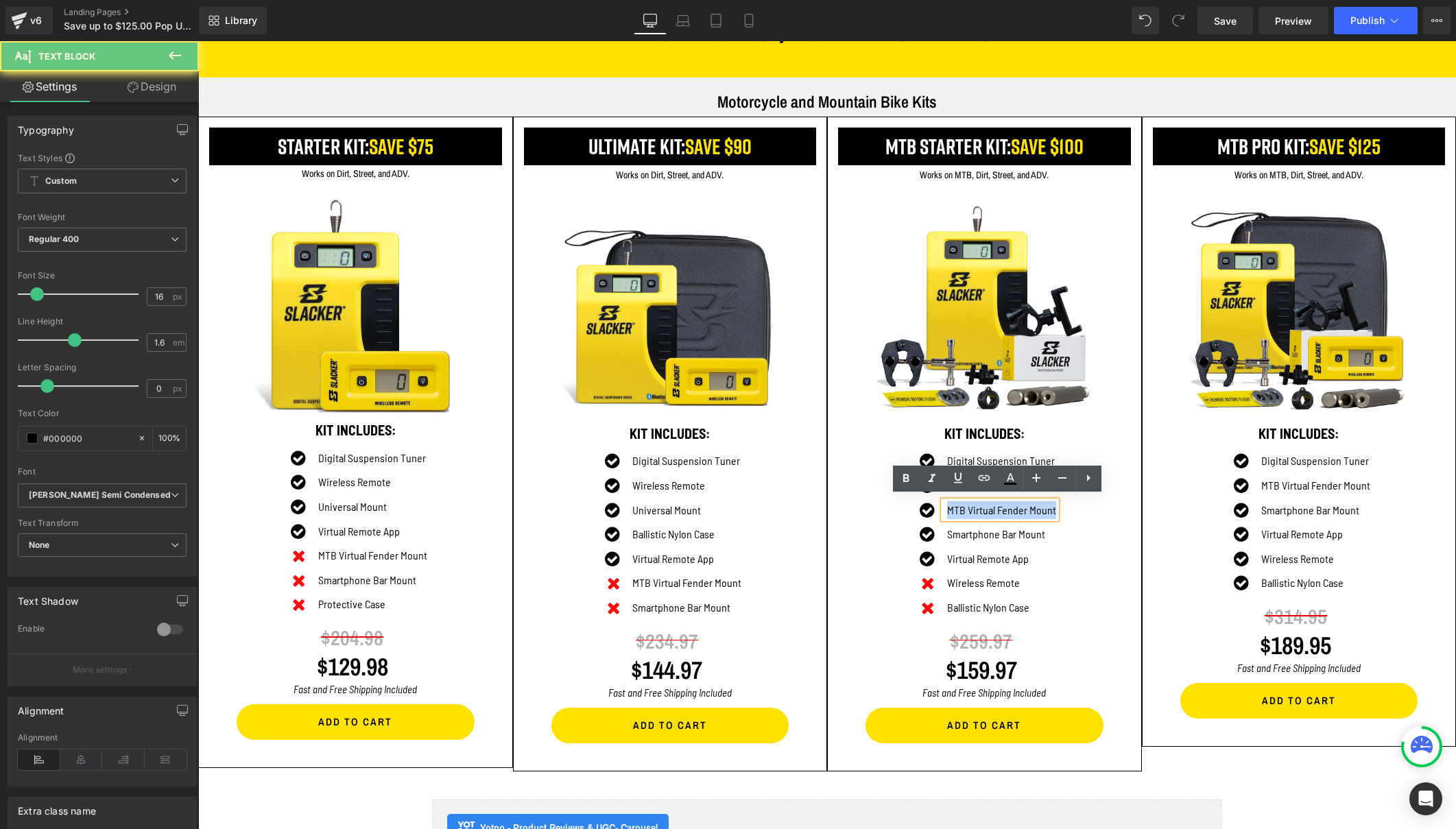
click at [947, 504] on p "MTB Virtual Fender Mount" at bounding box center [1001, 510] width 109 height 18
click at [1025, 506] on p "MTB Virtual Fender Mount" at bounding box center [1001, 510] width 109 height 18
click at [1004, 506] on p "MTB Virtual Fender Mount" at bounding box center [1001, 510] width 109 height 18
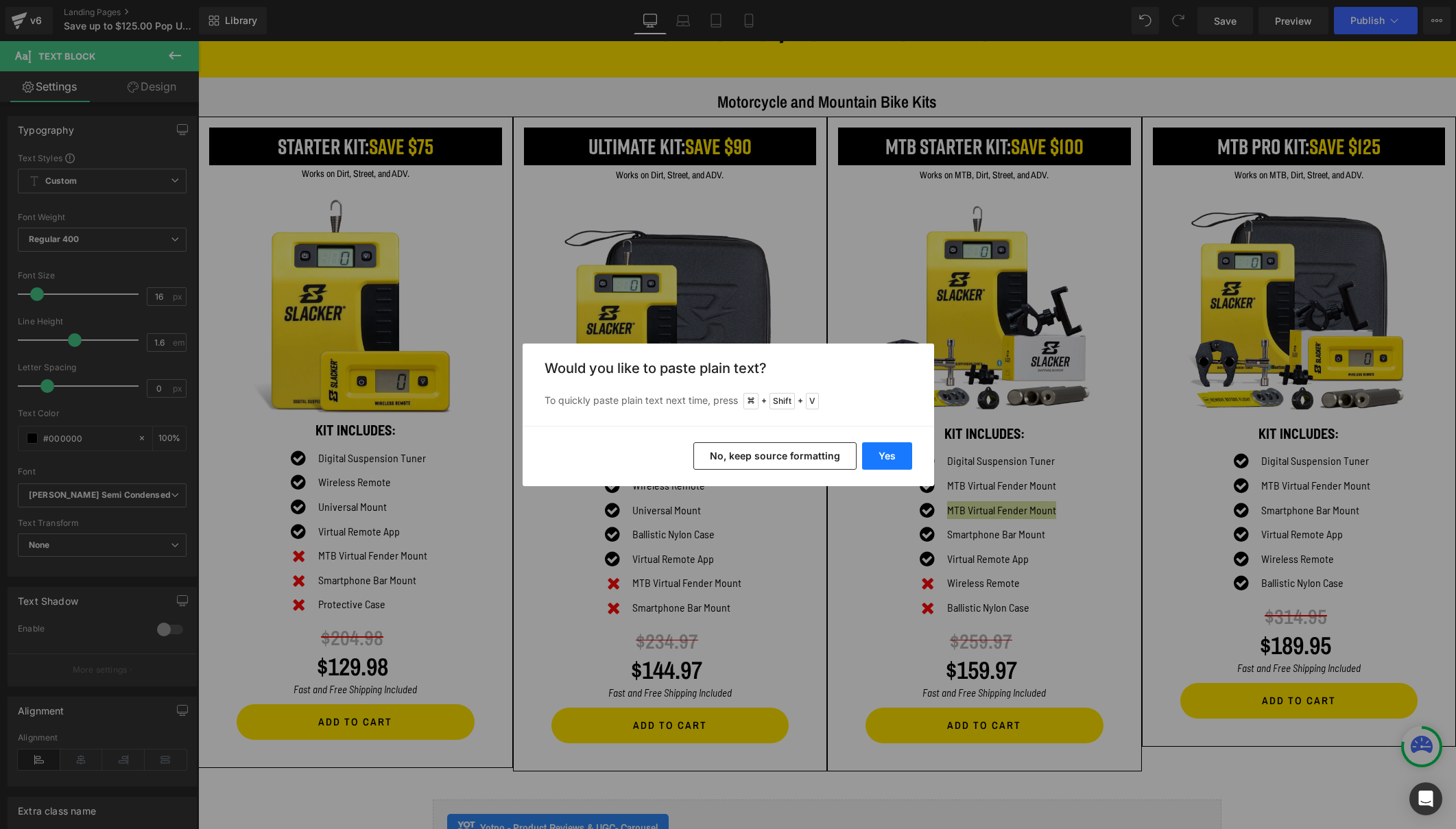
click at [883, 458] on button "Yes" at bounding box center [887, 456] width 50 height 28
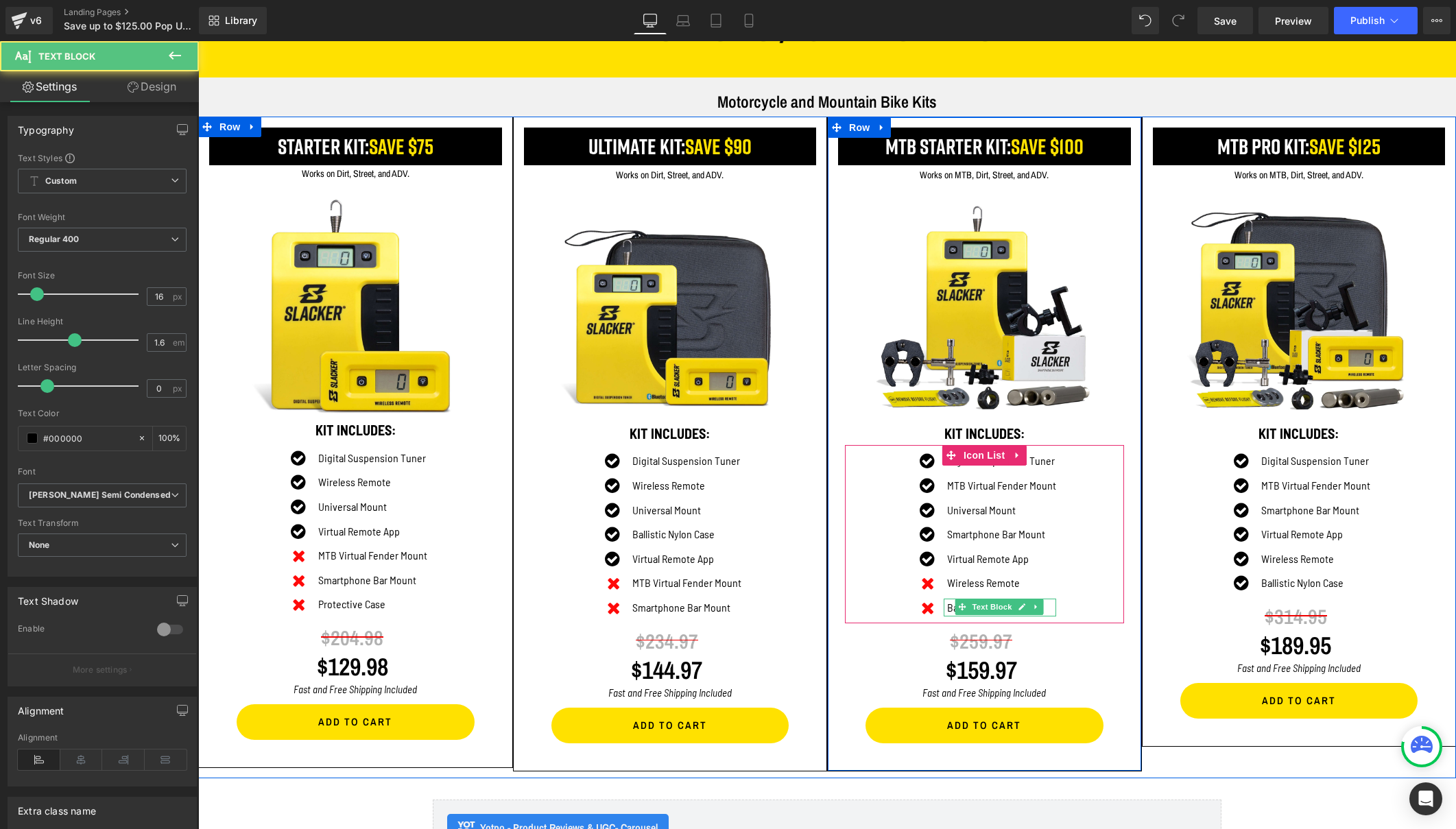
click at [947, 601] on p "Ballistic Nylon Case" at bounding box center [1001, 608] width 109 height 18
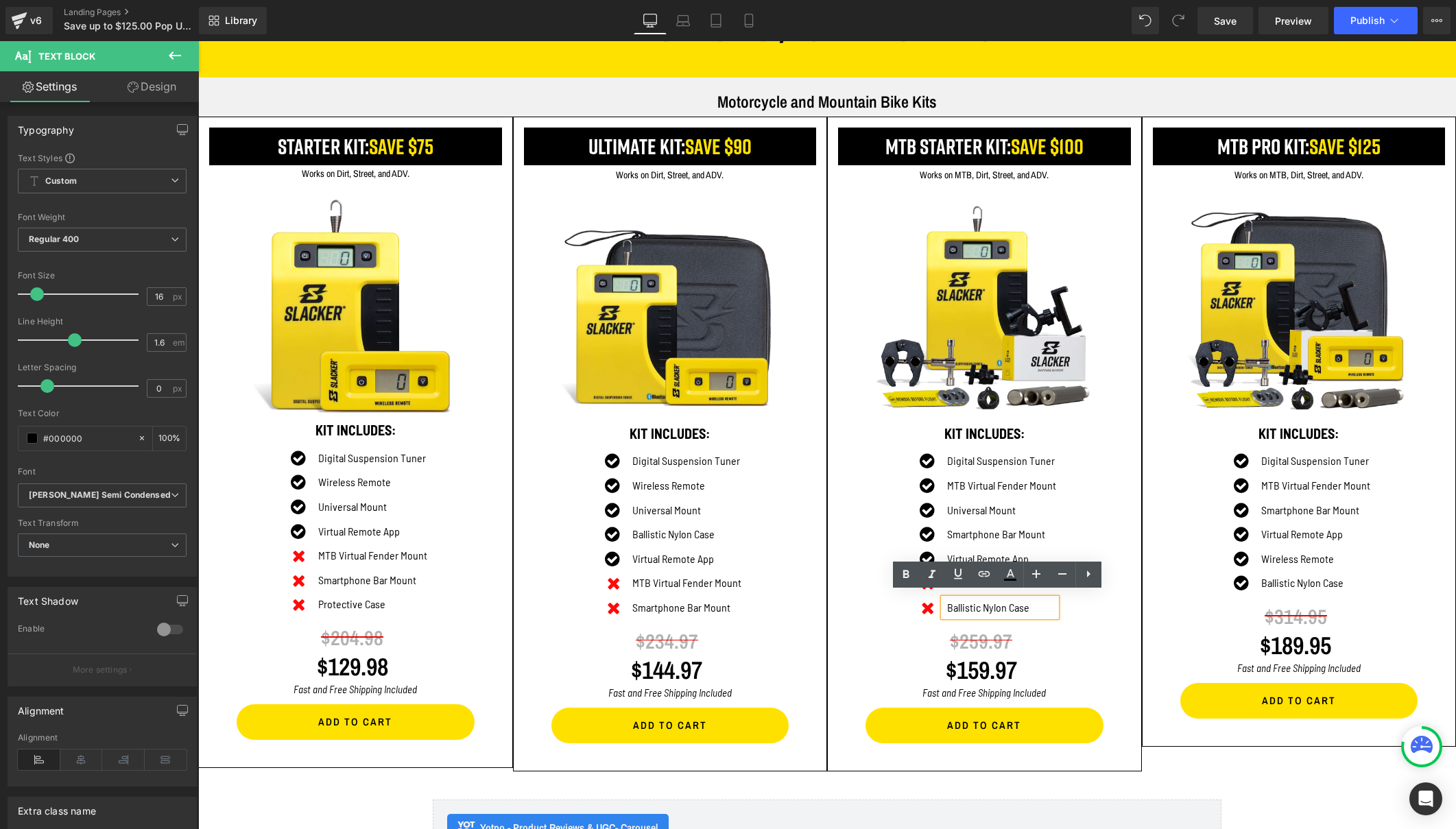
click at [996, 600] on p "Ballistic Nylon Case" at bounding box center [1001, 608] width 109 height 18
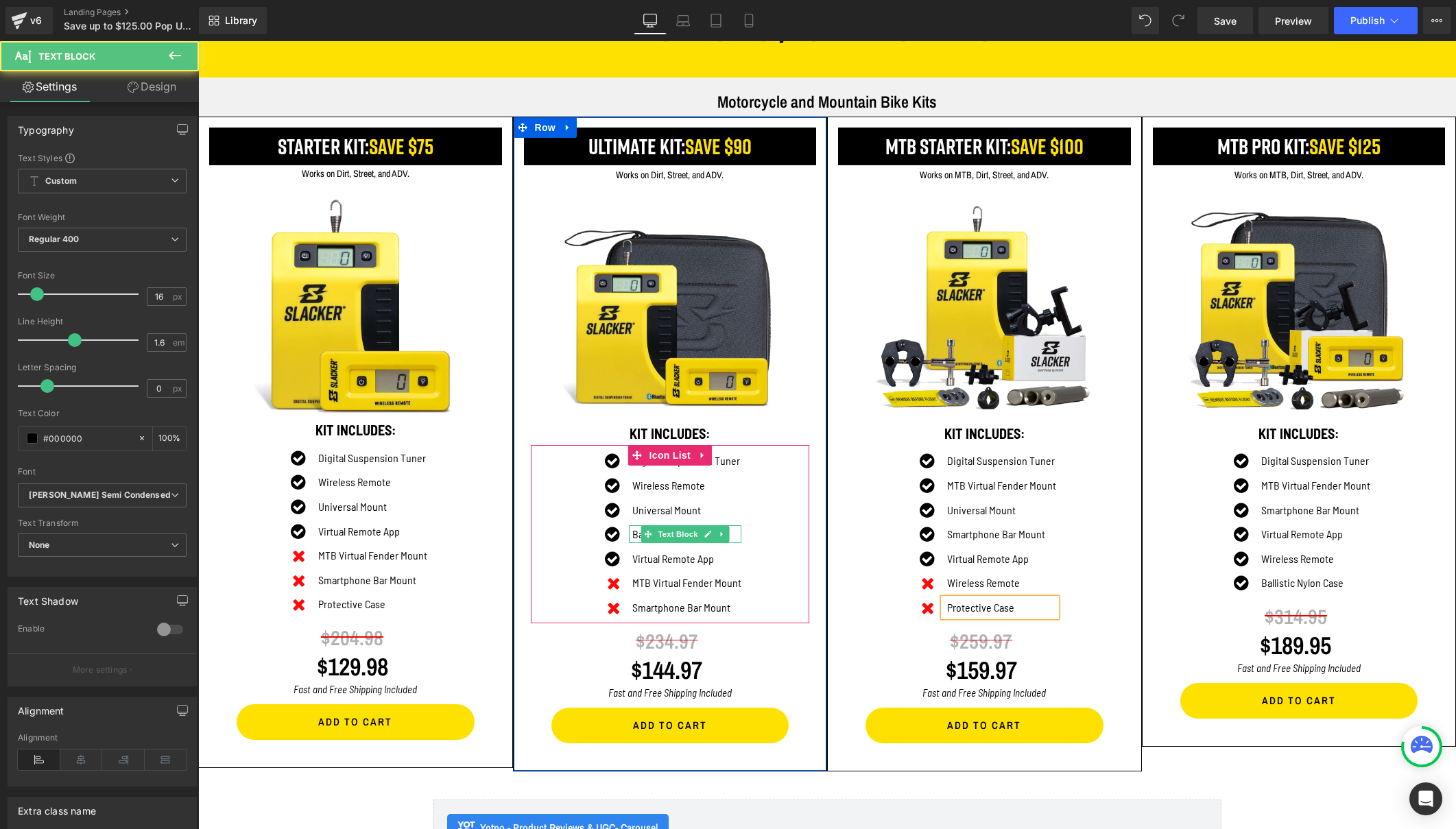
click at [634, 530] on p "Ballistic Nylon Case" at bounding box center [686, 534] width 109 height 18
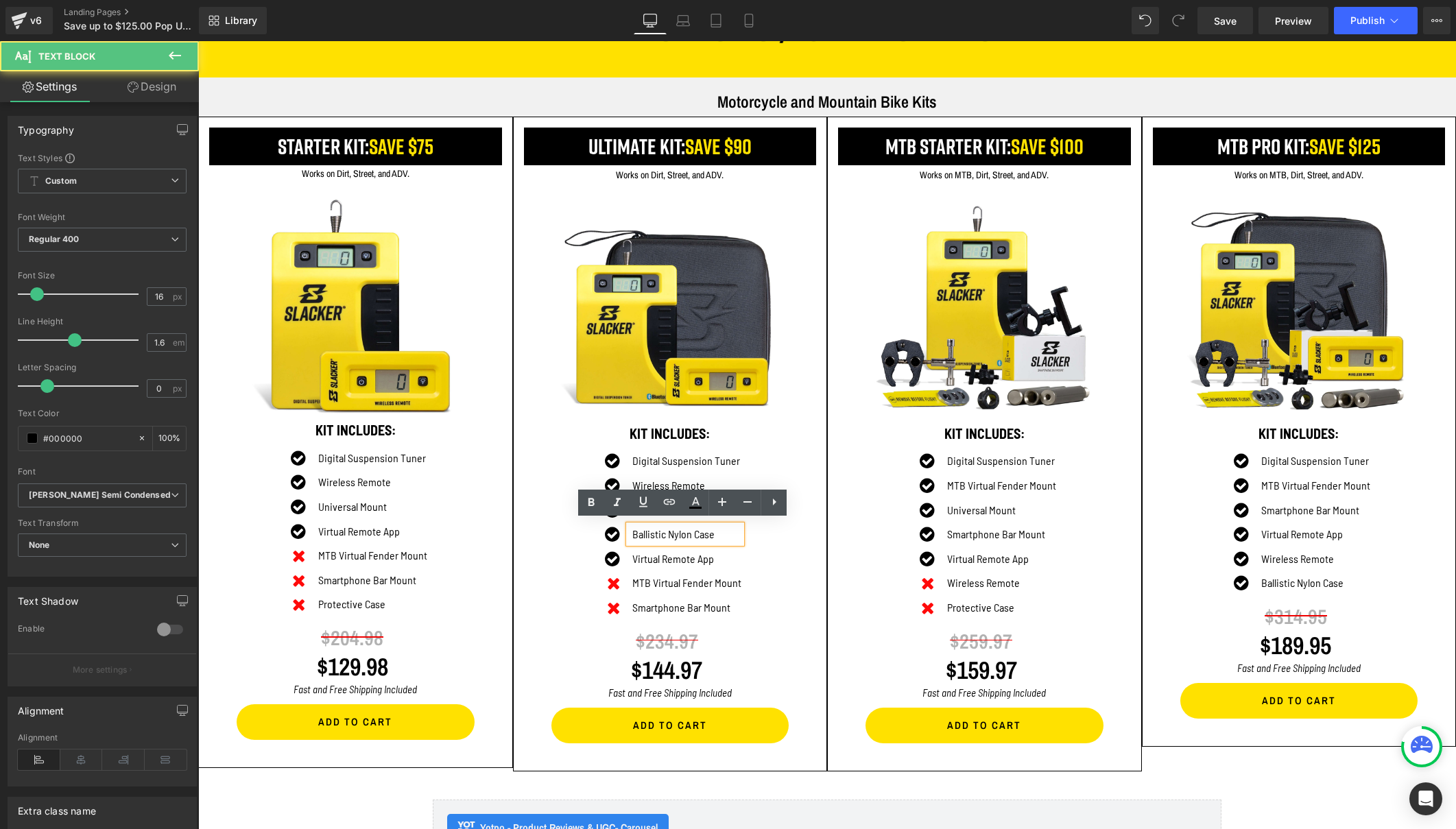
click at [651, 530] on p "Ballistic Nylon Case" at bounding box center [686, 534] width 109 height 18
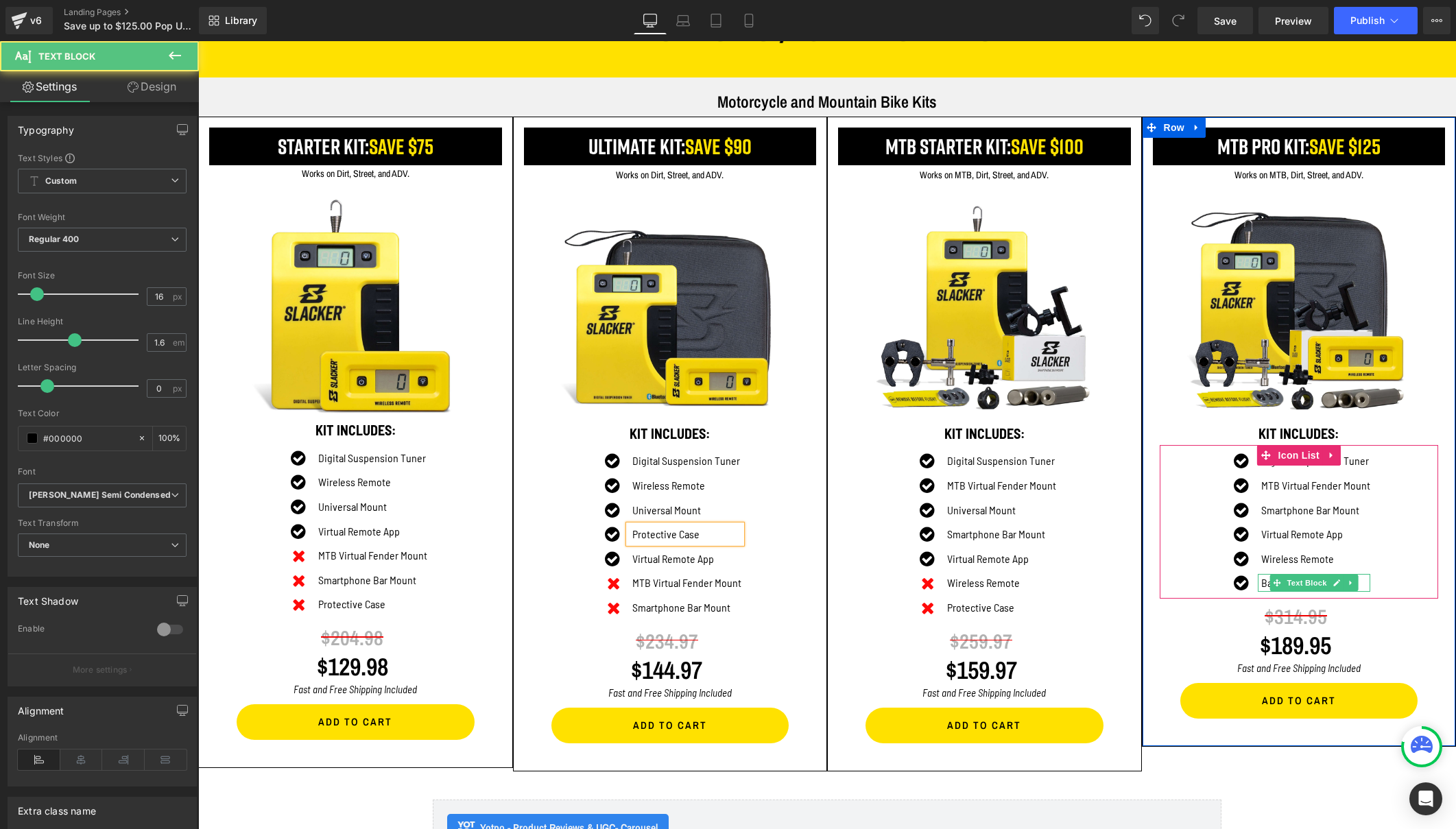
click at [1261, 575] on p "Ballistic Nylon Case" at bounding box center [1315, 583] width 109 height 18
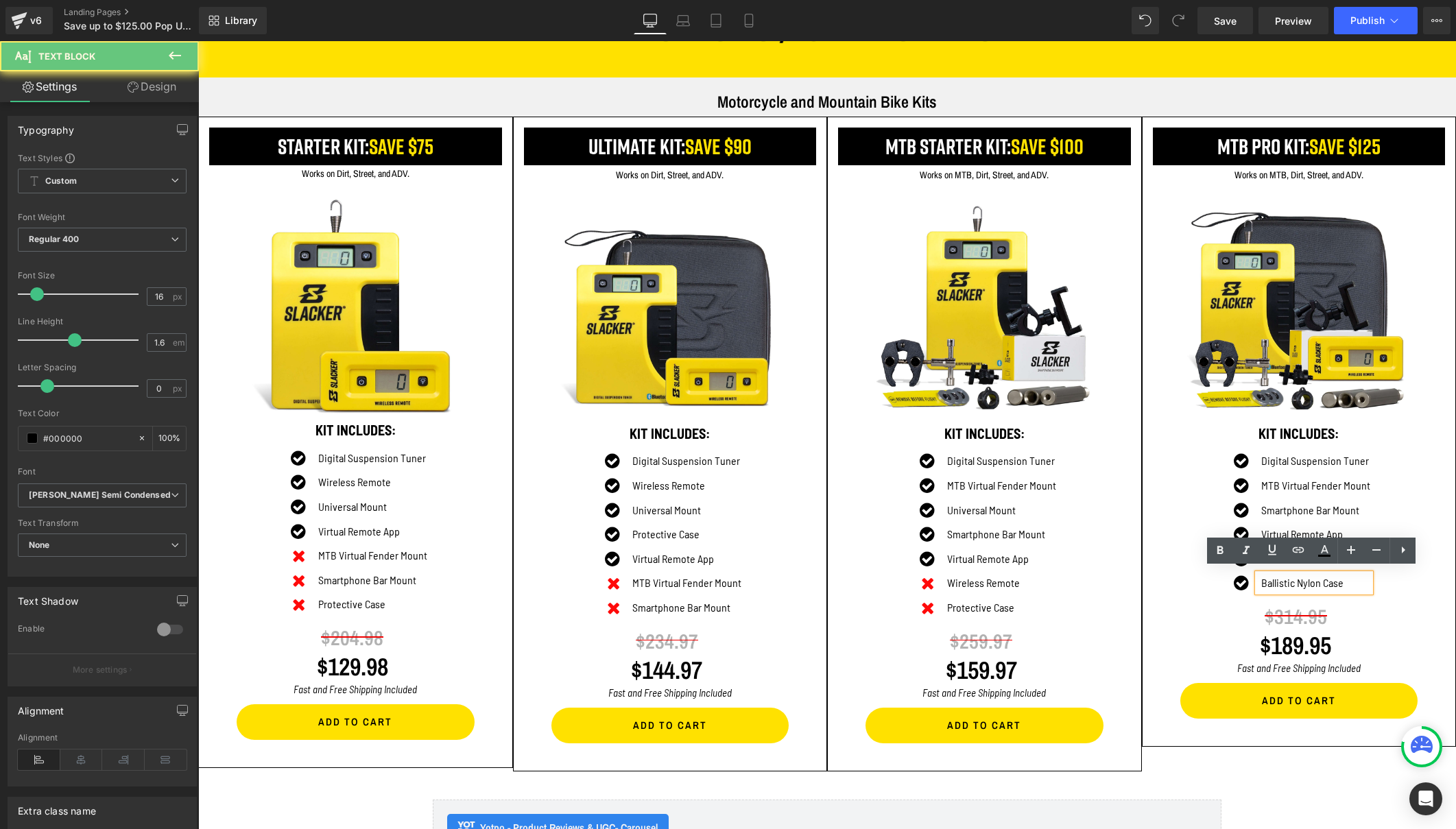
click at [1261, 575] on p "Ballistic Nylon Case" at bounding box center [1315, 583] width 109 height 18
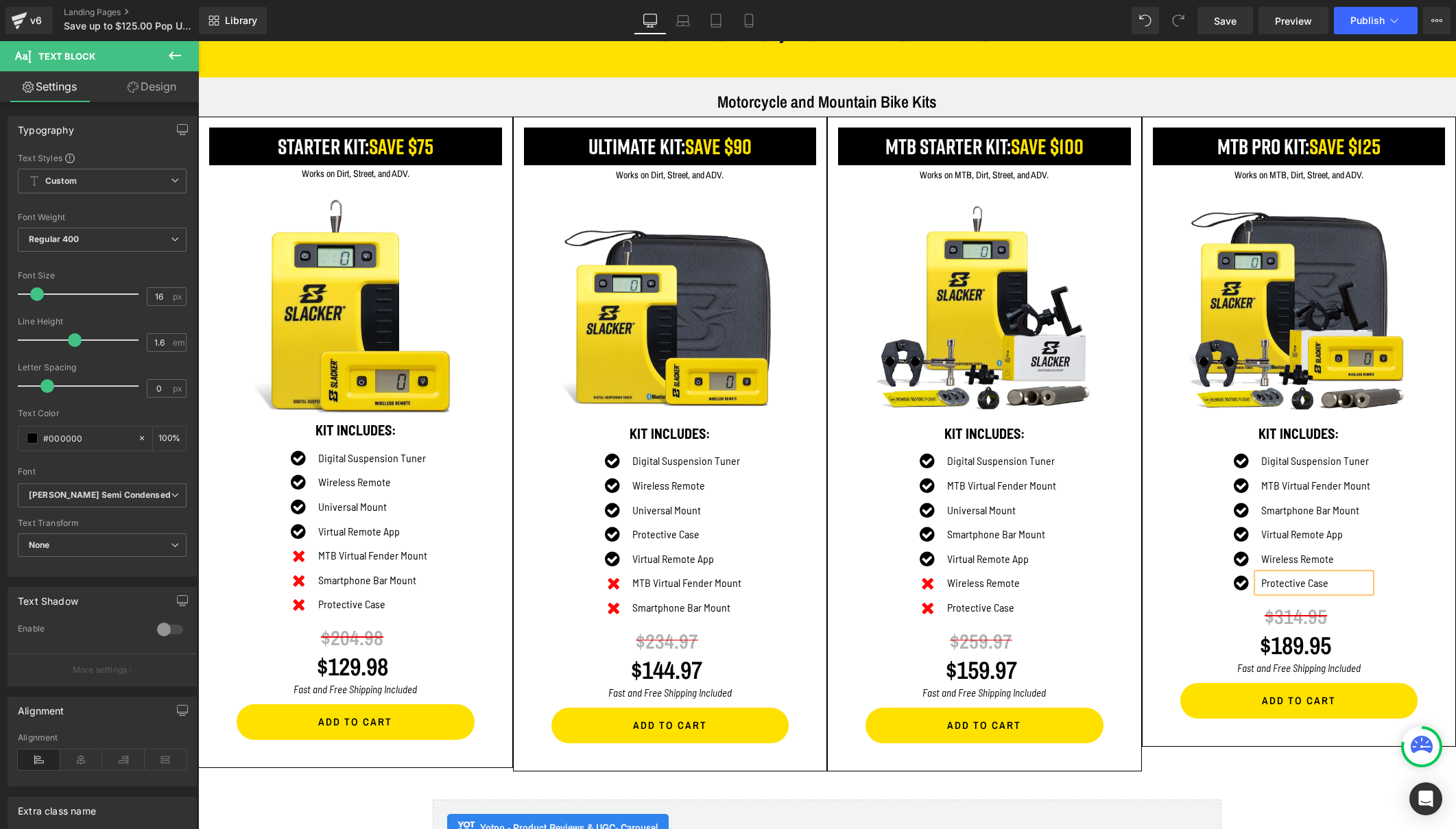
click at [1201, 465] on div "Icon Digital Suspension Tuner Text Block Icon MTB Virtual Fender Mount Text Blo…" at bounding box center [1299, 525] width 279 height 147
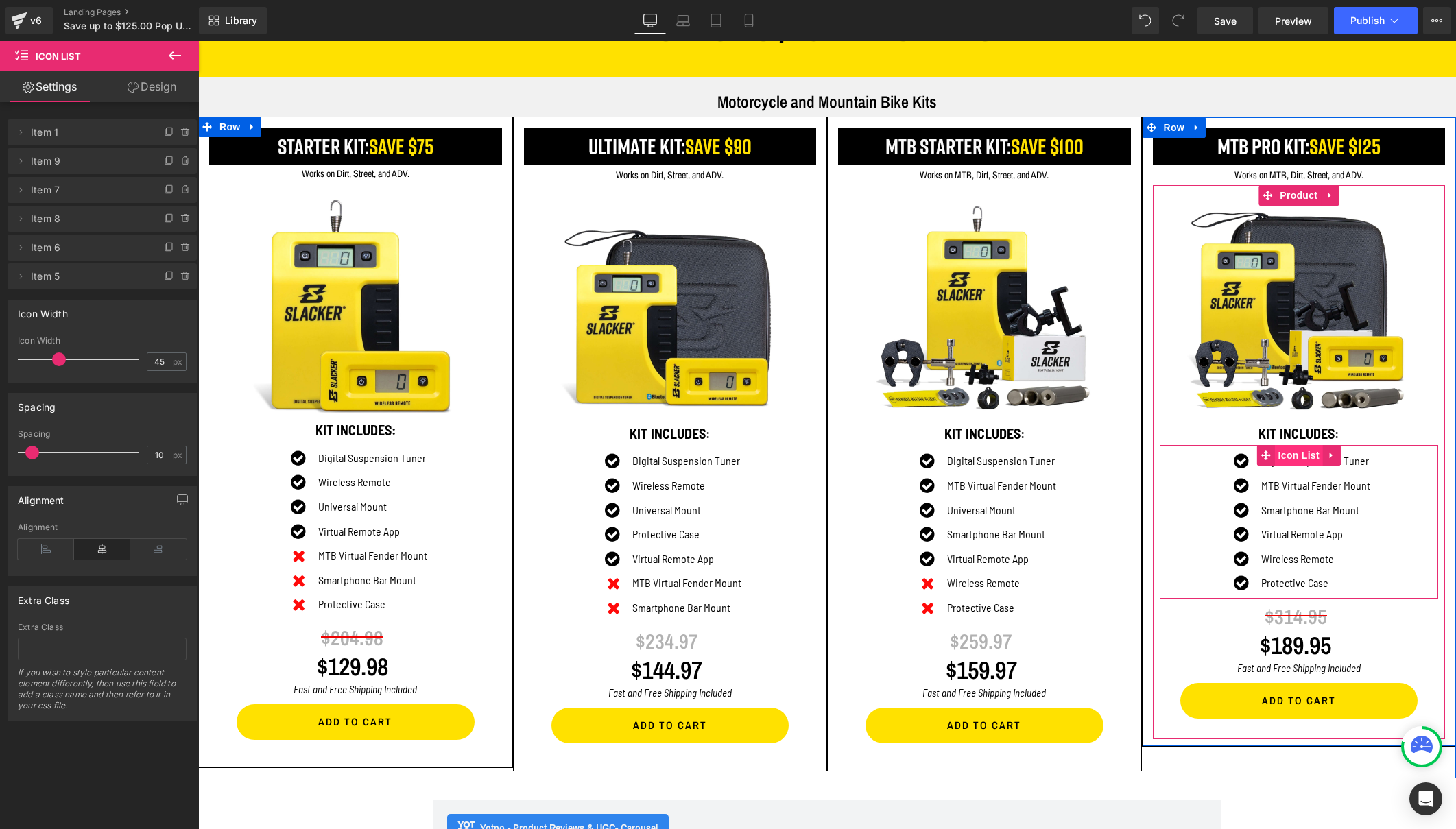
click at [1287, 451] on span "Icon List" at bounding box center [1298, 455] width 48 height 20
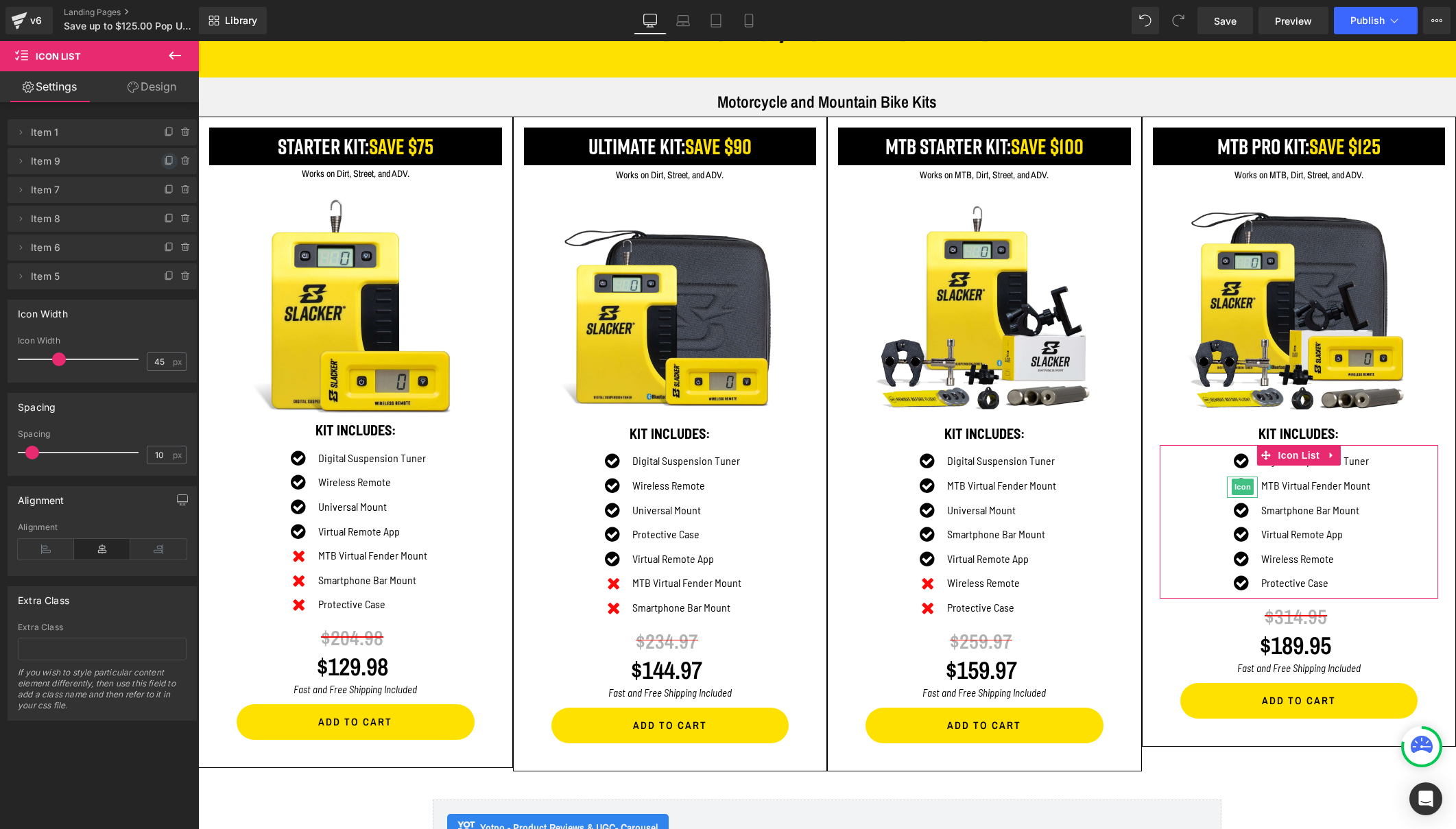
click at [164, 162] on icon at bounding box center [169, 161] width 11 height 11
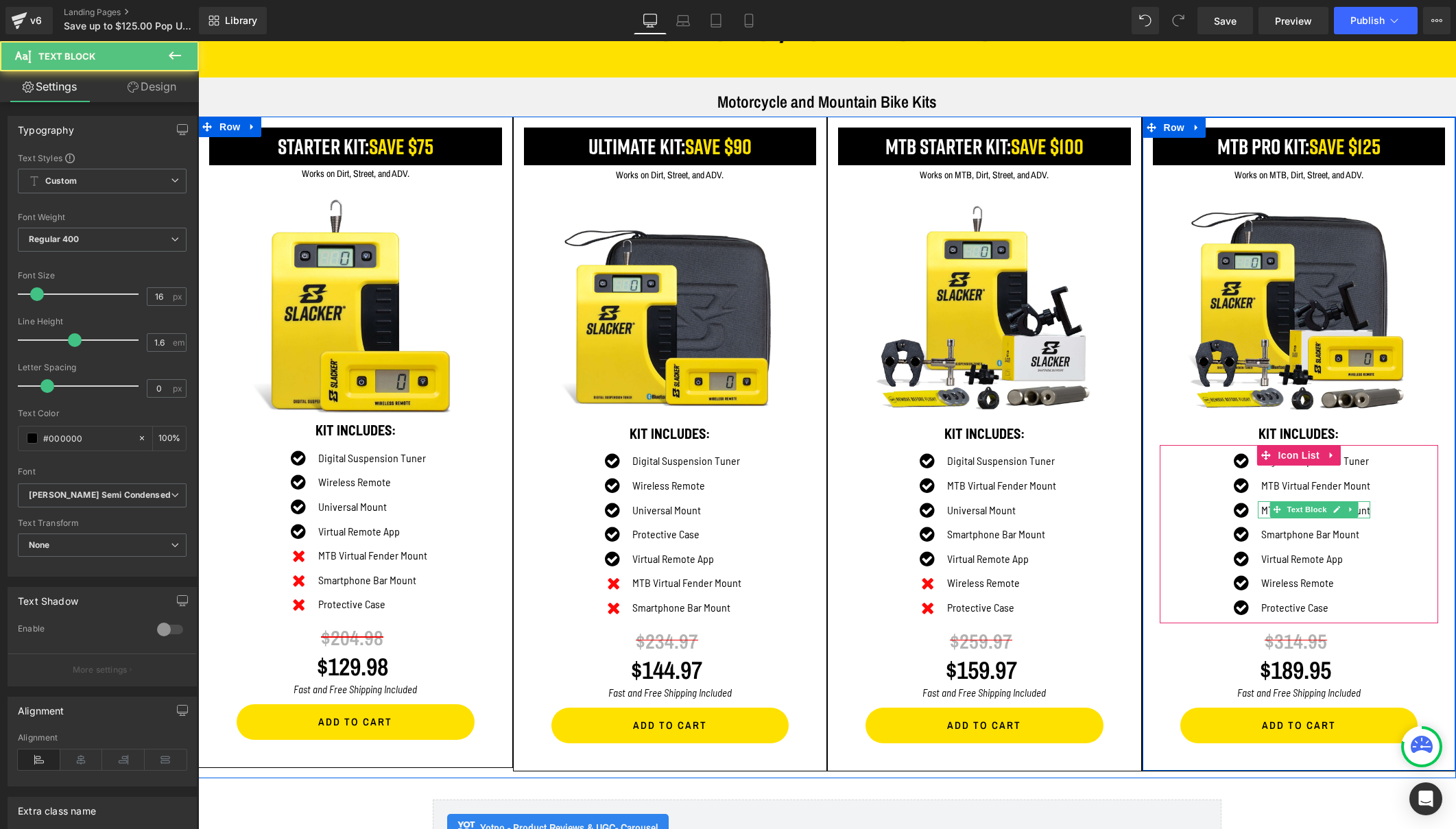
click at [1261, 508] on p "MTB Virtual Fender Mount" at bounding box center [1315, 510] width 109 height 18
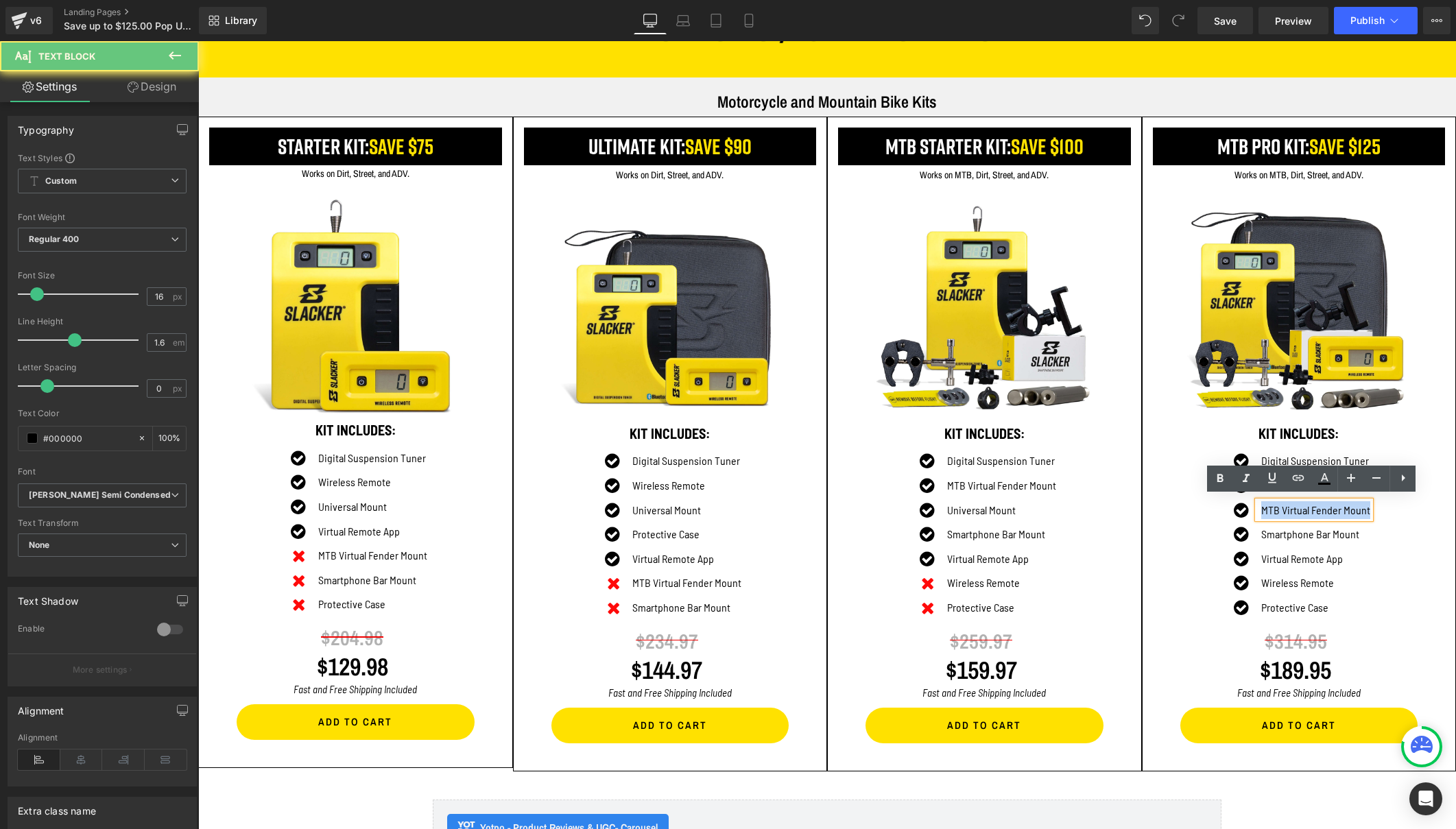
click at [1261, 508] on p "MTB Virtual Fender Mount" at bounding box center [1315, 510] width 109 height 18
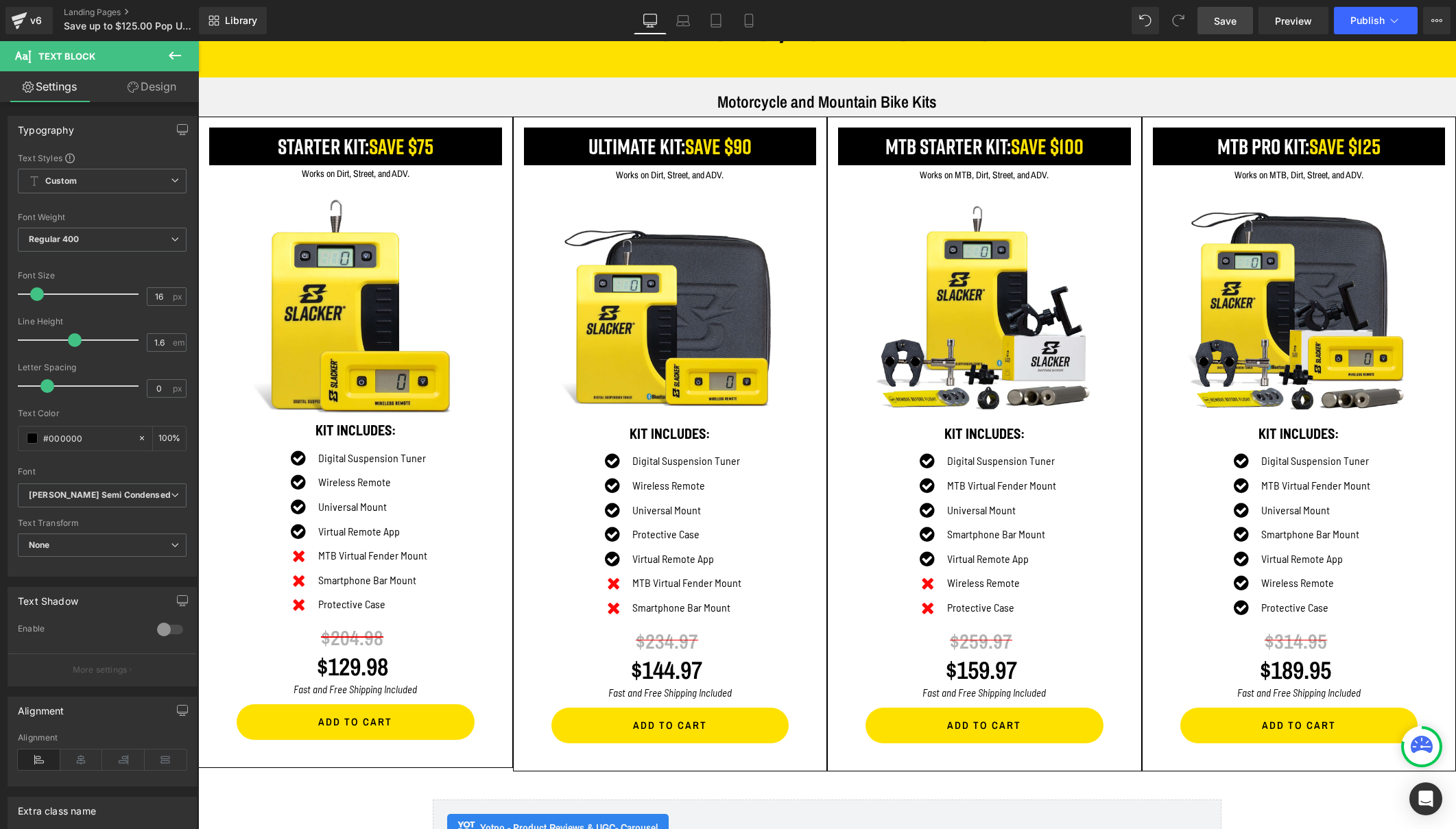
click at [1226, 23] on span "Save" at bounding box center [1225, 20] width 23 height 14
click at [1367, 17] on span "Publish" at bounding box center [1367, 20] width 35 height 11
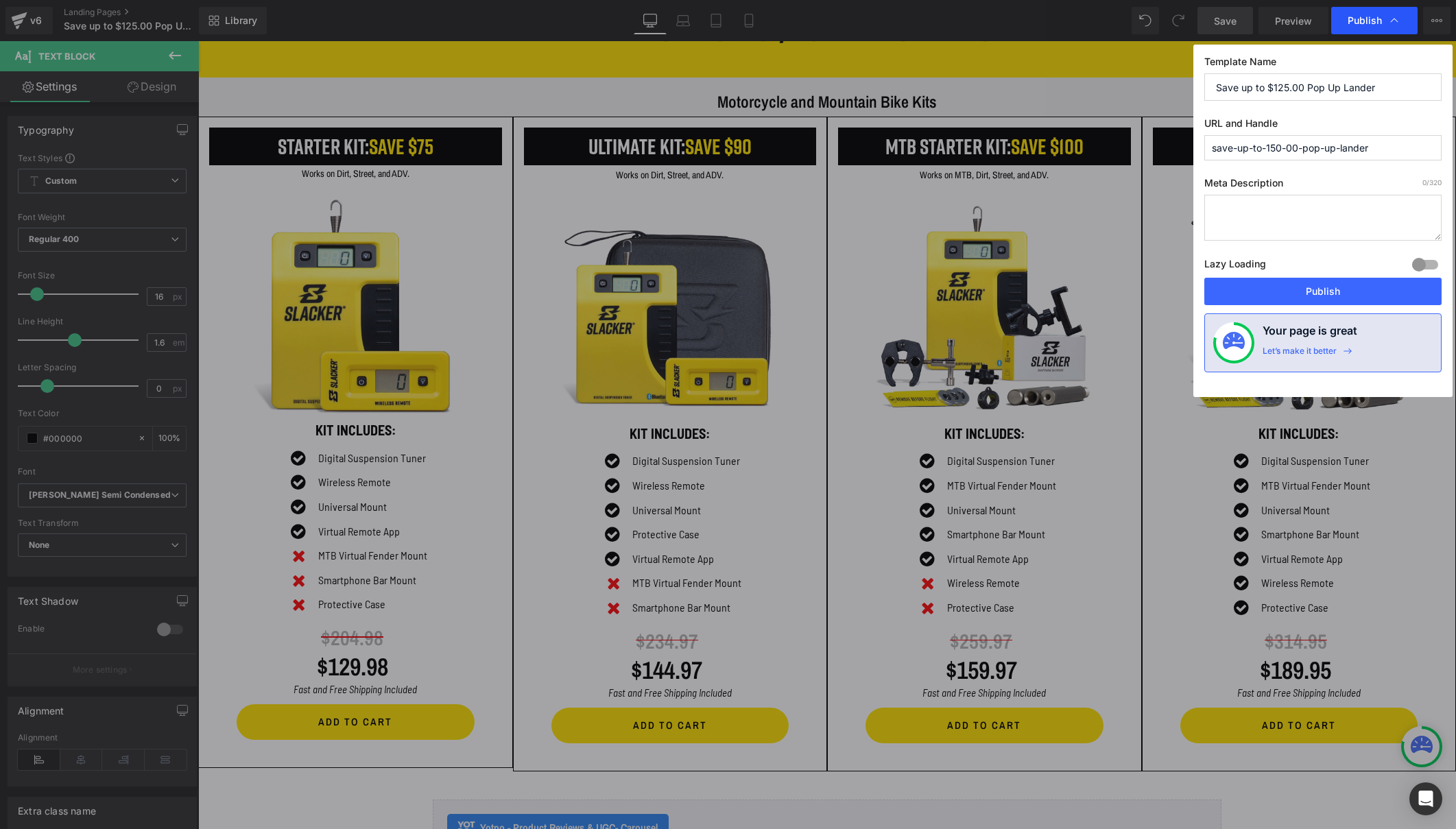
click at [1360, 13] on div "Publish" at bounding box center [1373, 20] width 86 height 28
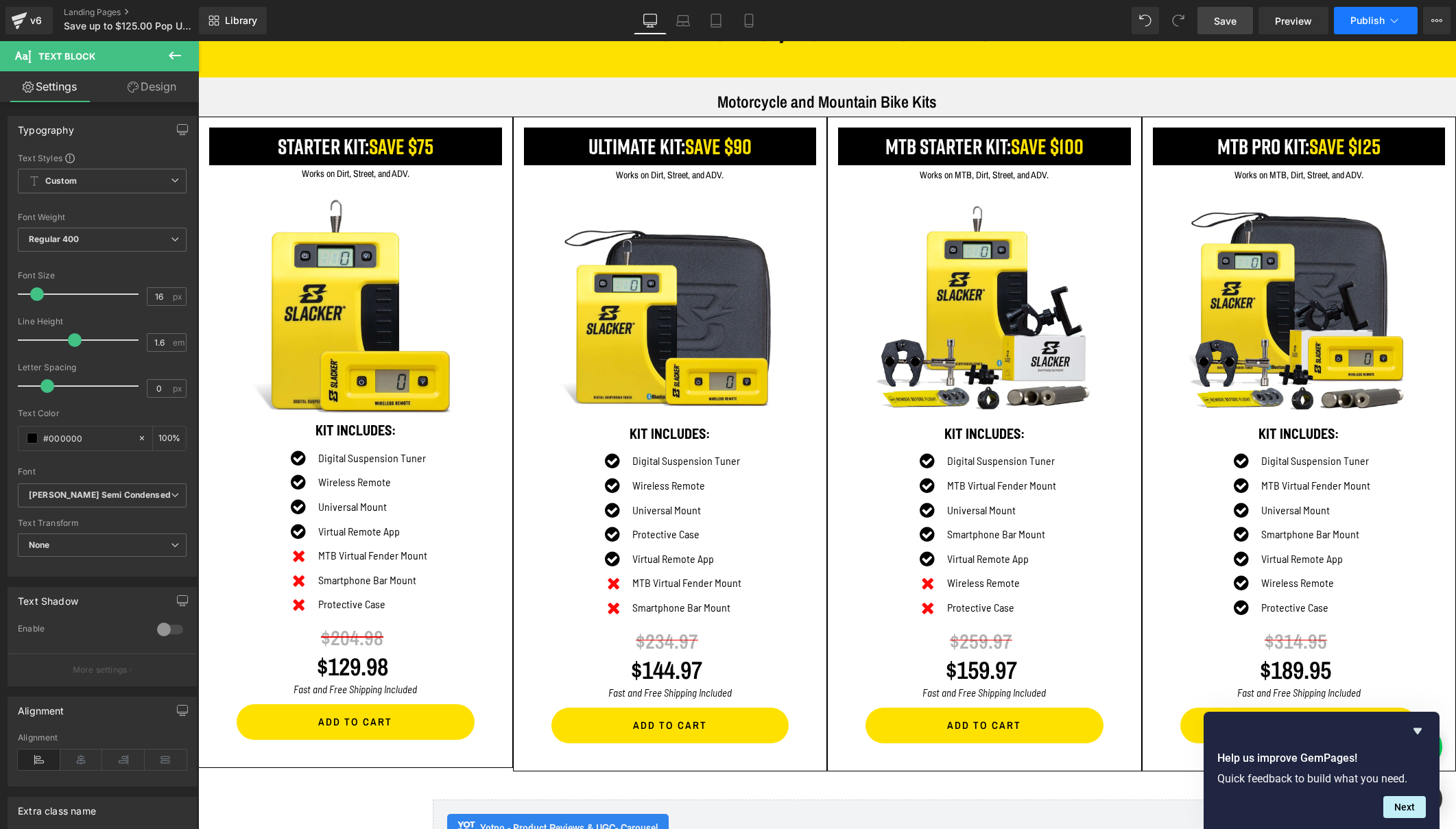
click at [1363, 23] on span "Publish" at bounding box center [1367, 20] width 35 height 11
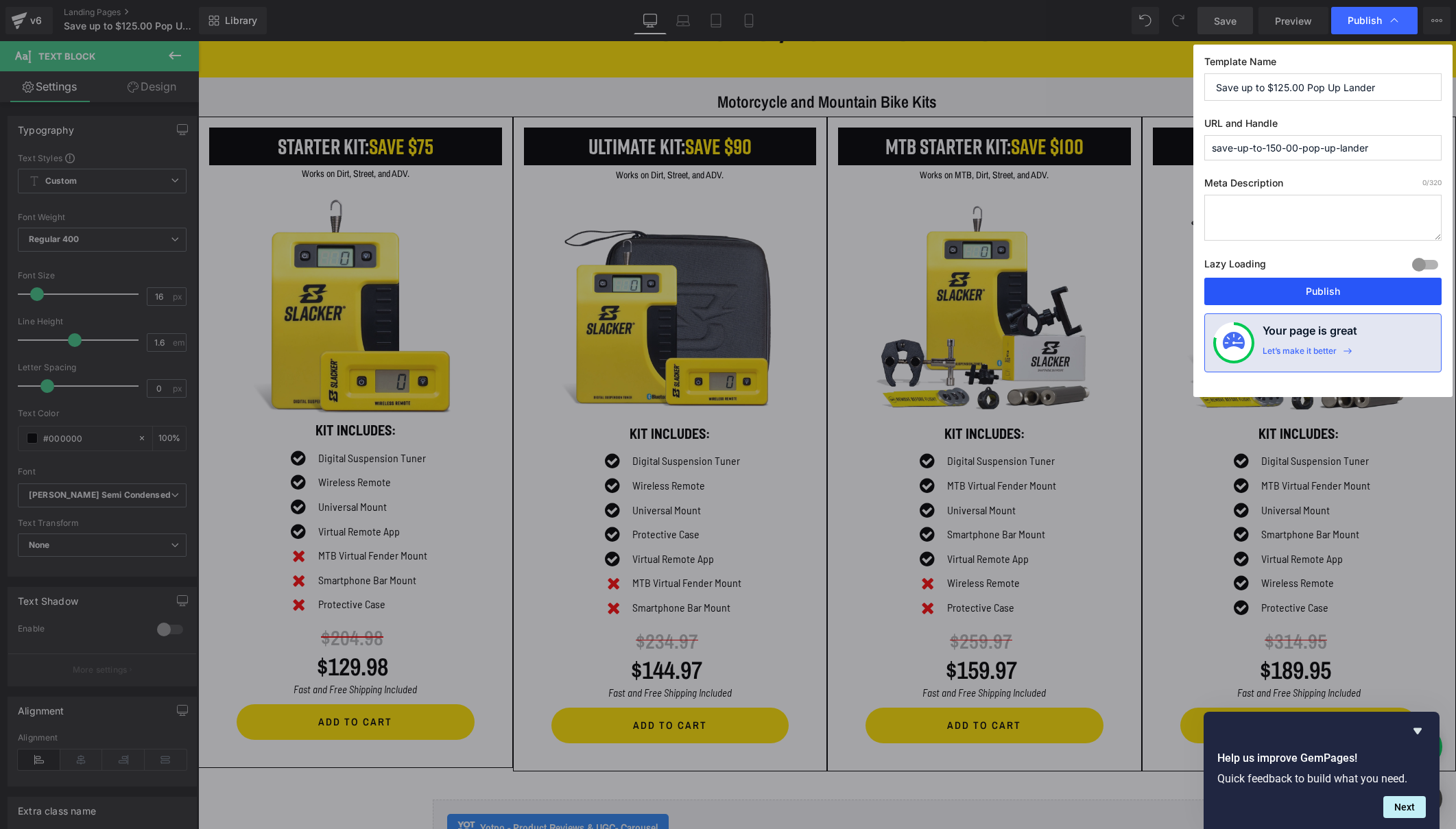
click at [1266, 283] on button "Publish" at bounding box center [1322, 291] width 237 height 28
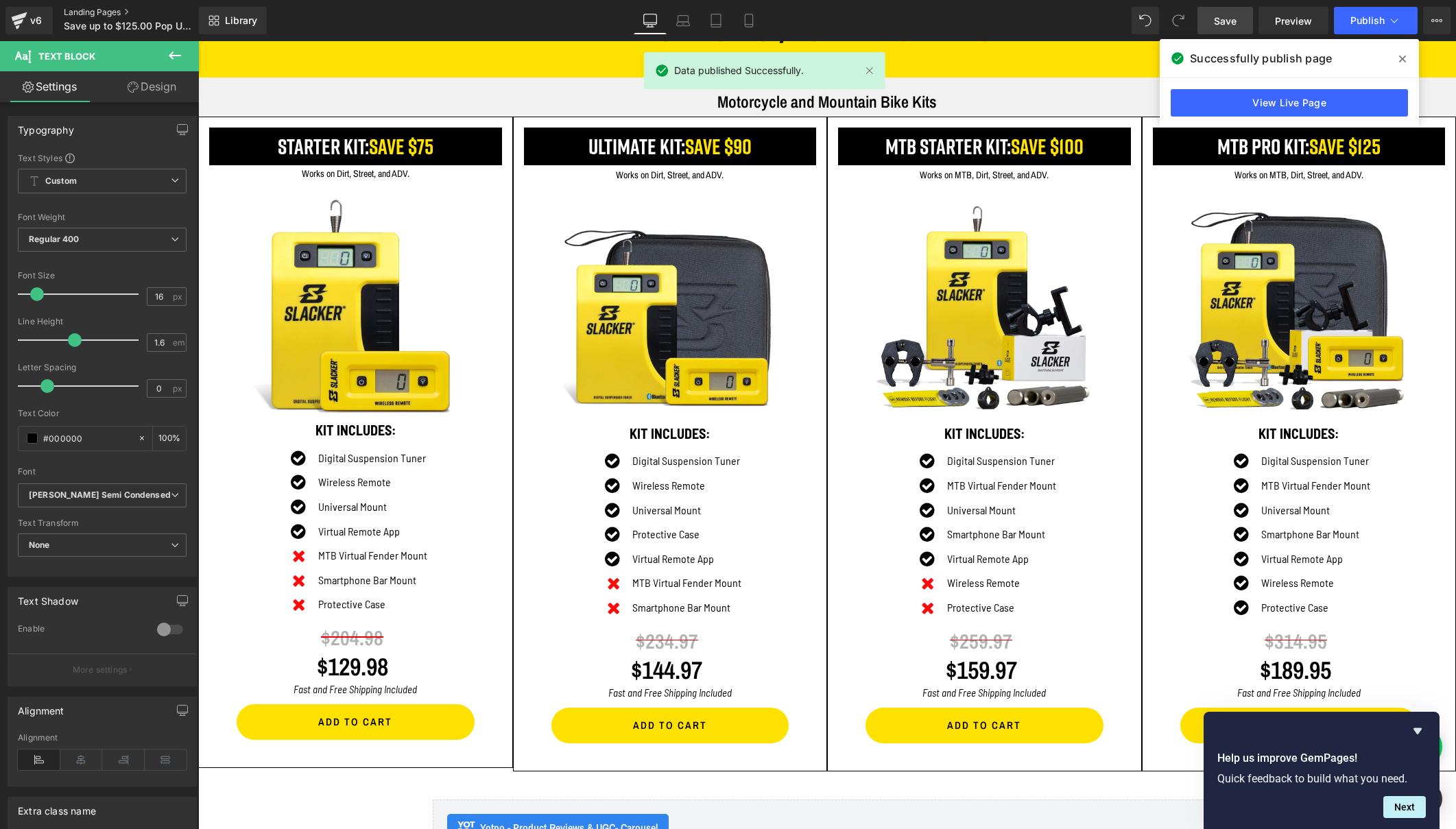
click at [89, 12] on link "Landing Pages" at bounding box center [143, 12] width 158 height 11
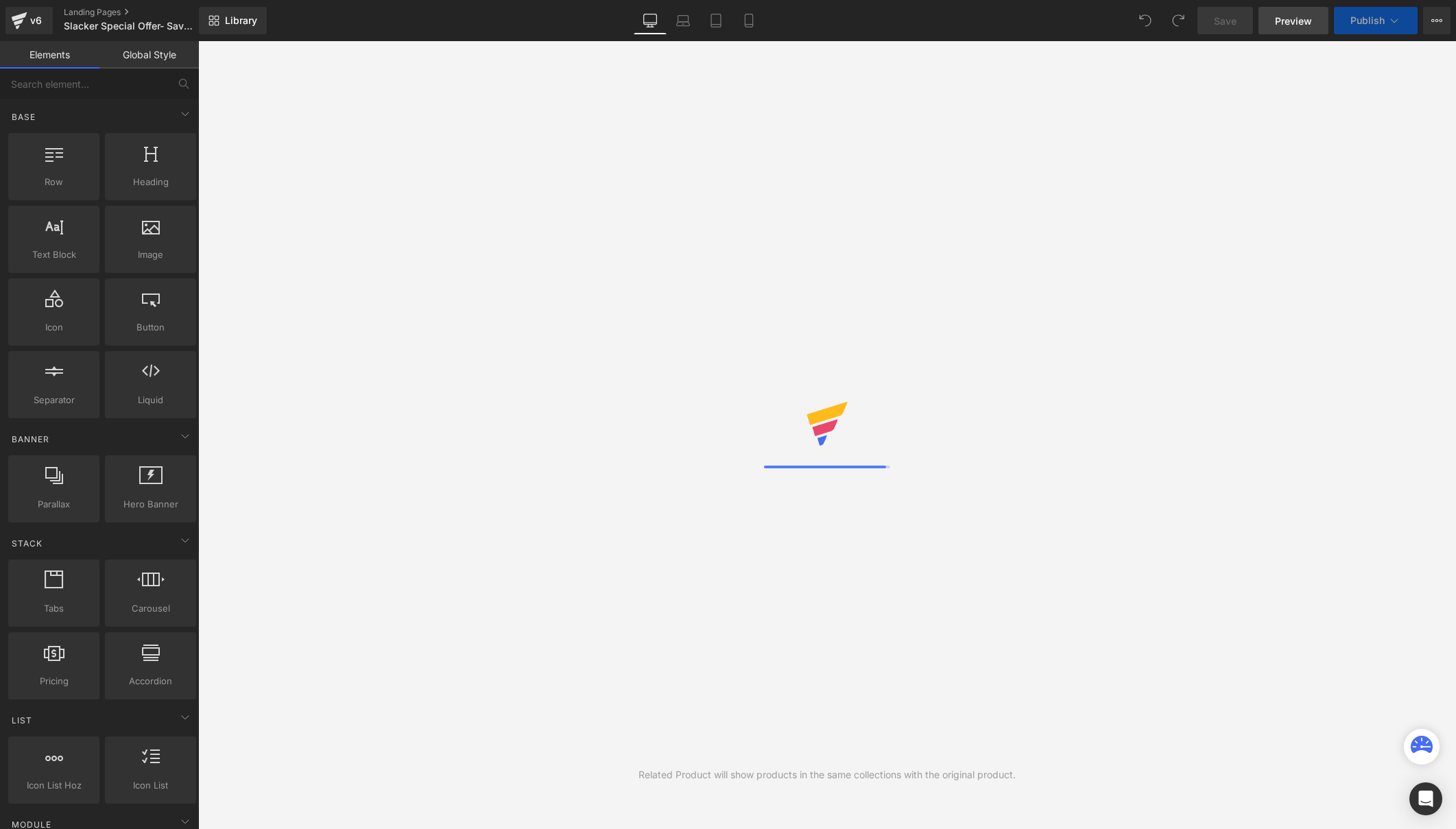
click at [1290, 17] on span "Preview" at bounding box center [1292, 20] width 37 height 14
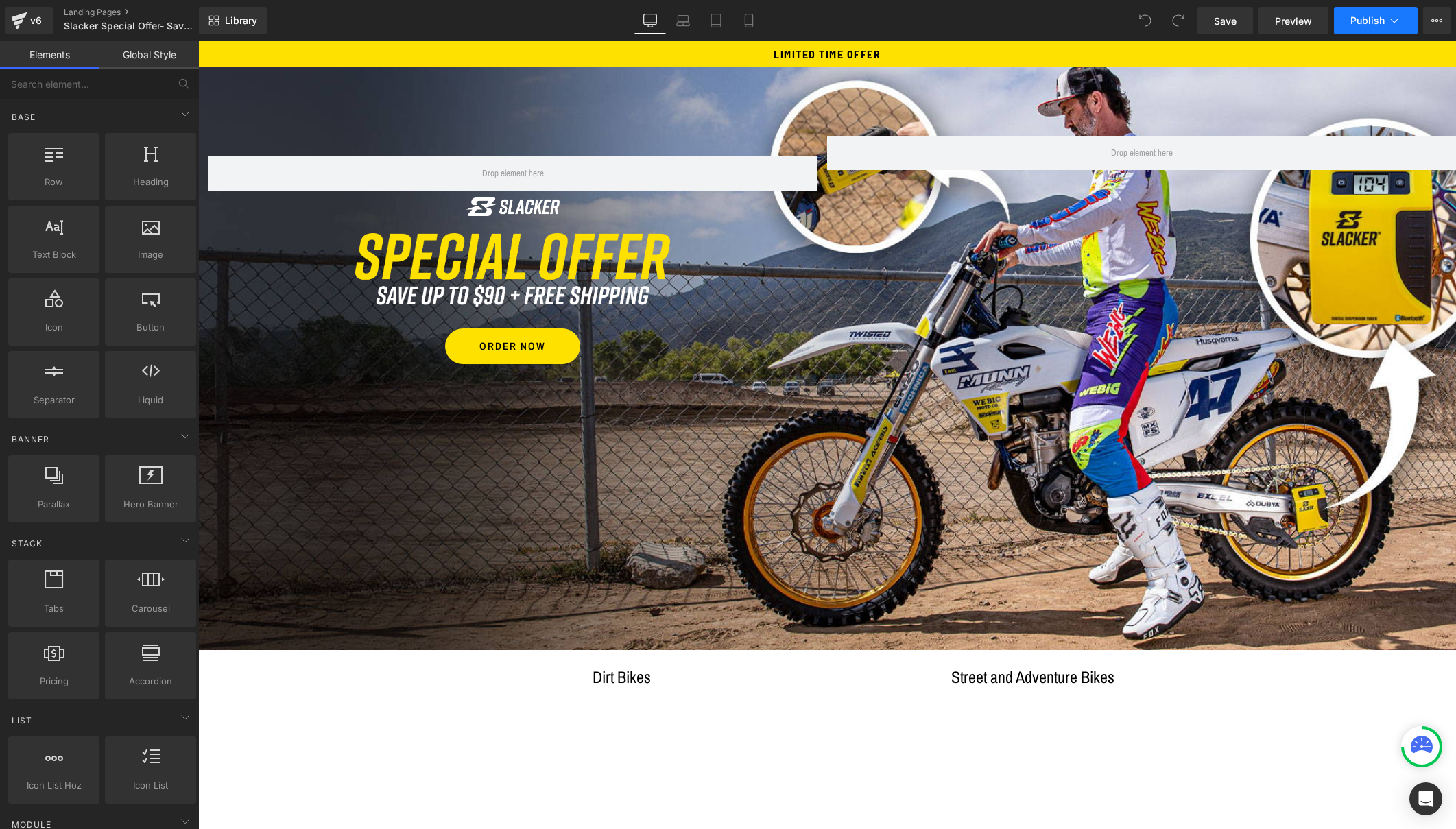
click at [1367, 22] on span "Publish" at bounding box center [1367, 20] width 35 height 11
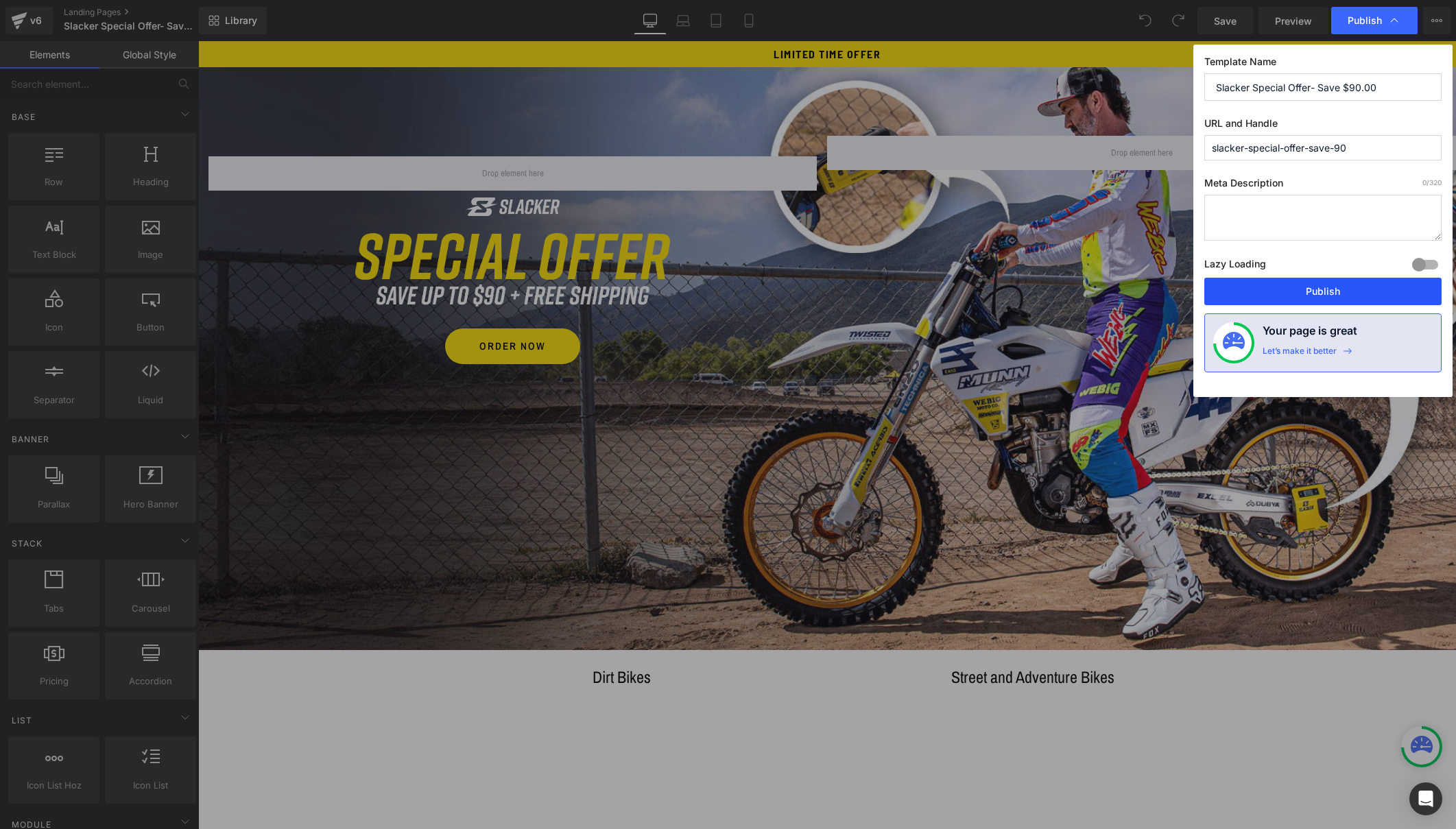
click at [1339, 281] on button "Publish" at bounding box center [1322, 291] width 237 height 28
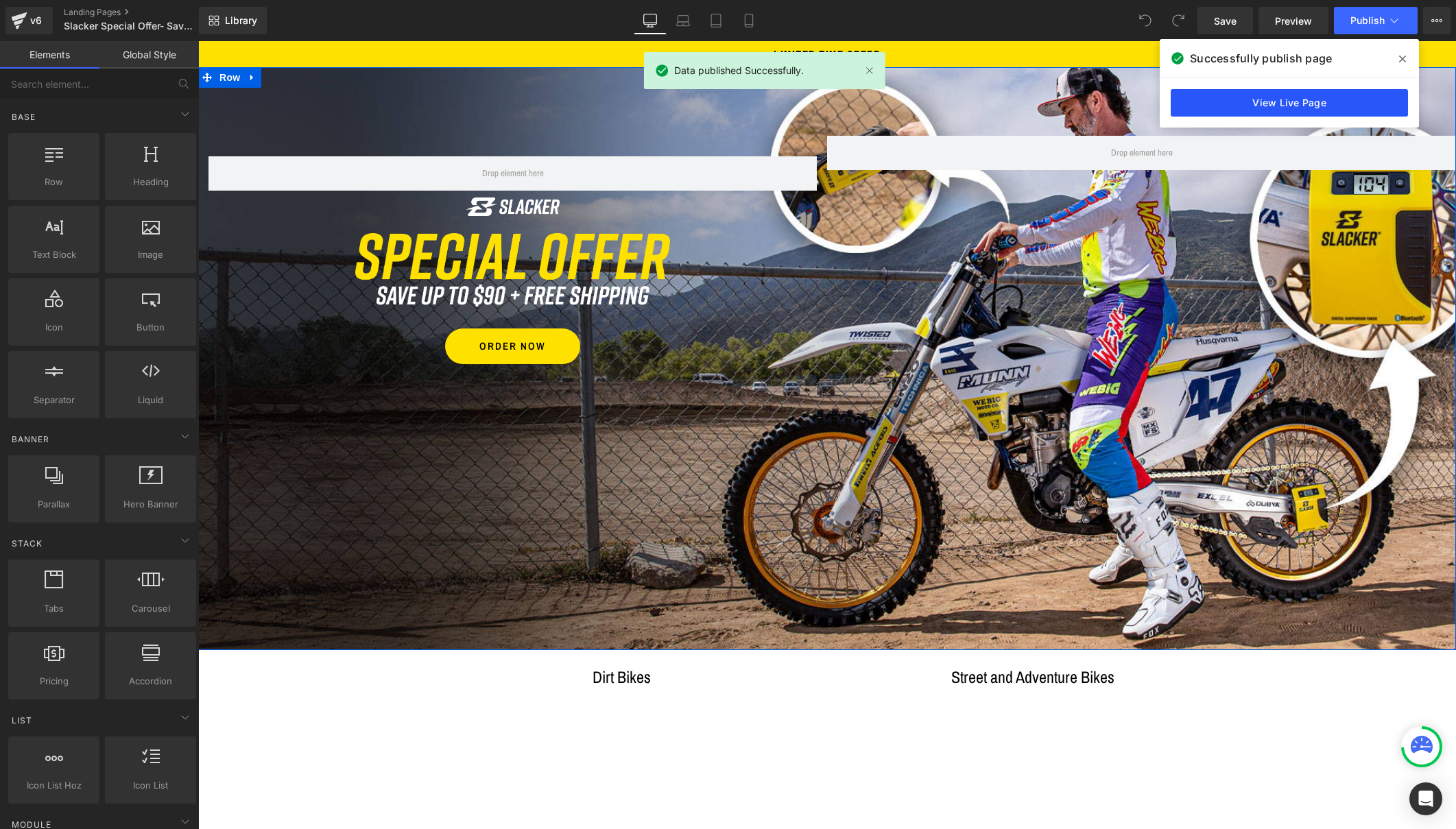
click at [1248, 102] on link "View Live Page" at bounding box center [1289, 103] width 237 height 28
